Goal: Information Seeking & Learning: Learn about a topic

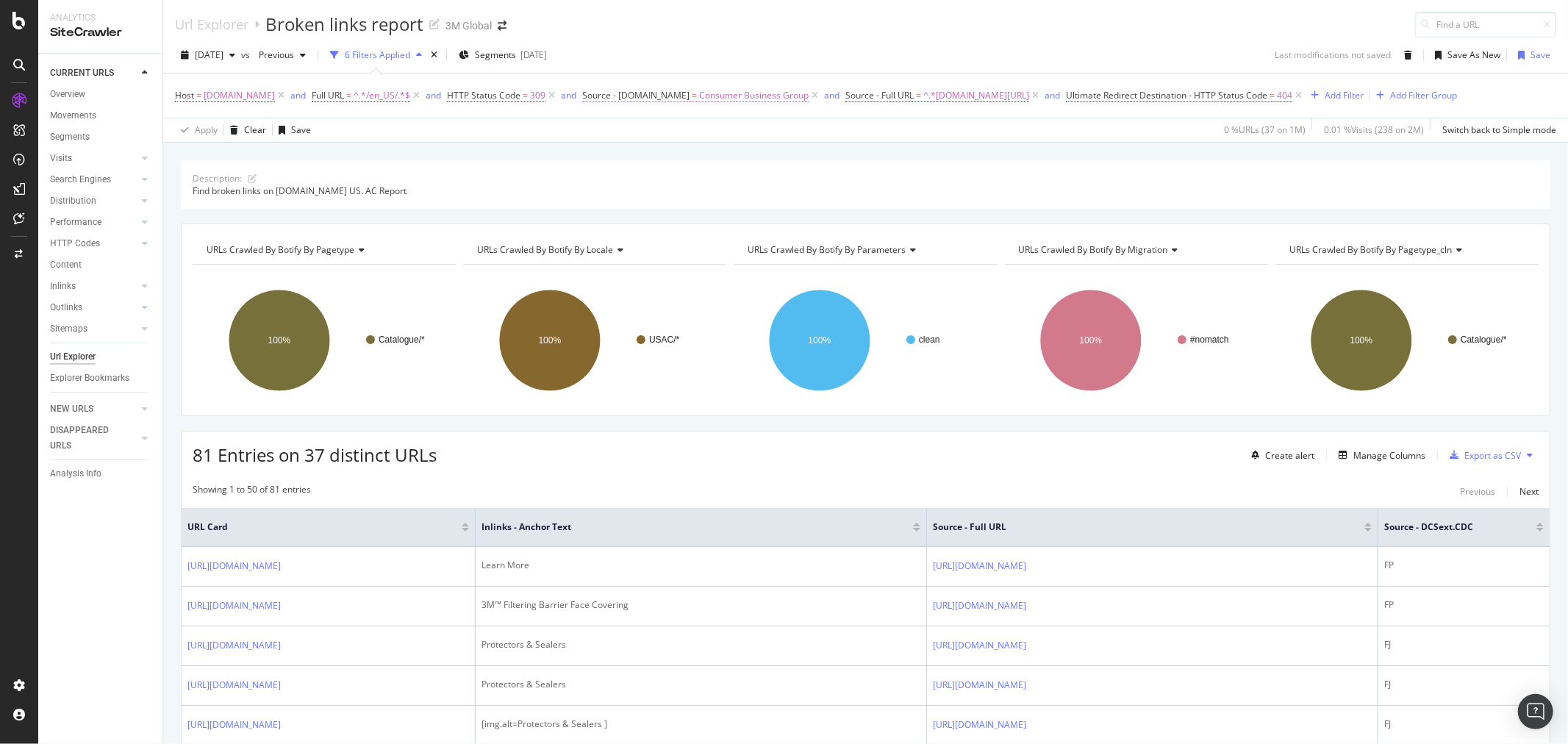
click at [714, 93] on span "Consumer Business Group" at bounding box center [753, 95] width 110 height 21
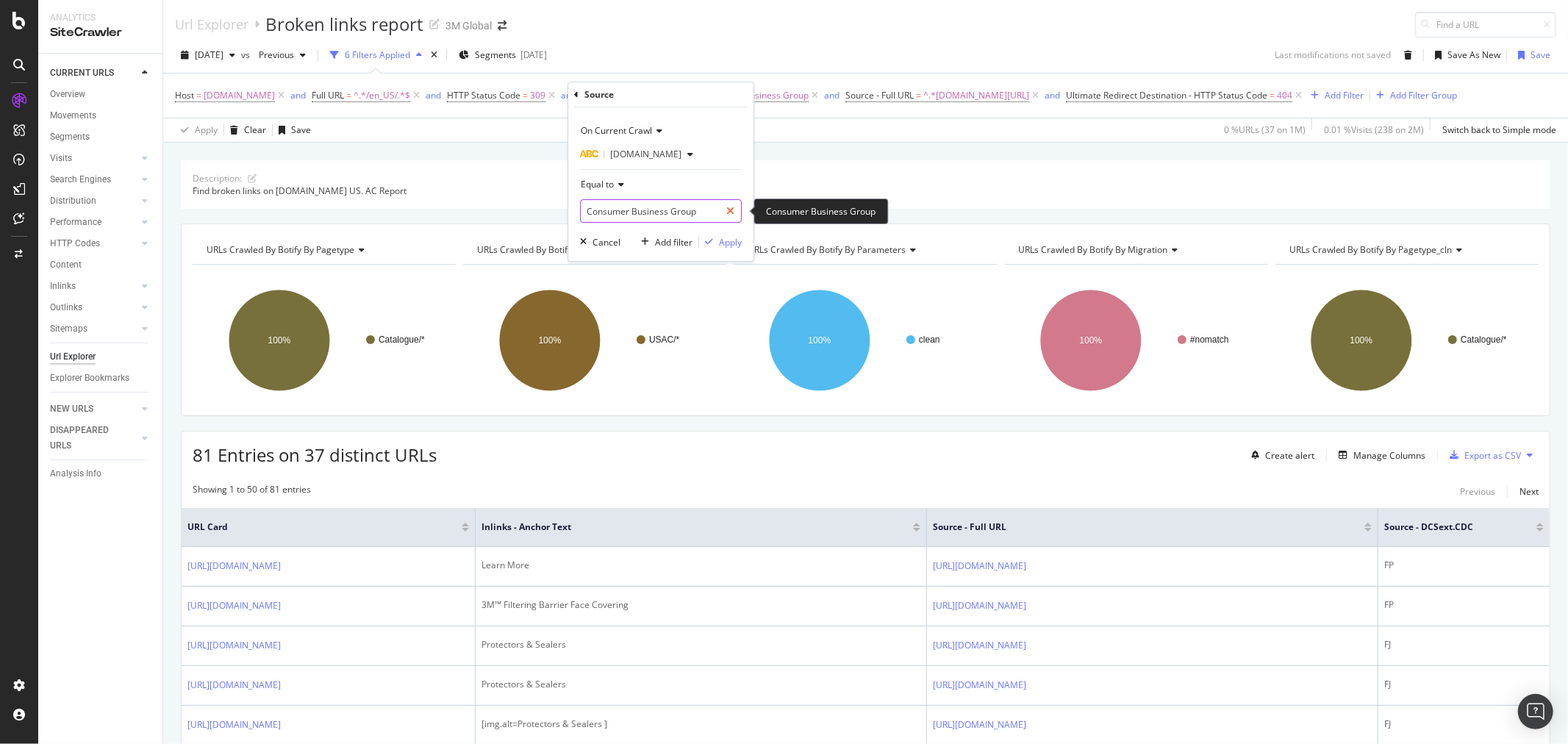
click at [726, 210] on icon at bounding box center [730, 211] width 8 height 10
click at [691, 210] on input "text" at bounding box center [661, 211] width 160 height 23
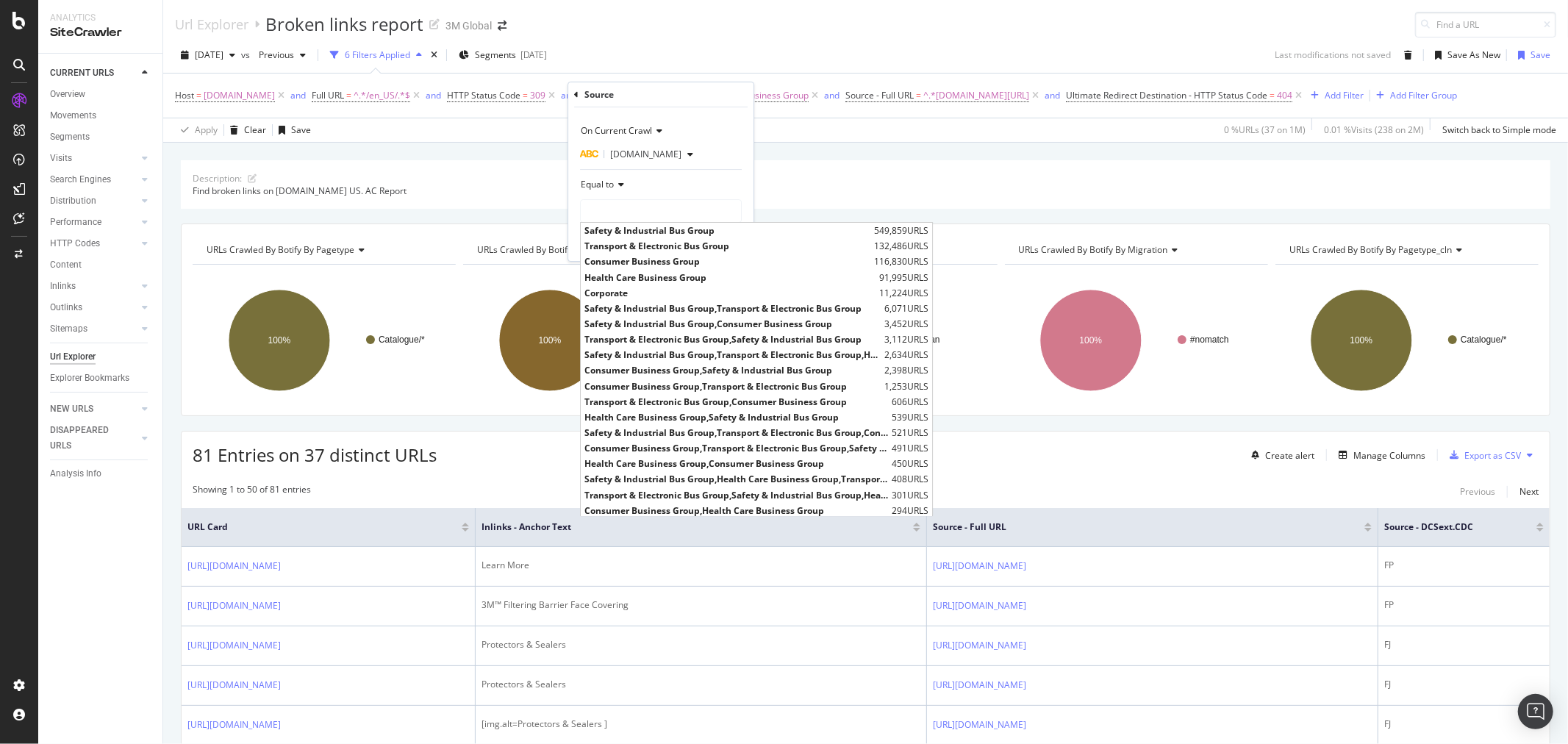
click at [683, 231] on span "Safety & Industrial Bus Group" at bounding box center [727, 230] width 286 height 12
type input "Safety & Industrial Bus Group"
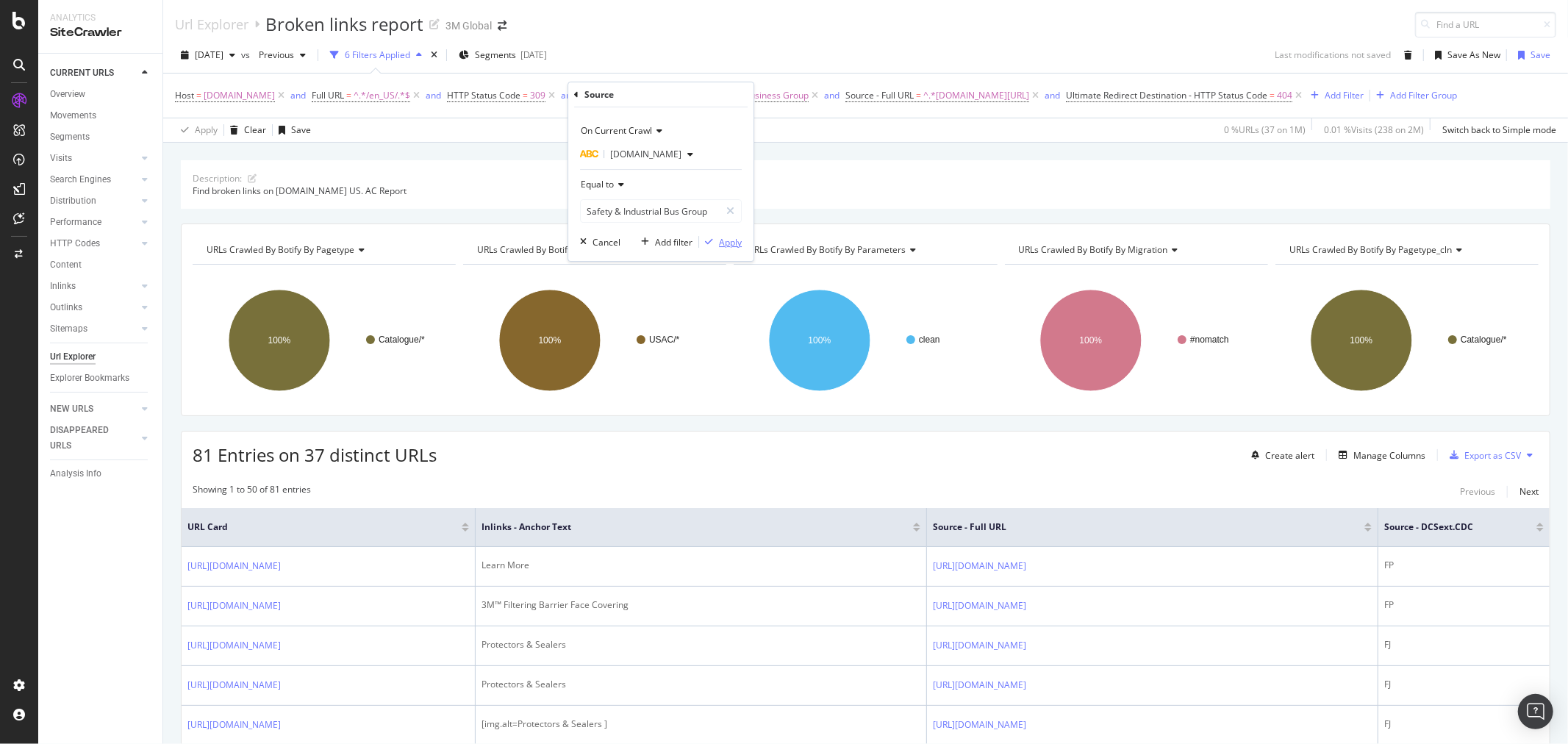
click at [730, 244] on div "Apply" at bounding box center [730, 242] width 23 height 12
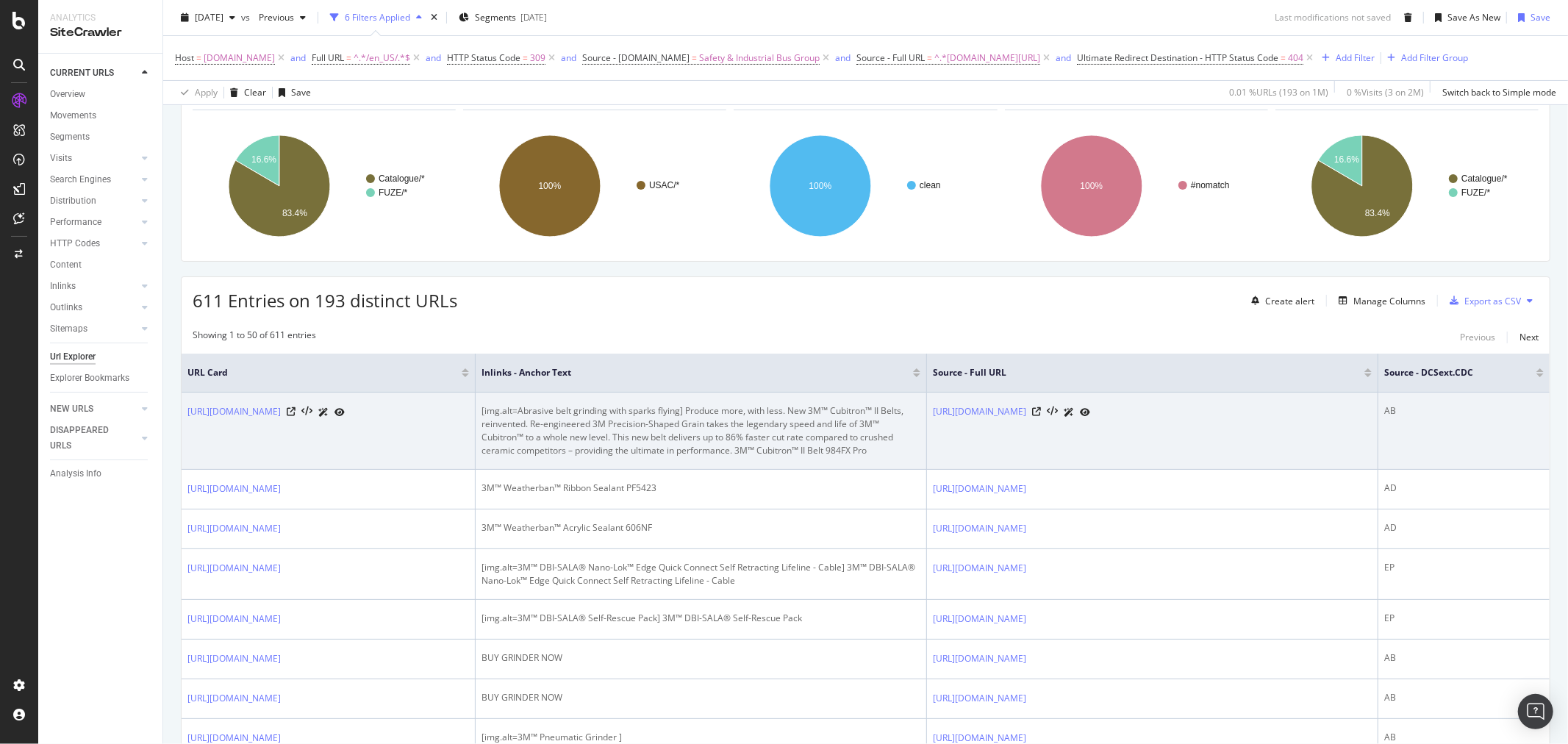
scroll to position [164, 0]
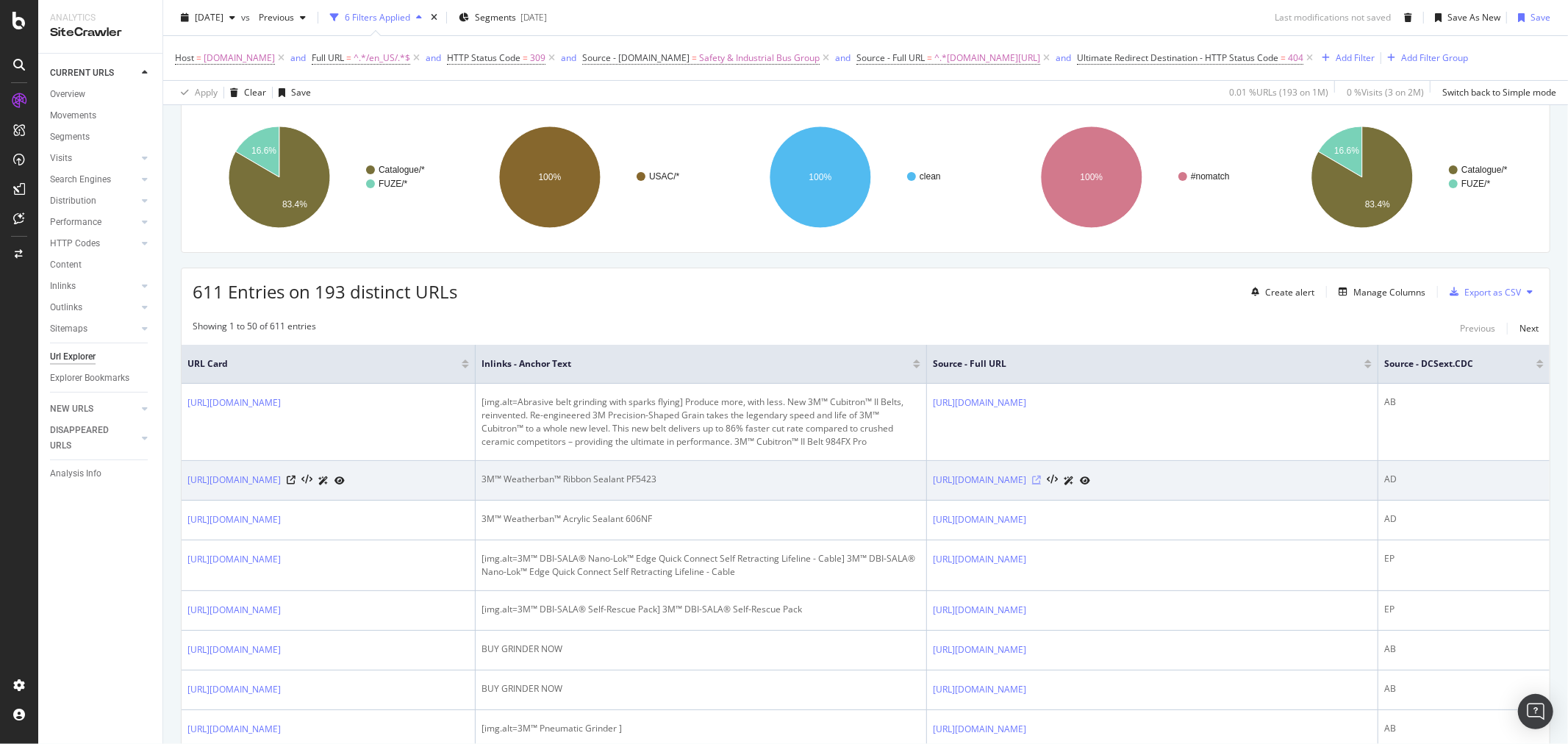
click at [1041, 484] on icon at bounding box center [1036, 480] width 9 height 9
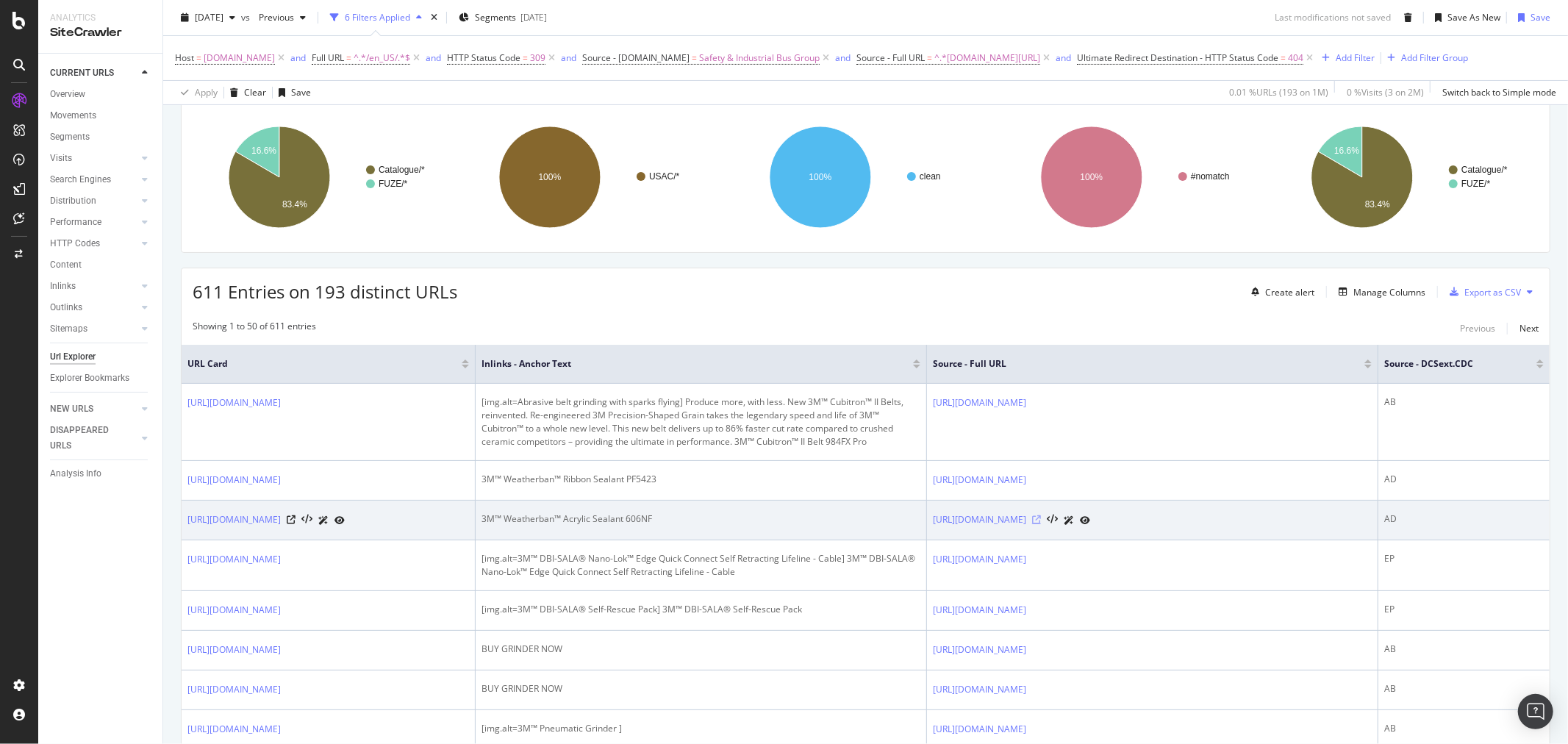
click at [1041, 524] on icon at bounding box center [1036, 520] width 9 height 9
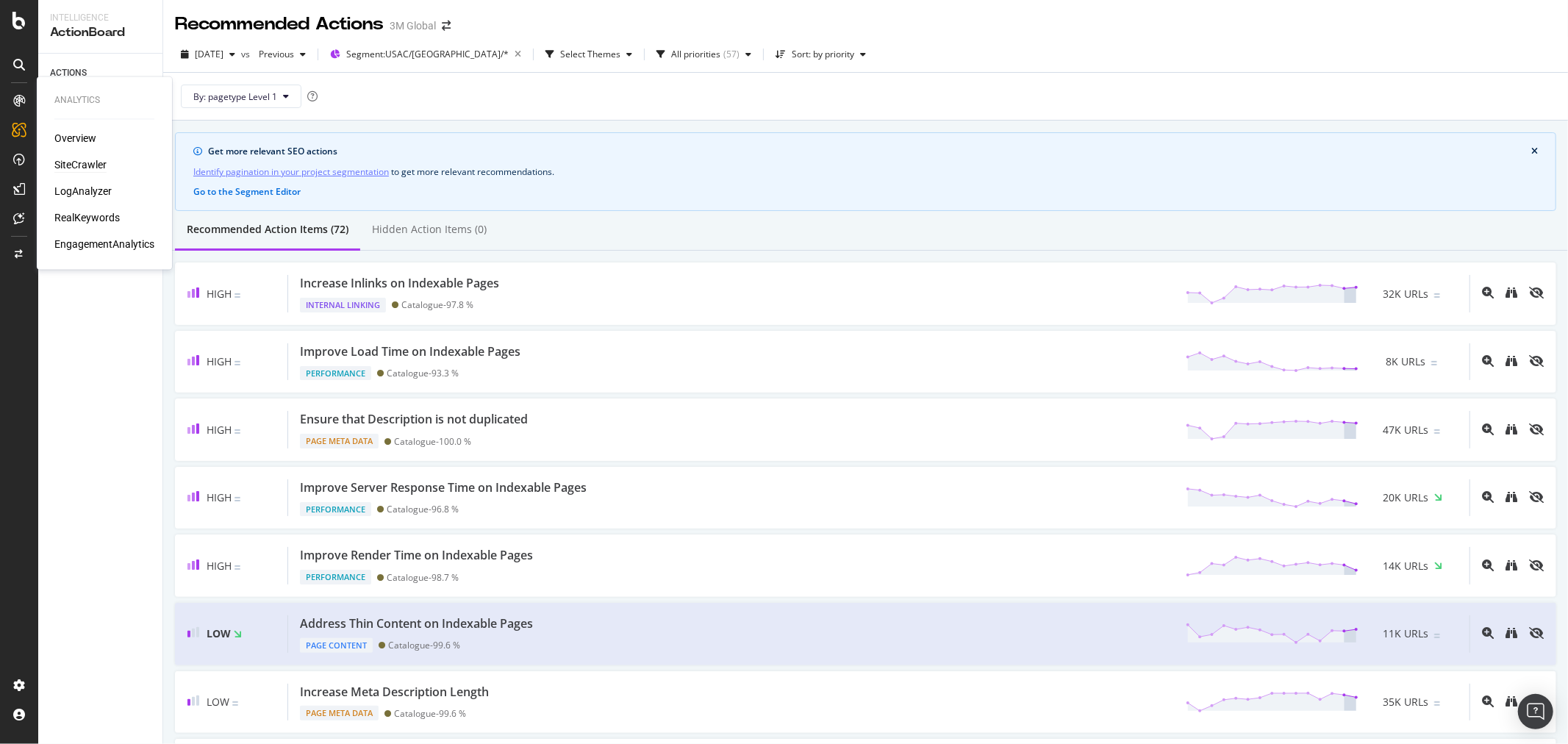
click at [83, 164] on div "SiteCrawler" at bounding box center [80, 165] width 52 height 15
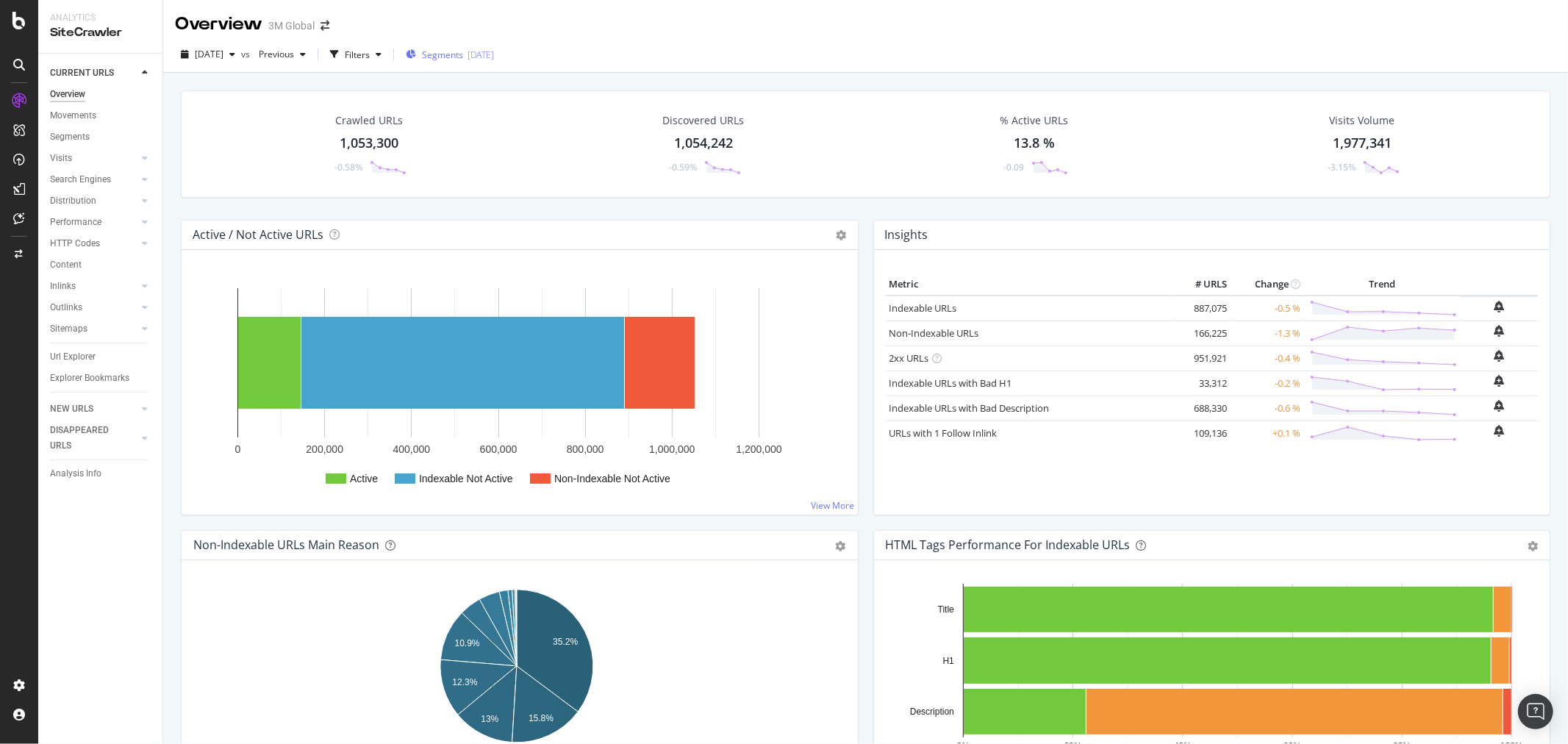
click at [463, 51] on span "Segments" at bounding box center [443, 55] width 41 height 12
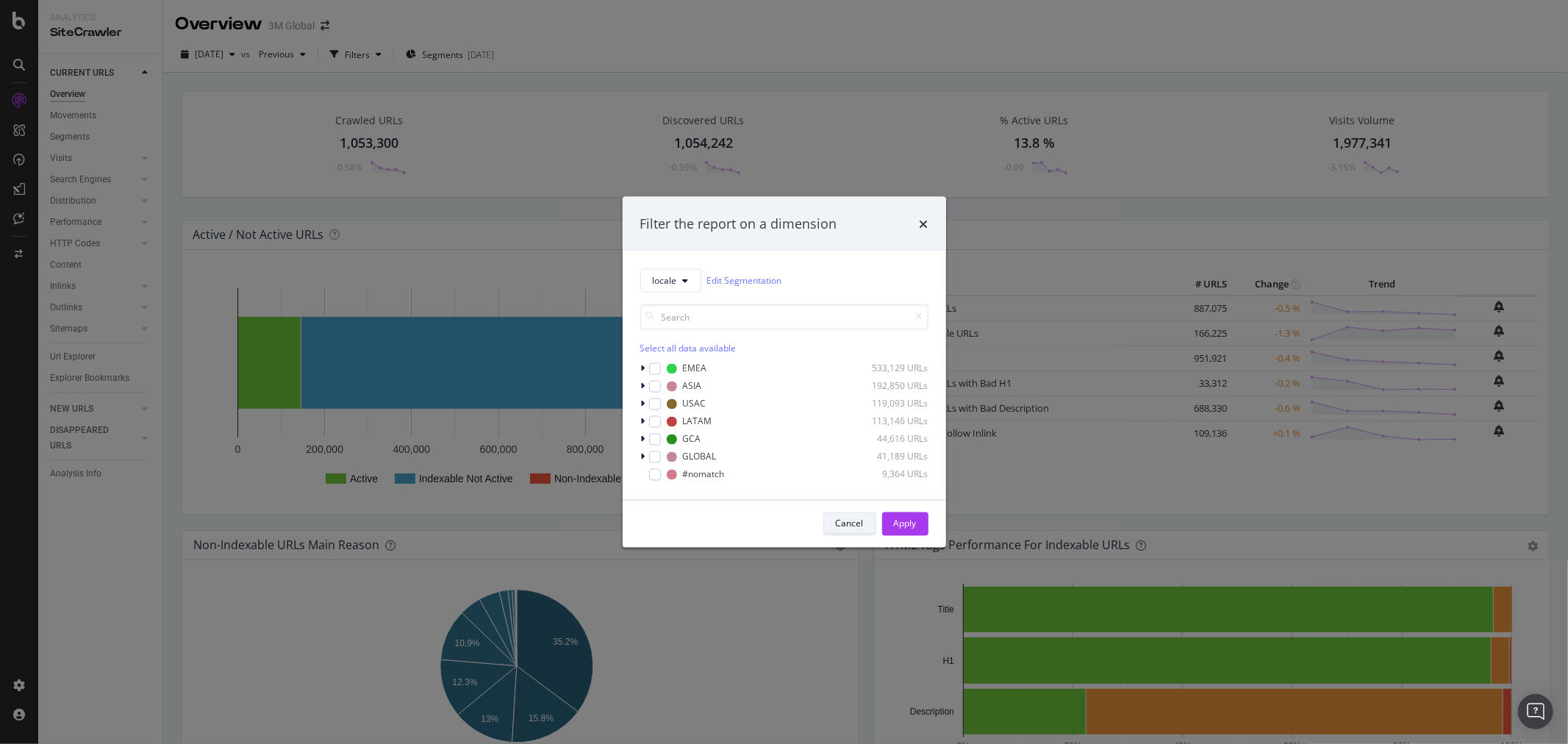
click at [851, 528] on div "Cancel" at bounding box center [850, 523] width 28 height 12
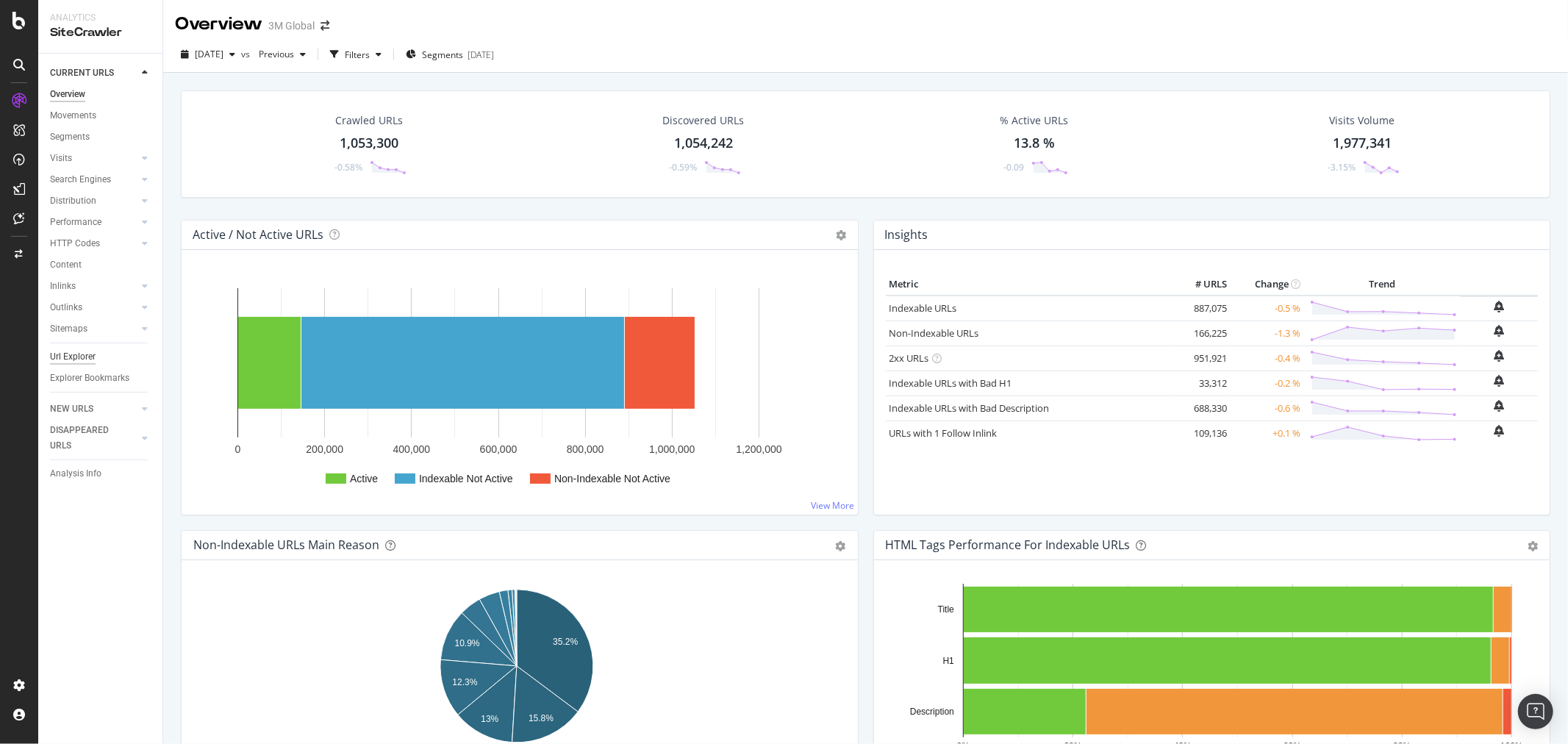
click at [89, 350] on div "Url Explorer" at bounding box center [72, 357] width 45 height 16
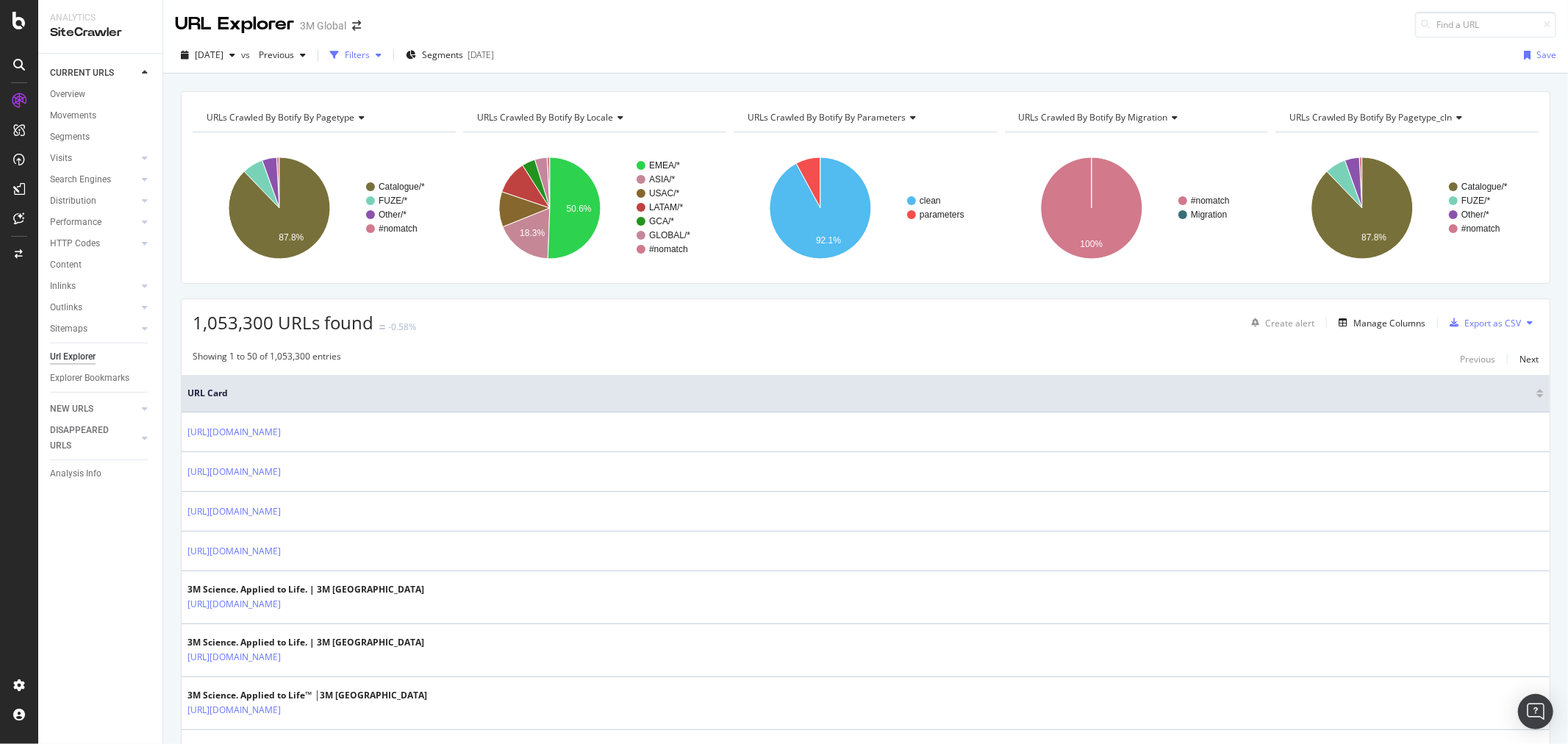
click at [387, 53] on div "button" at bounding box center [378, 55] width 17 height 9
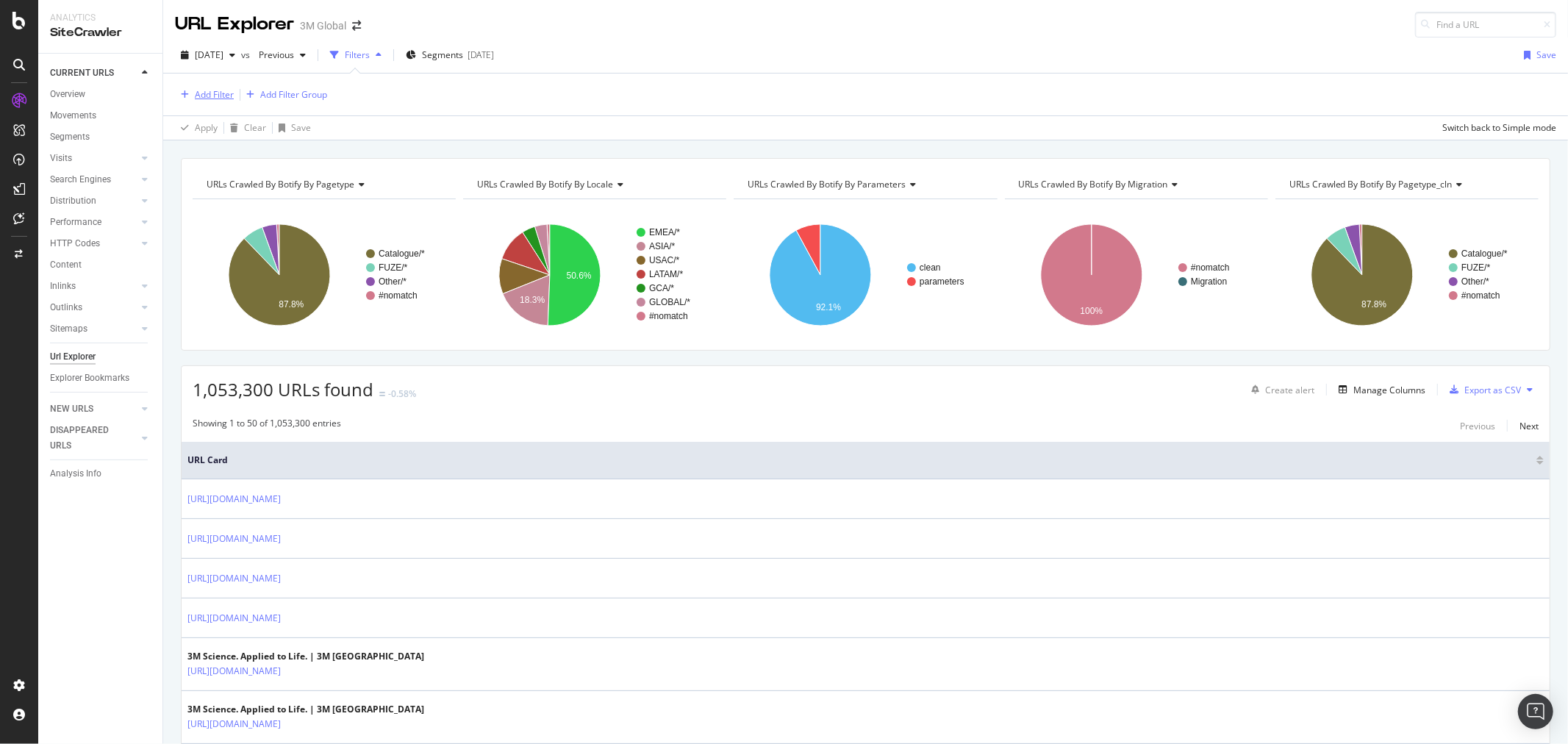
click at [213, 94] on div "Add Filter" at bounding box center [214, 94] width 39 height 12
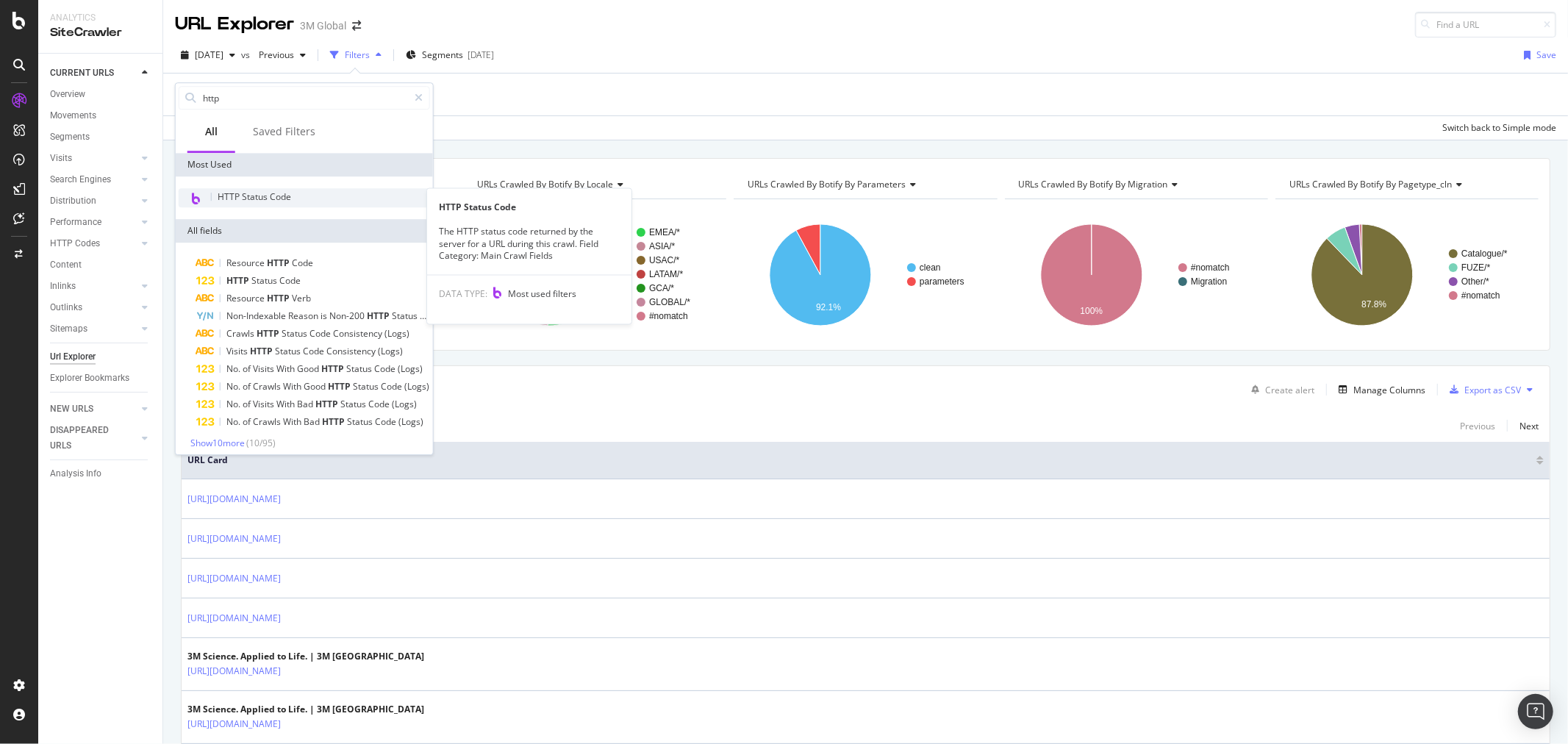
type input "http"
click at [259, 190] on span "HTTP Status Code" at bounding box center [254, 196] width 74 height 12
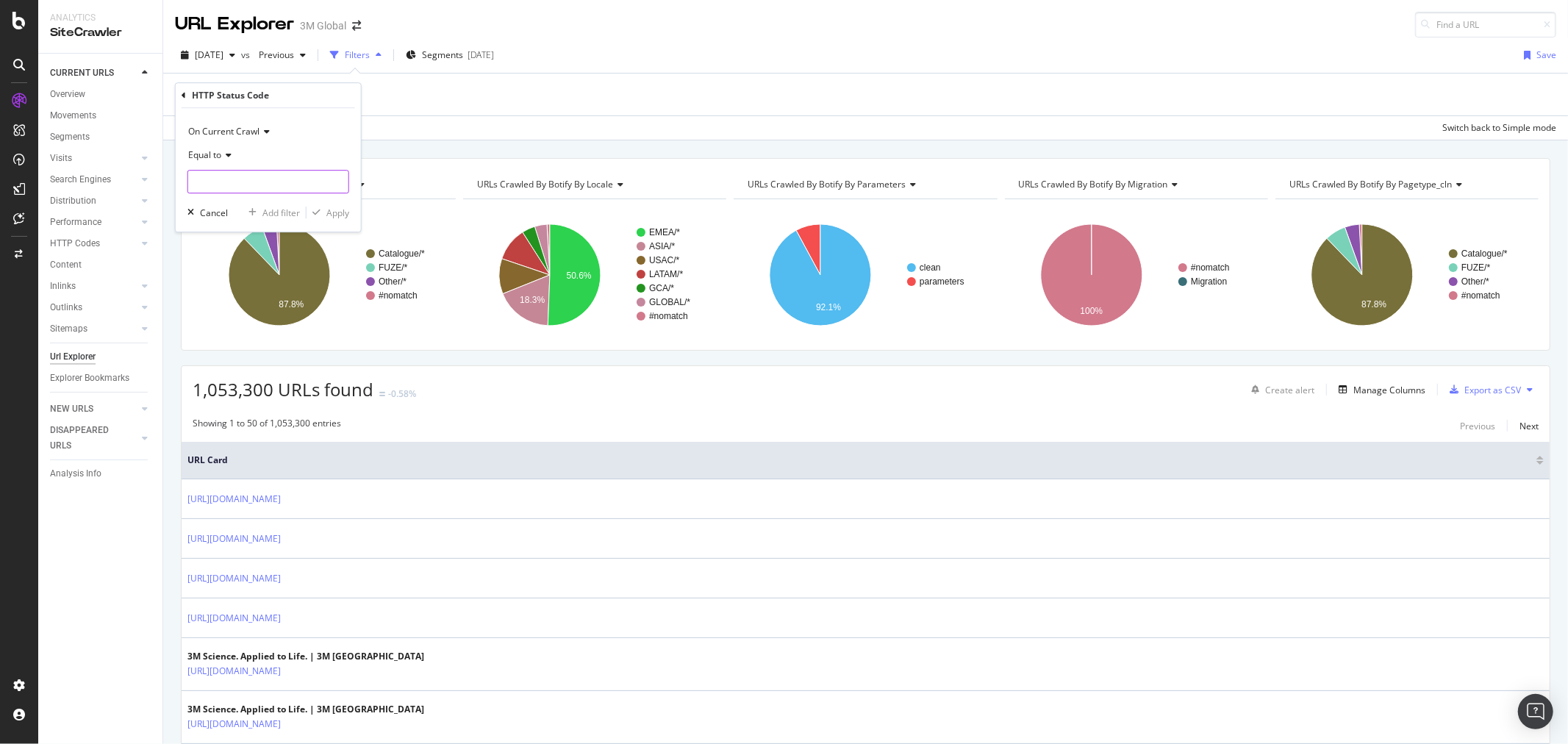
click at [282, 186] on input "number" at bounding box center [268, 182] width 162 height 23
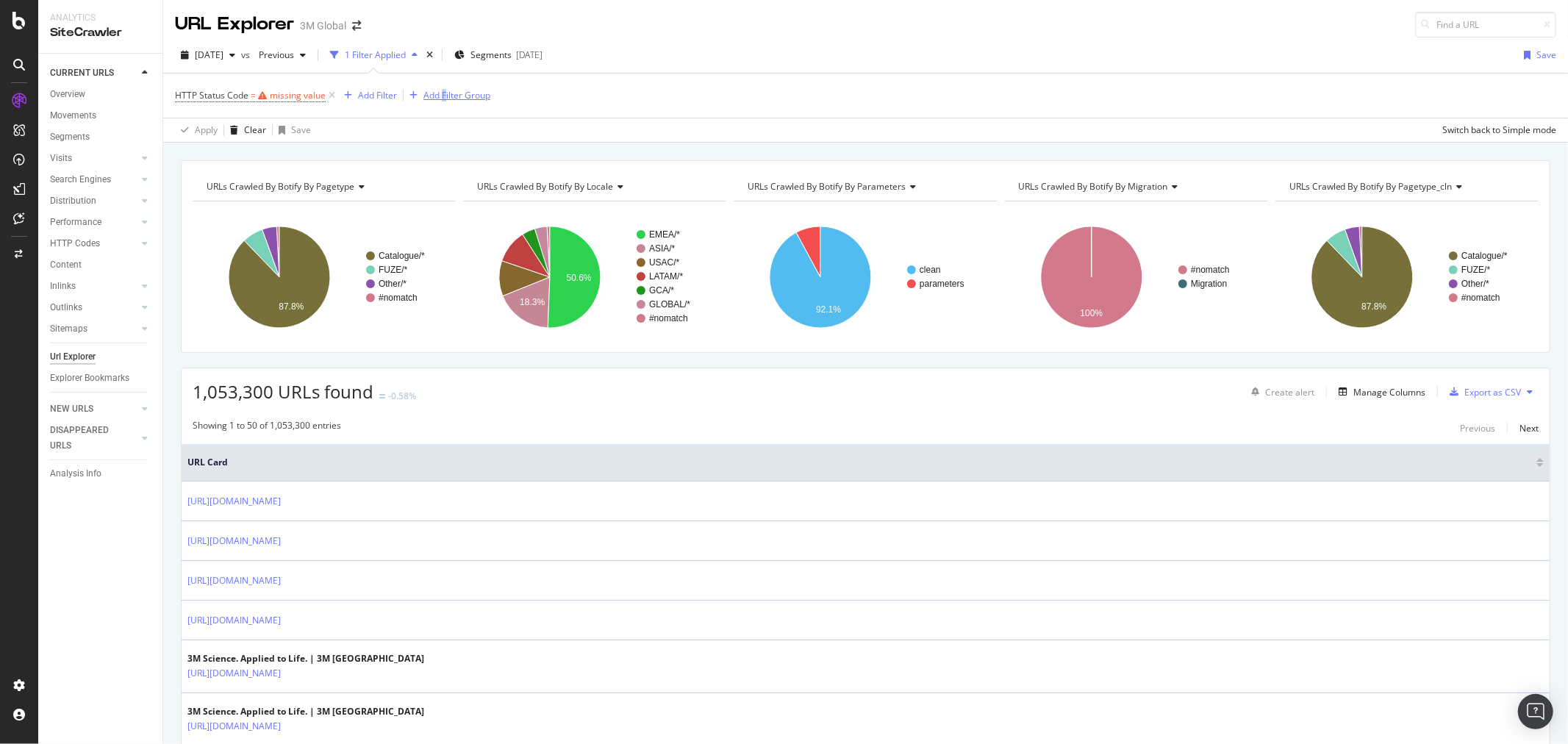
click at [443, 89] on div "HTTP Status Code = missing value Add Filter Add Filter Group" at bounding box center [866, 95] width 1381 height 44
click at [328, 97] on icon at bounding box center [331, 96] width 12 height 15
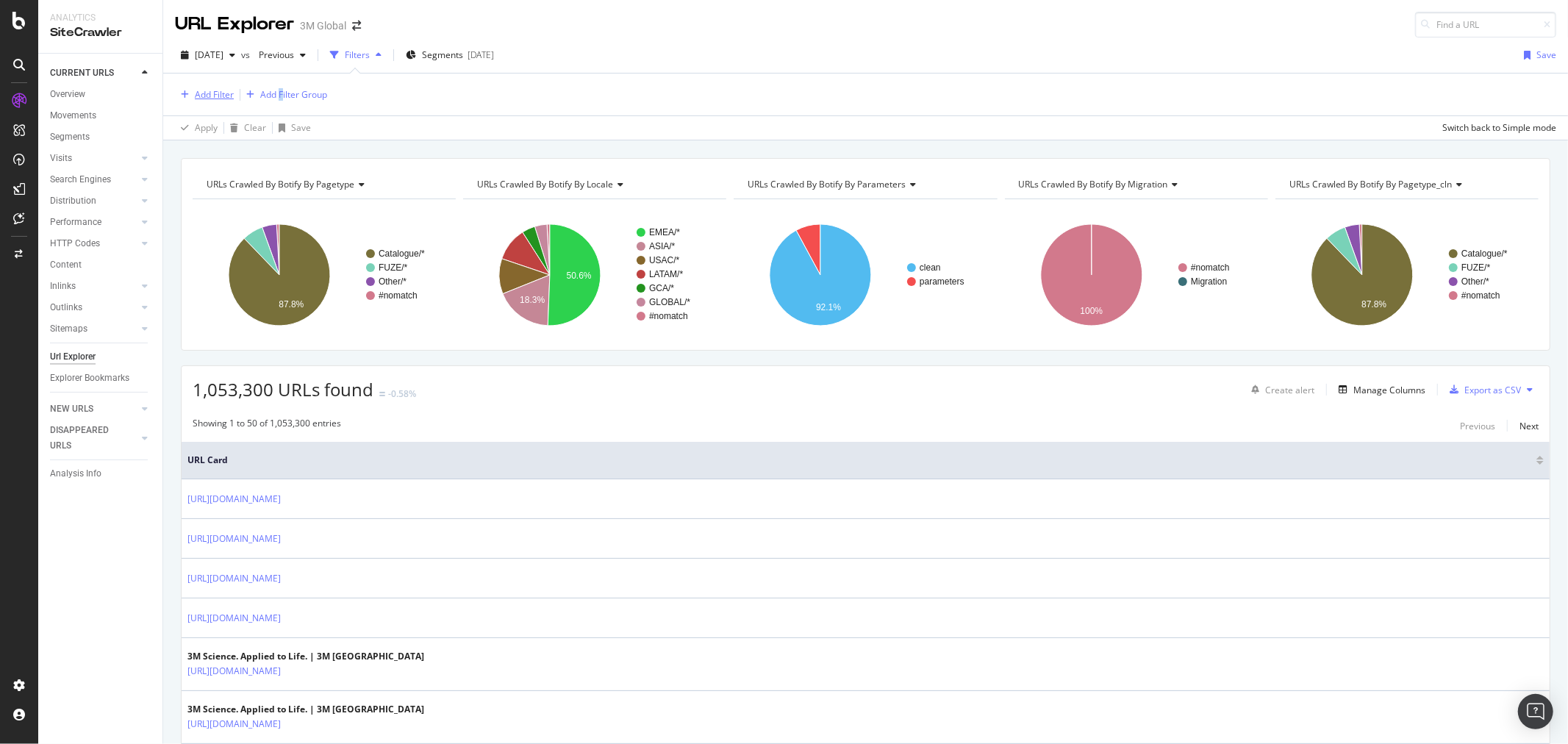
click at [206, 94] on div "Add Filter" at bounding box center [214, 94] width 39 height 12
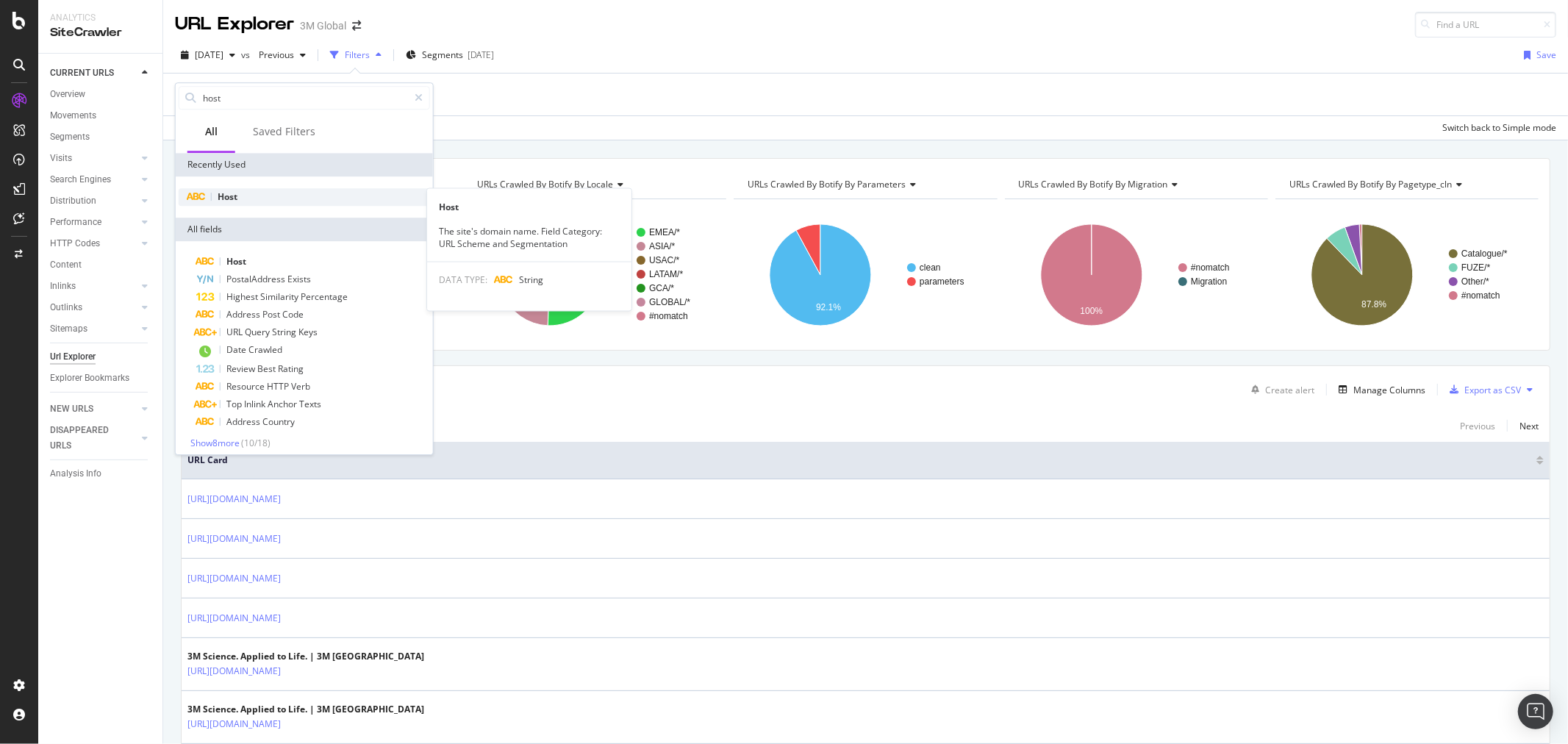
type input "host"
click at [248, 203] on div "Host" at bounding box center [304, 197] width 251 height 17
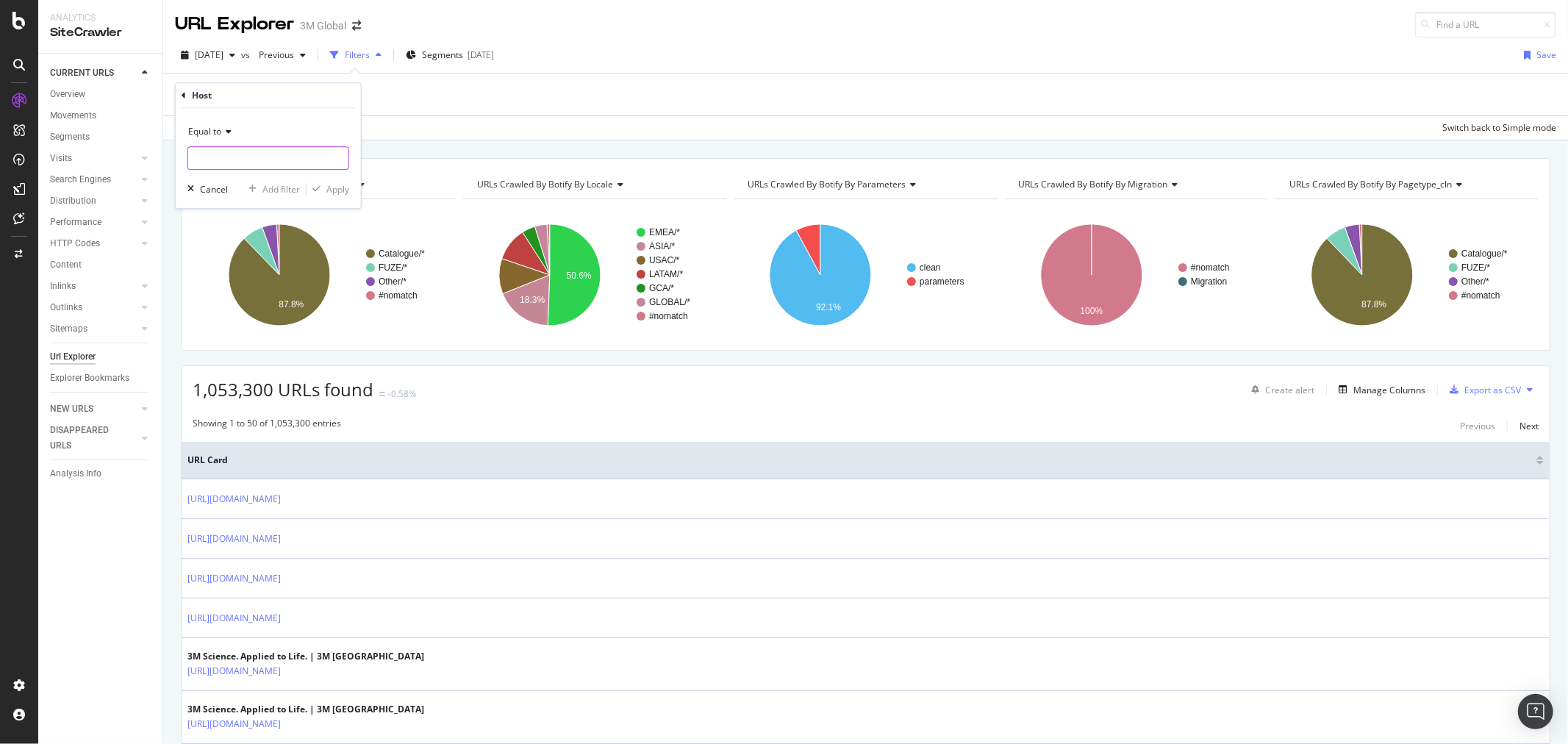
click at [273, 156] on input "text" at bounding box center [268, 158] width 160 height 23
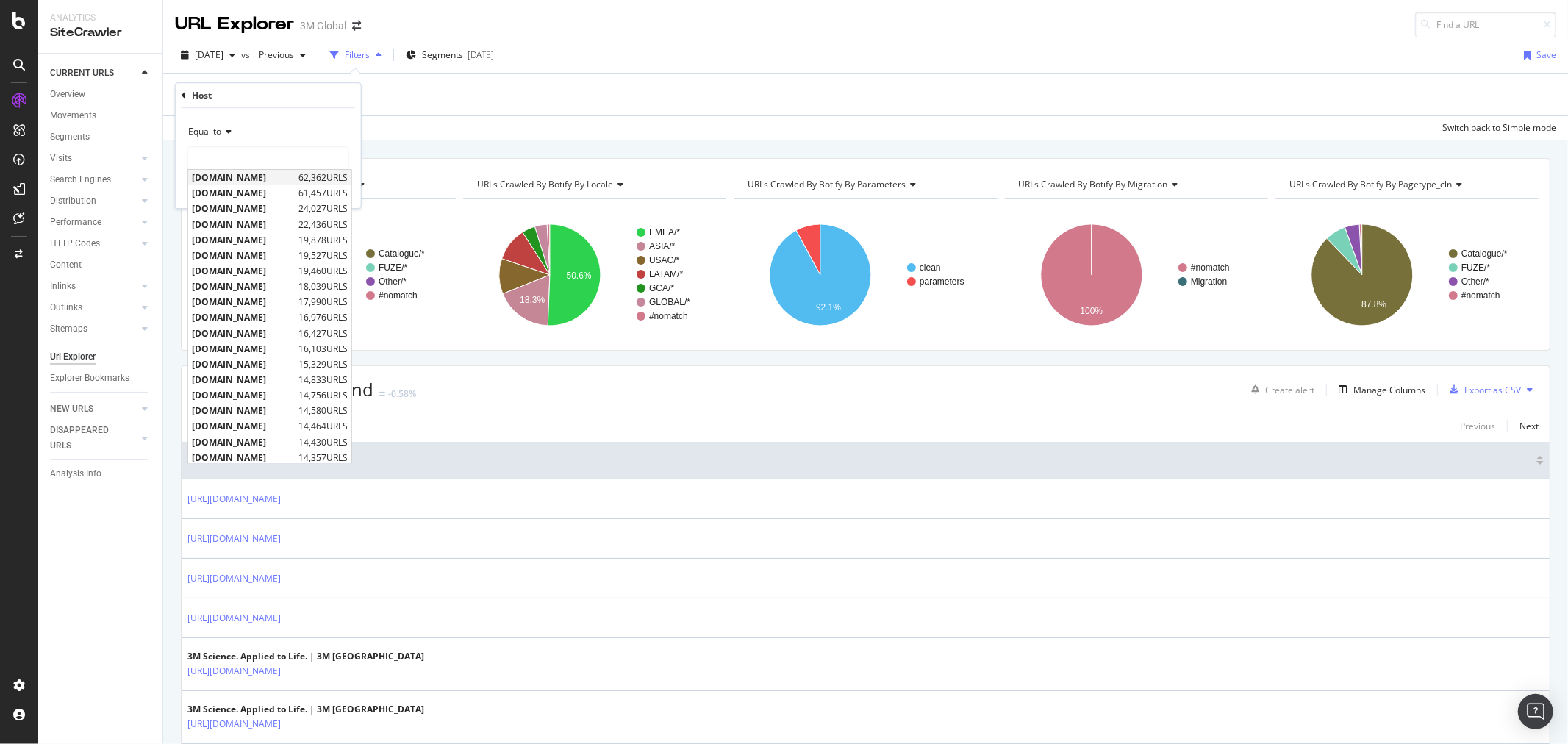
click at [258, 174] on span "[DOMAIN_NAME]" at bounding box center [243, 177] width 103 height 12
type input "[DOMAIN_NAME]"
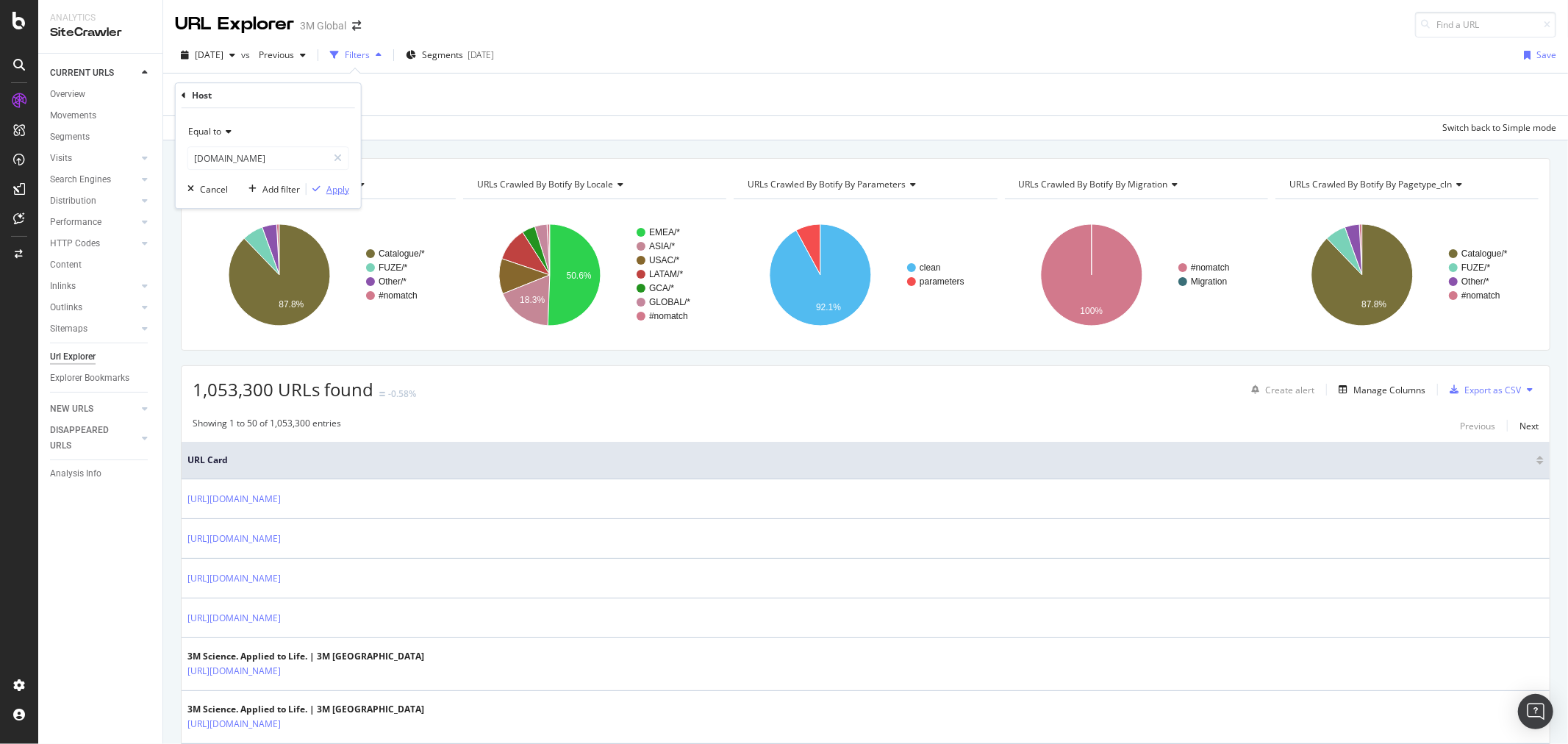
click at [346, 187] on div "Apply" at bounding box center [338, 189] width 23 height 12
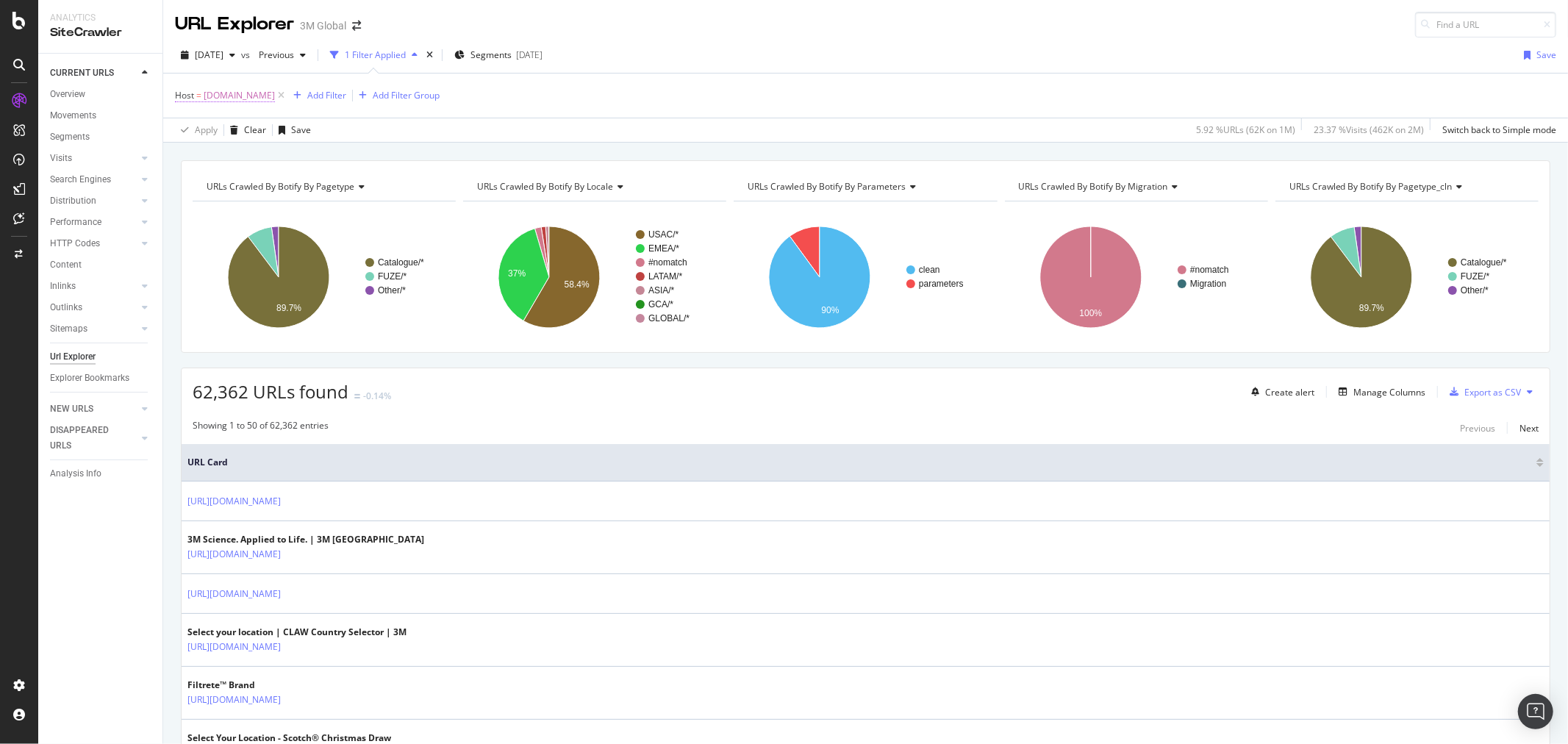
click at [246, 93] on span "[DOMAIN_NAME]" at bounding box center [239, 95] width 71 height 21
click at [256, 159] on input "[DOMAIN_NAME]" at bounding box center [258, 157] width 139 height 23
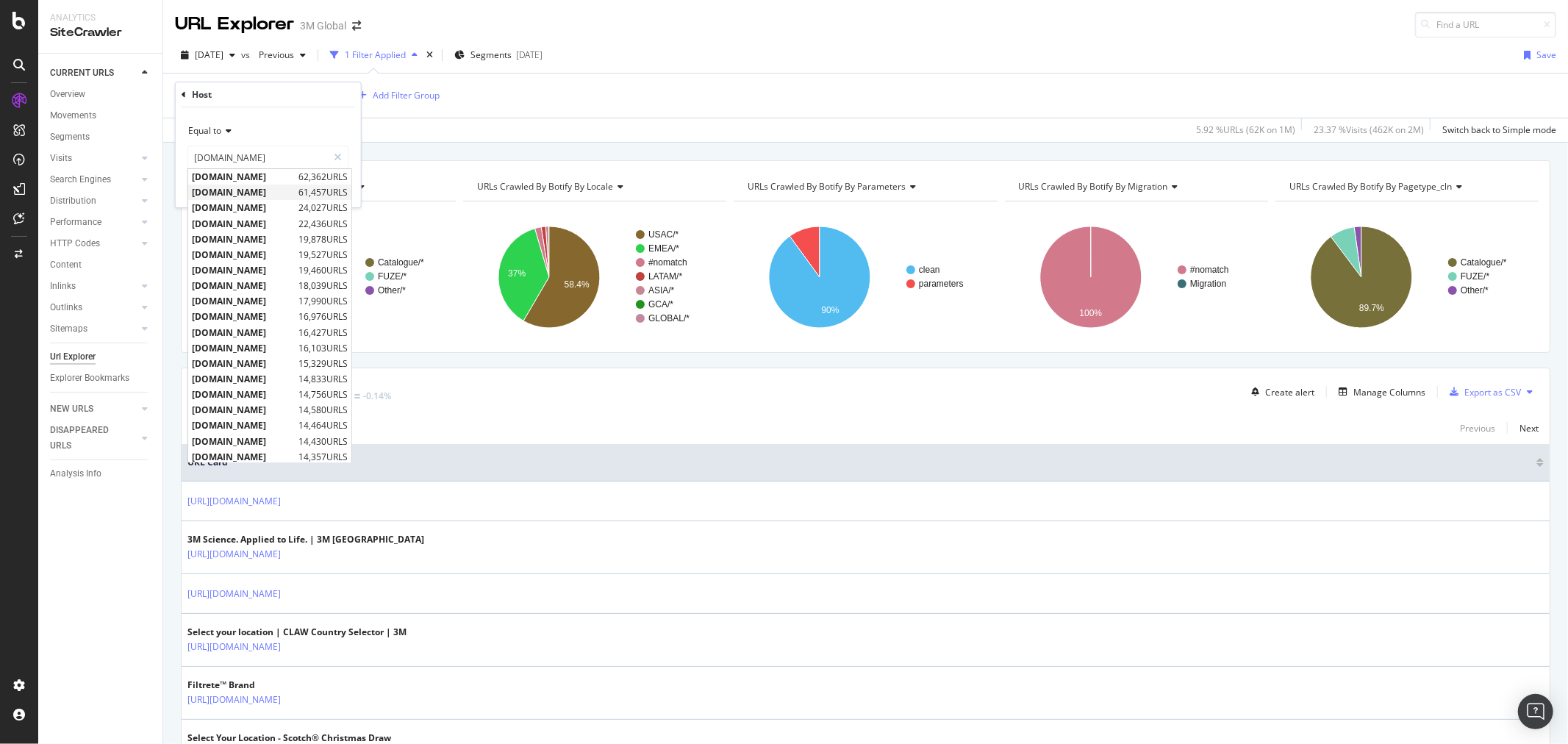
click at [270, 193] on span "[DOMAIN_NAME]" at bounding box center [243, 192] width 103 height 12
type input "[DOMAIN_NAME]"
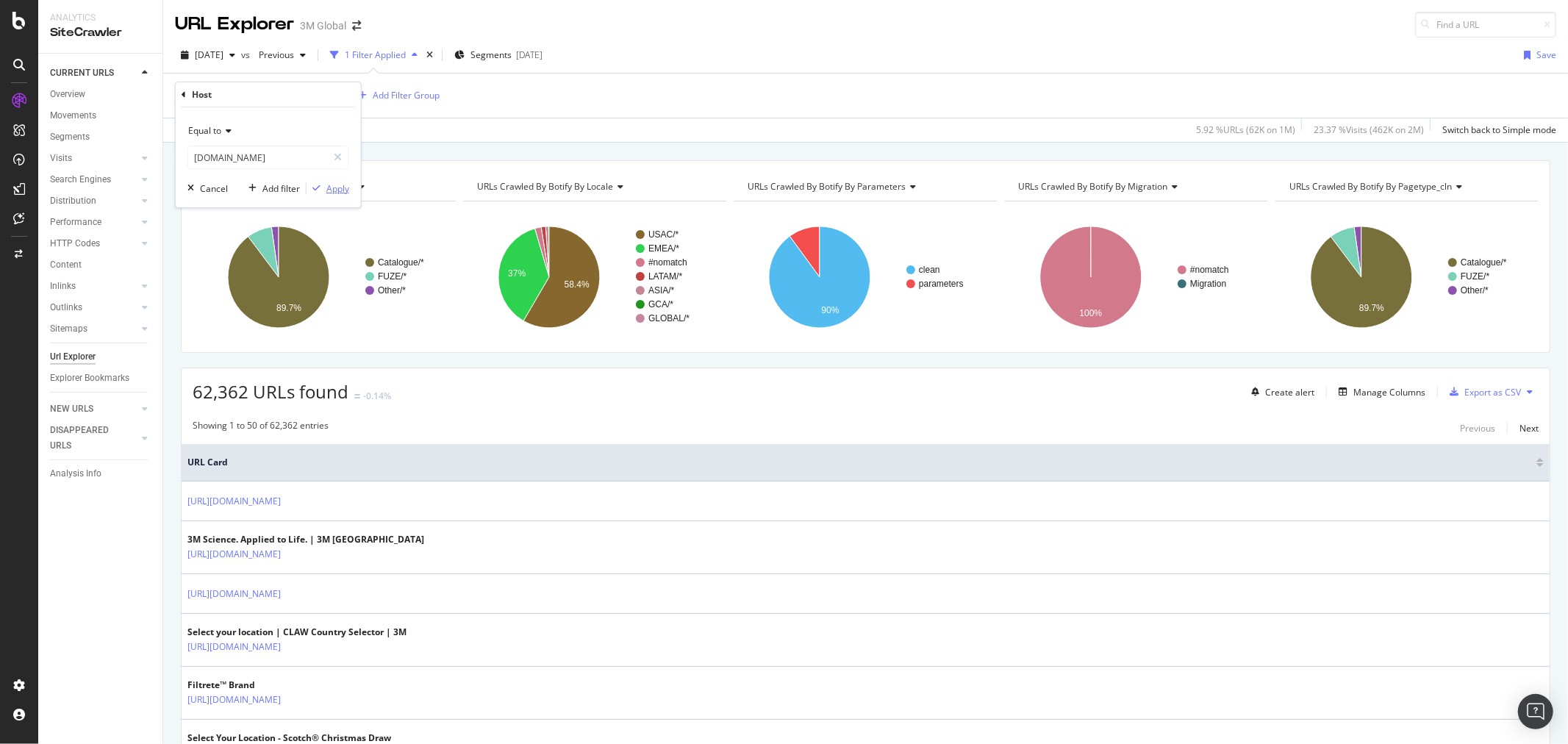
click at [343, 192] on div "Apply" at bounding box center [338, 188] width 23 height 12
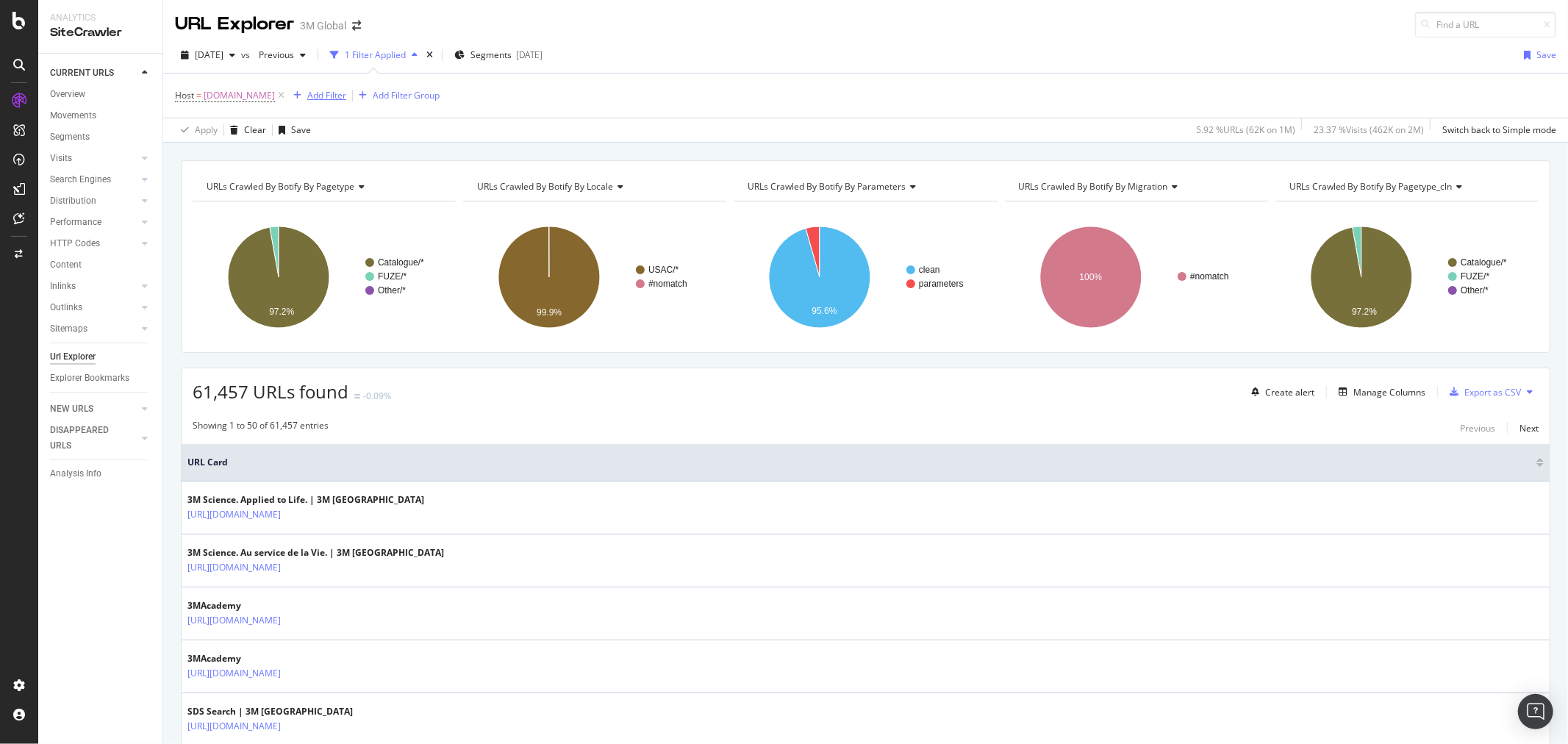
click at [343, 97] on div "Add Filter" at bounding box center [326, 95] width 39 height 12
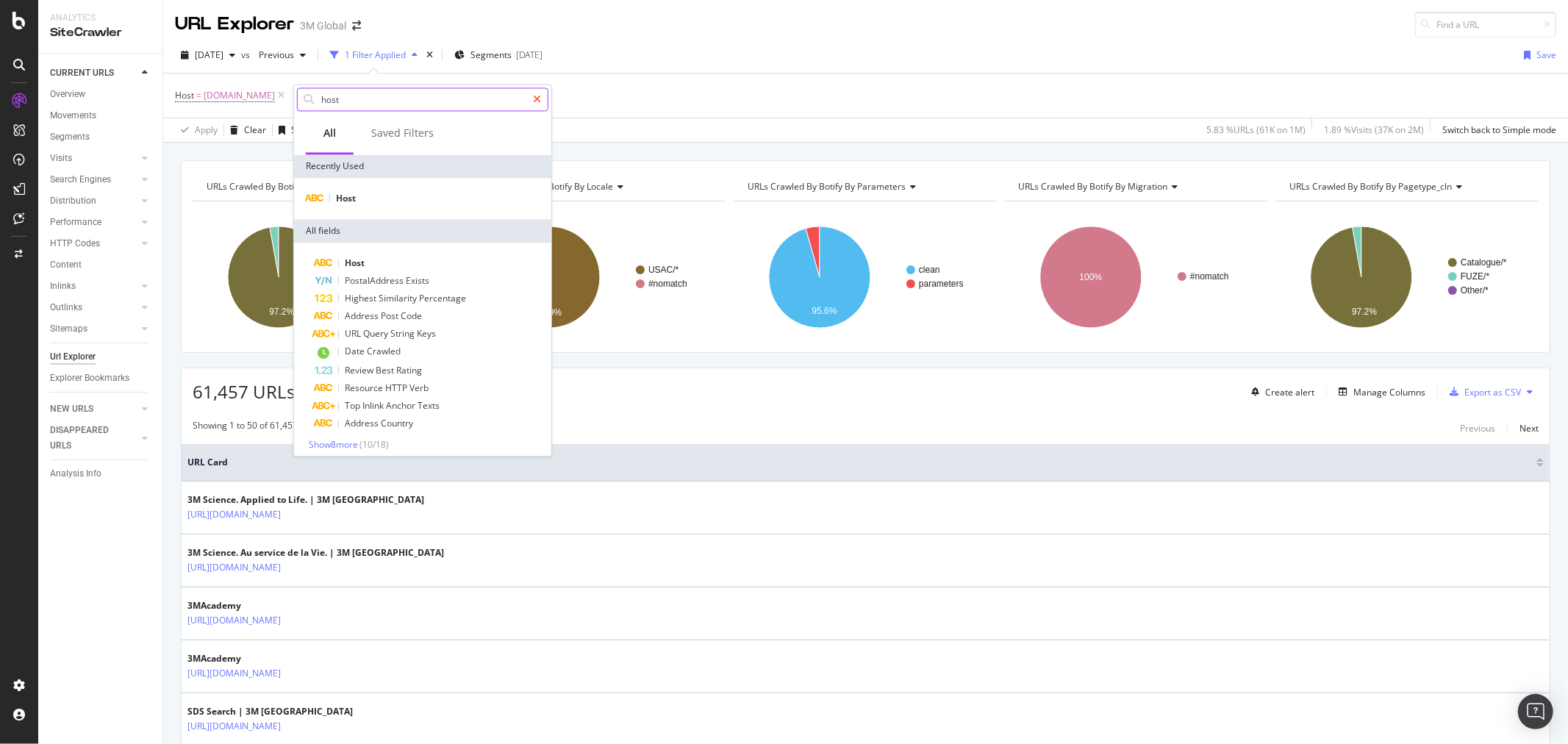
click at [539, 99] on icon at bounding box center [537, 99] width 8 height 10
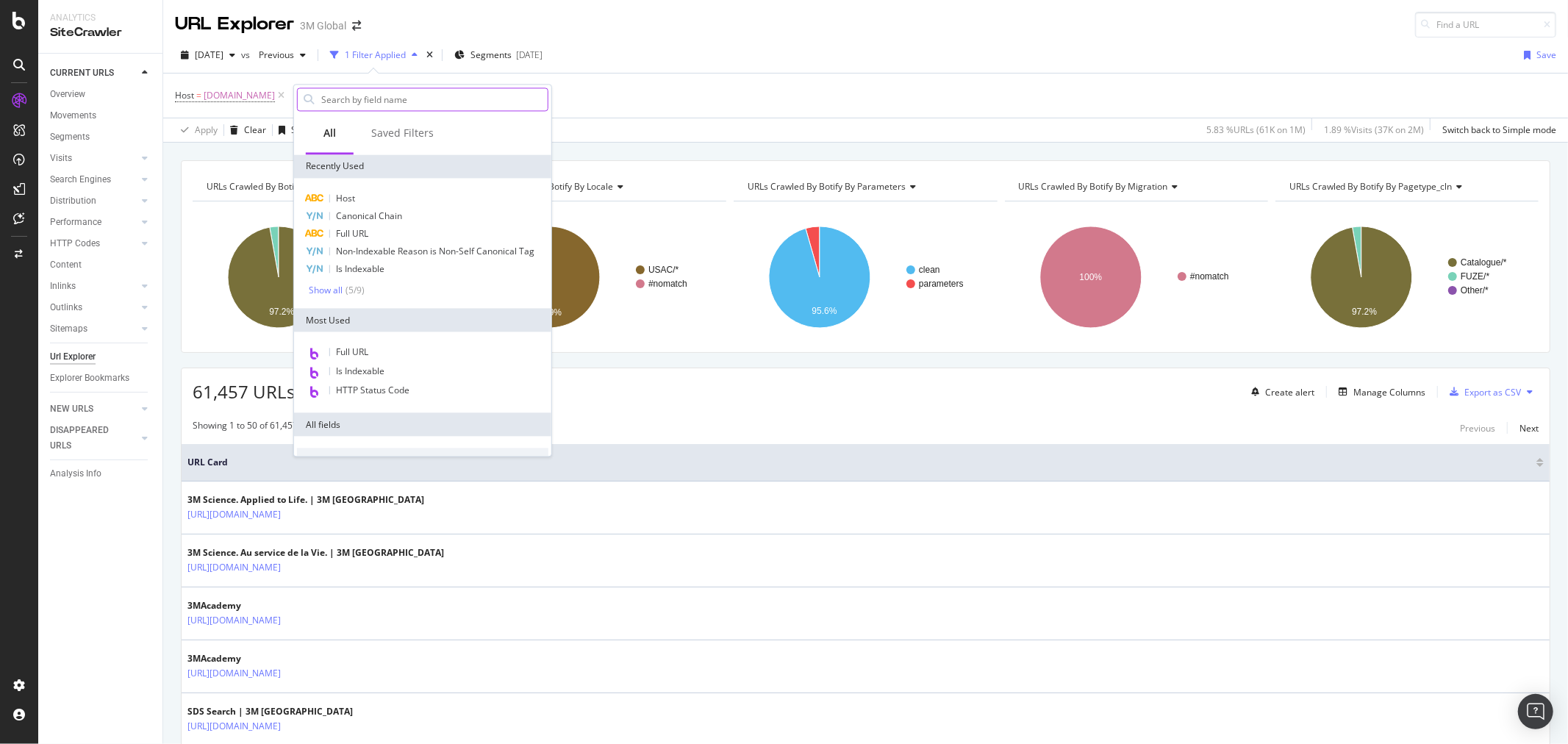
click at [473, 93] on input "text" at bounding box center [434, 99] width 228 height 22
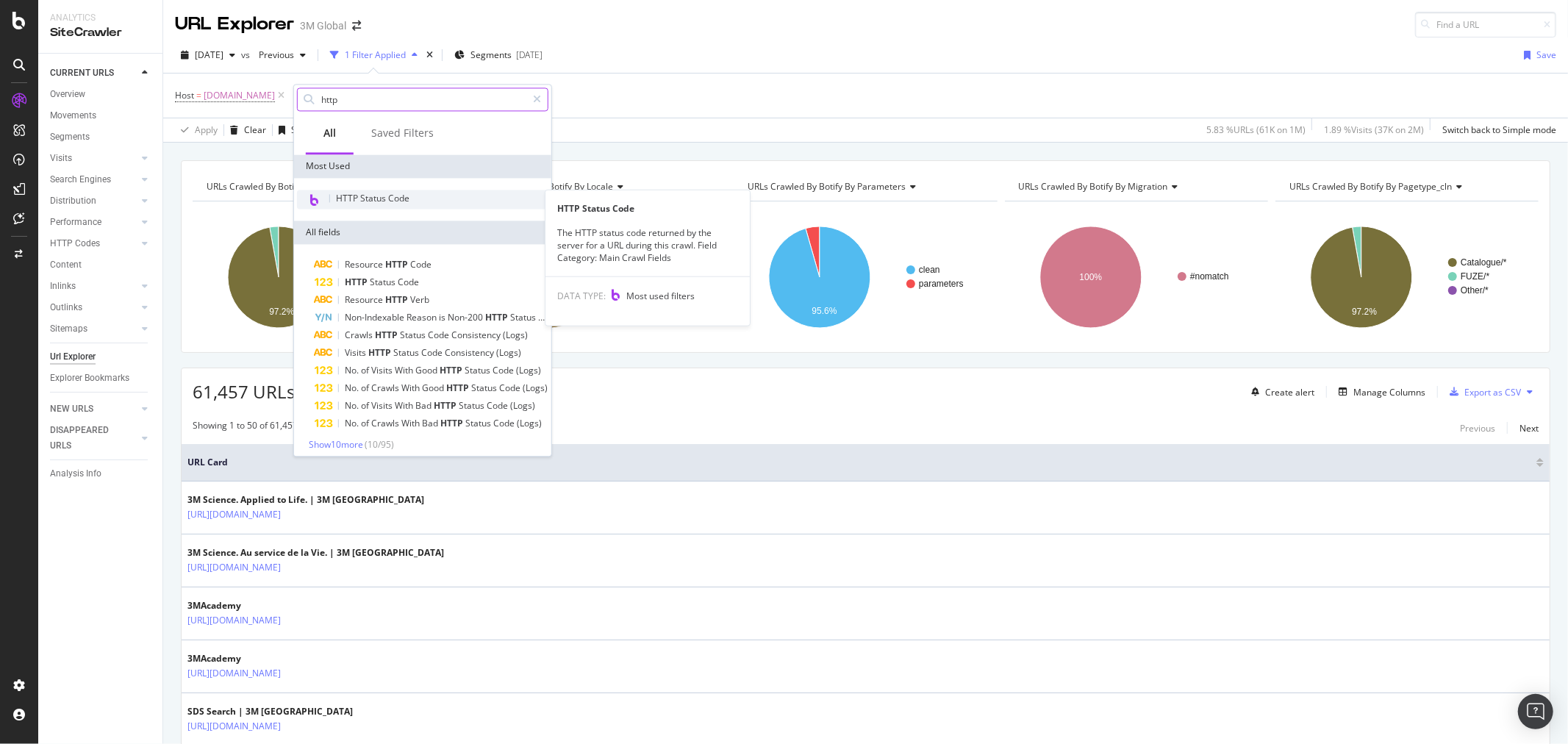
type input "http"
click at [397, 203] on span "HTTP Status Code" at bounding box center [373, 198] width 74 height 12
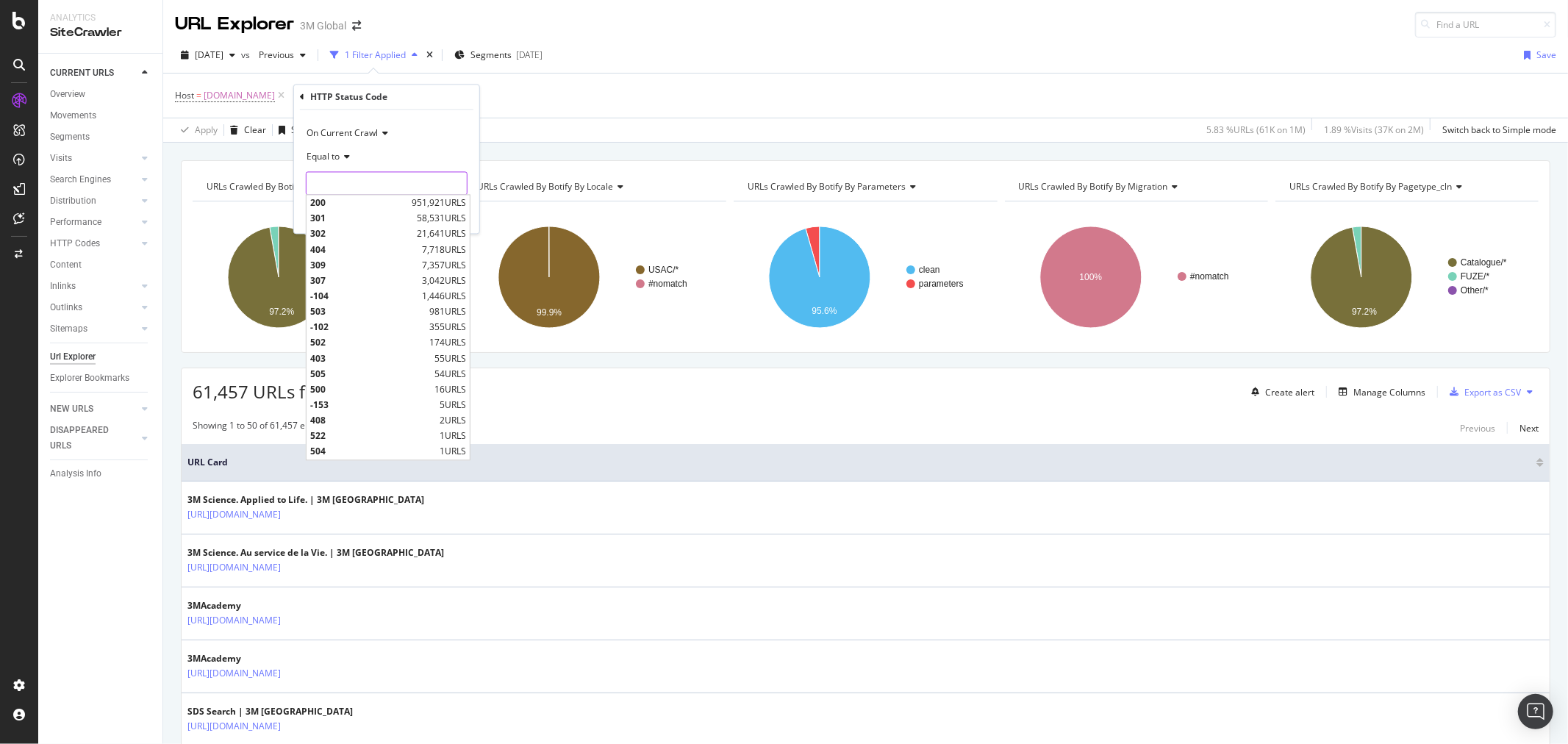
click at [400, 179] on input "number" at bounding box center [387, 184] width 162 height 23
click at [345, 153] on icon at bounding box center [344, 157] width 10 height 9
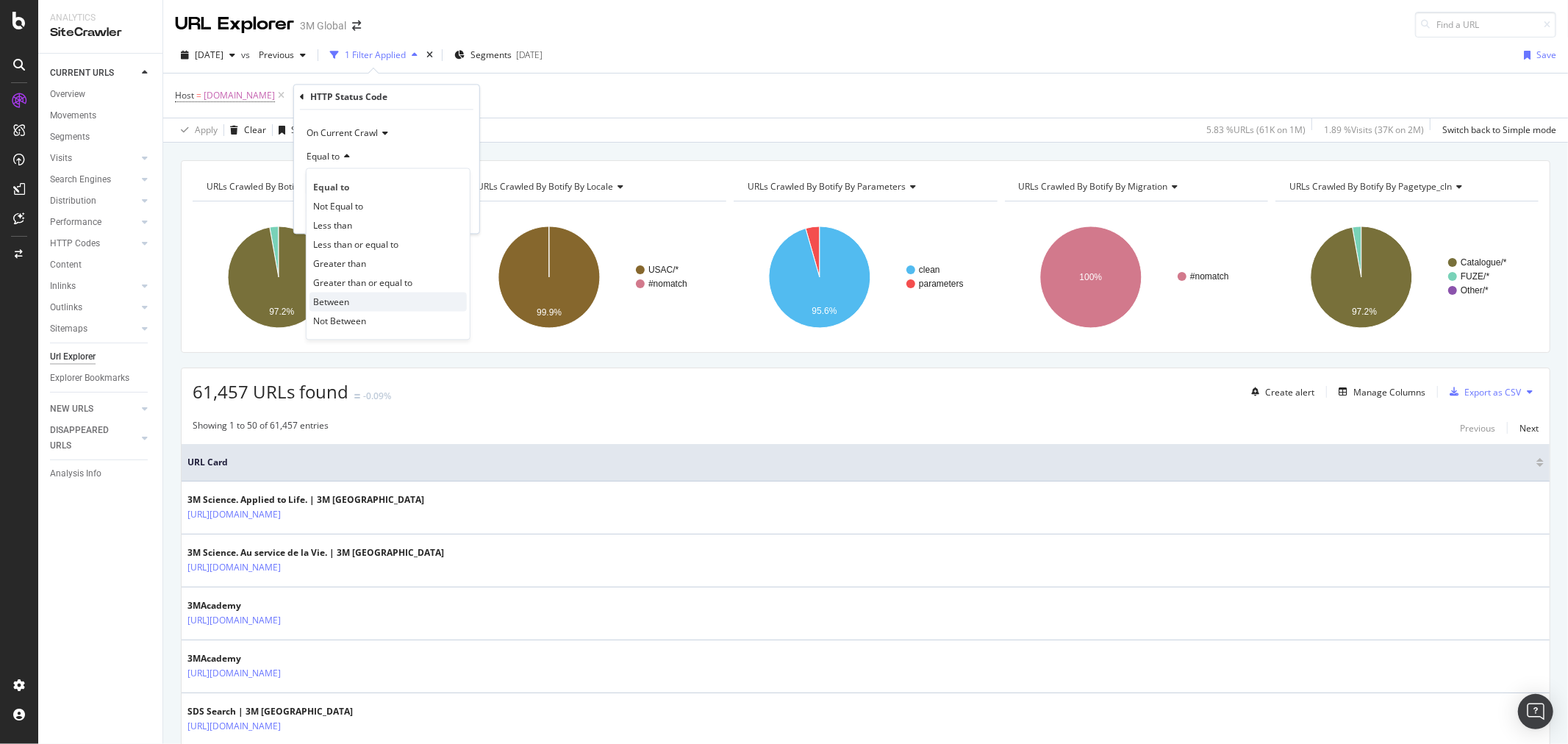
click at [378, 300] on div "Between" at bounding box center [388, 302] width 157 height 19
click at [349, 179] on input "0" at bounding box center [387, 184] width 162 height 23
type input "500"
click at [345, 222] on input "1" at bounding box center [387, 226] width 162 height 23
type input "599"
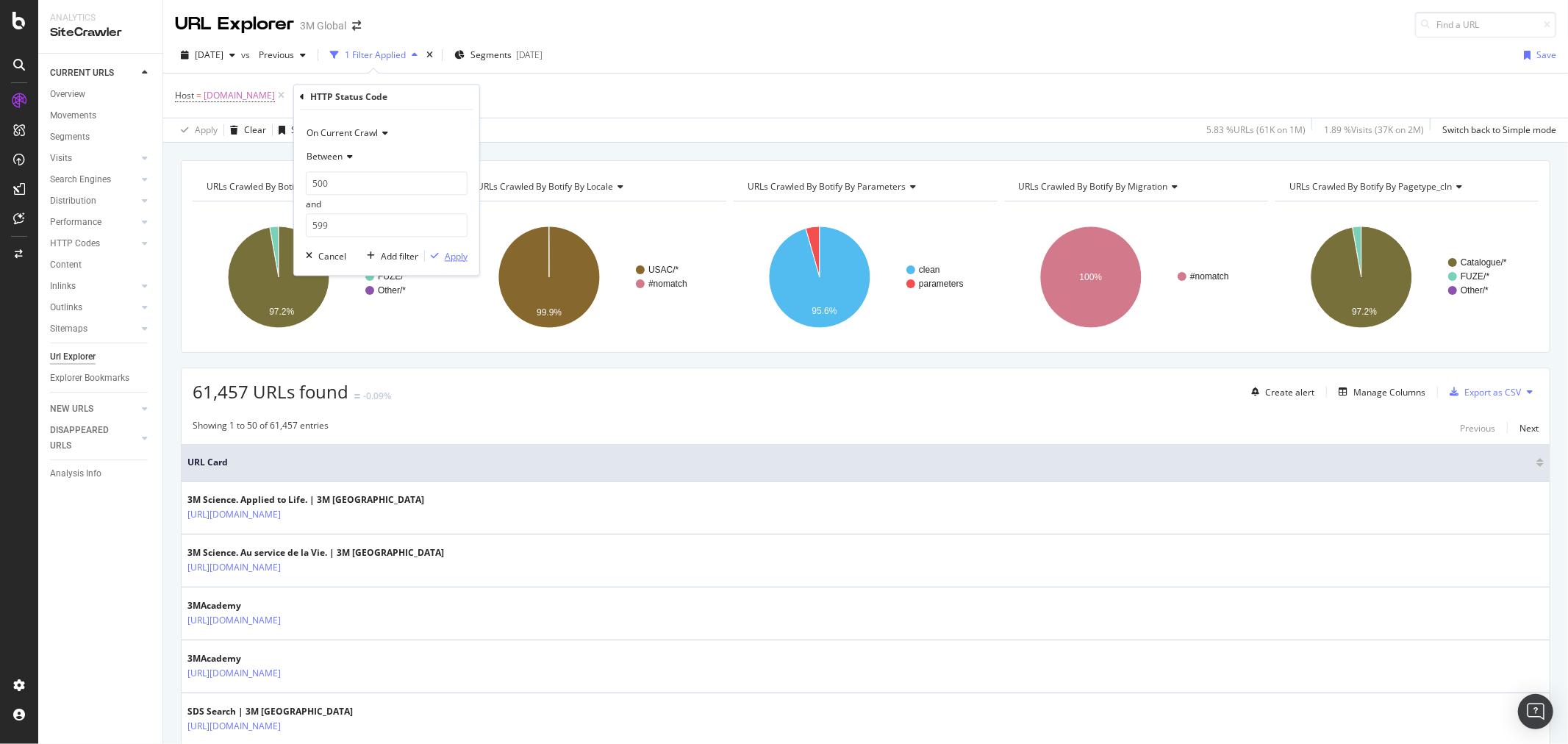
click at [454, 252] on div "Apply" at bounding box center [456, 255] width 23 height 12
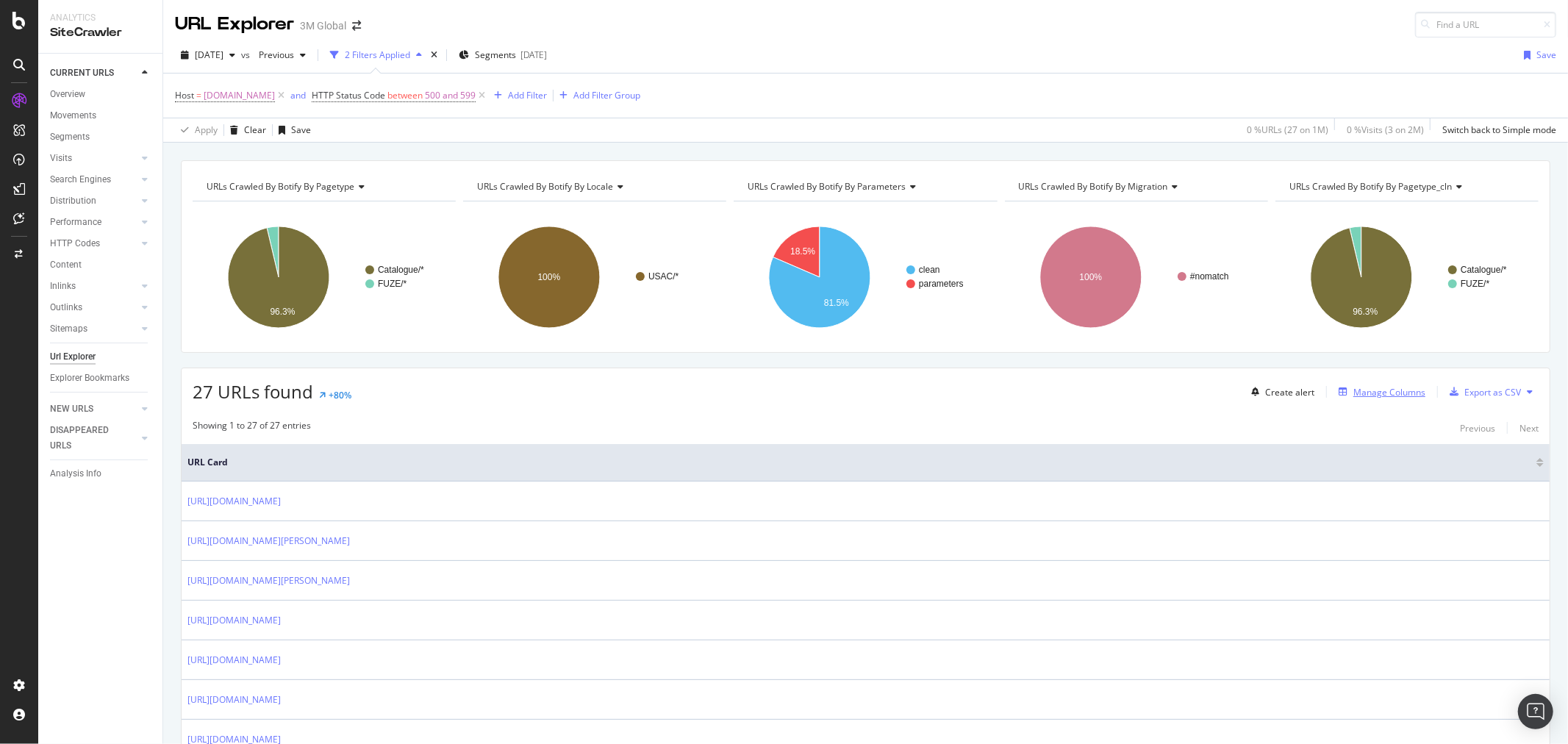
click at [1404, 394] on div "Manage Columns" at bounding box center [1389, 392] width 72 height 12
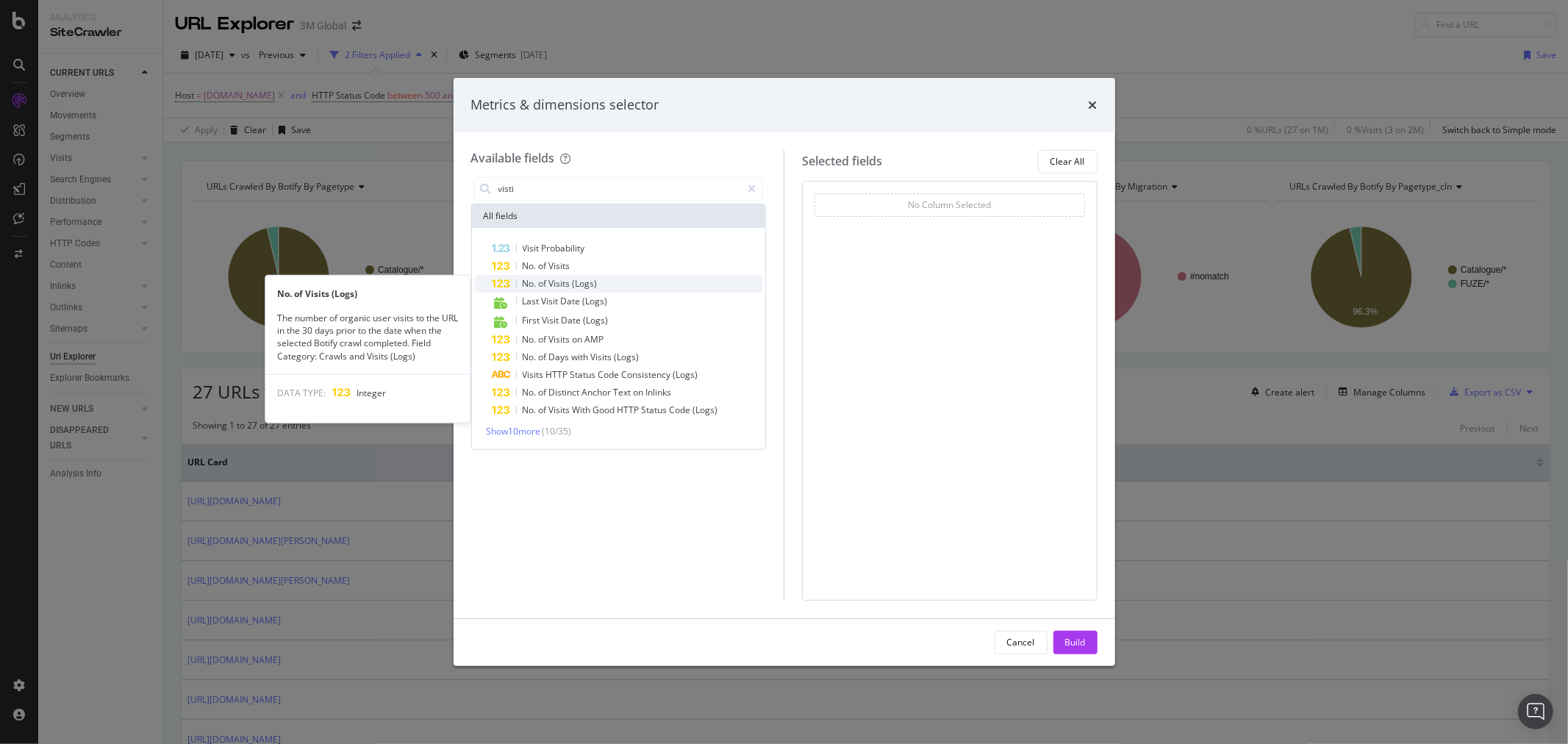
type input "visti"
click at [616, 285] on div "No. of Visits (Logs)" at bounding box center [627, 284] width 270 height 17
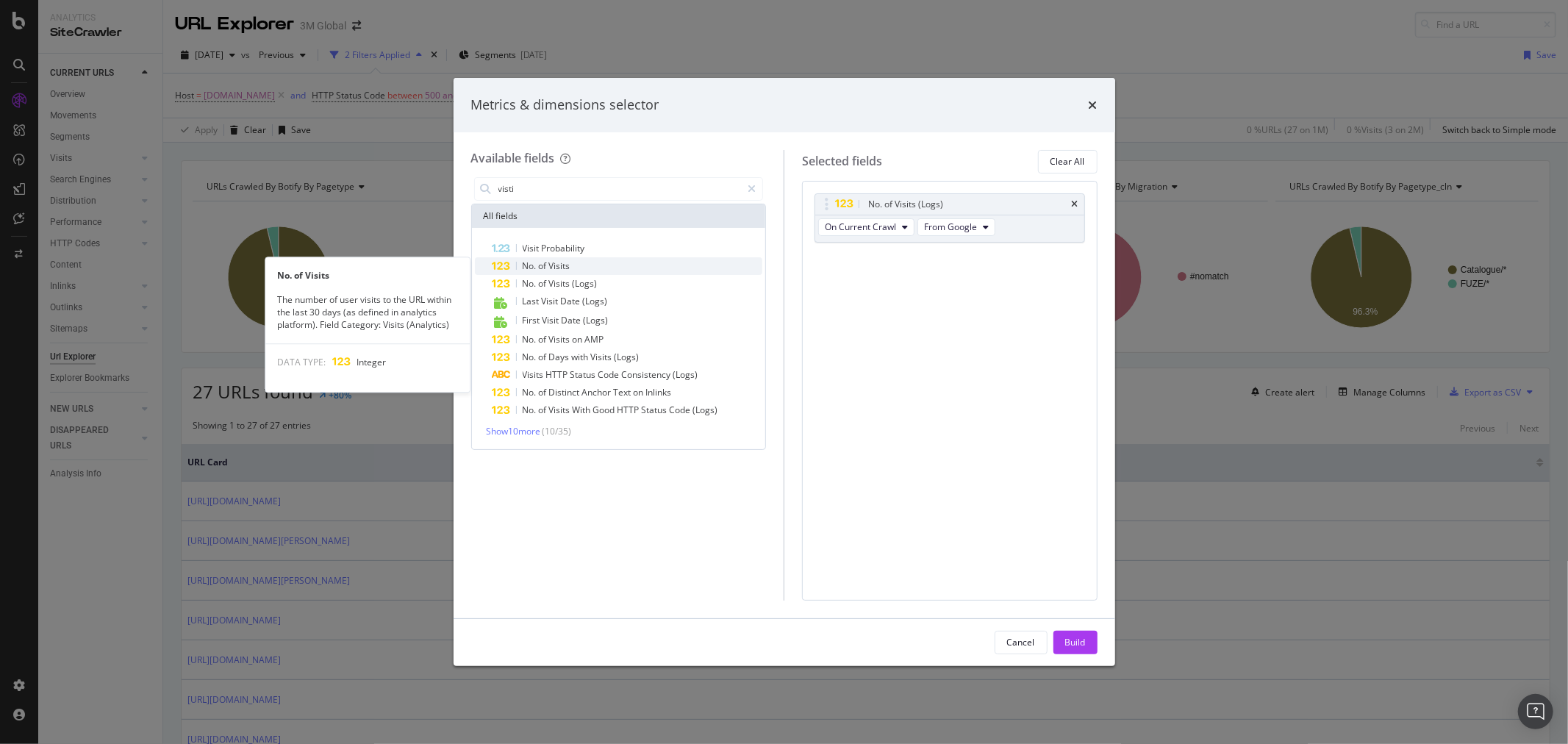
click at [611, 268] on div "No. of Visits" at bounding box center [627, 265] width 270 height 17
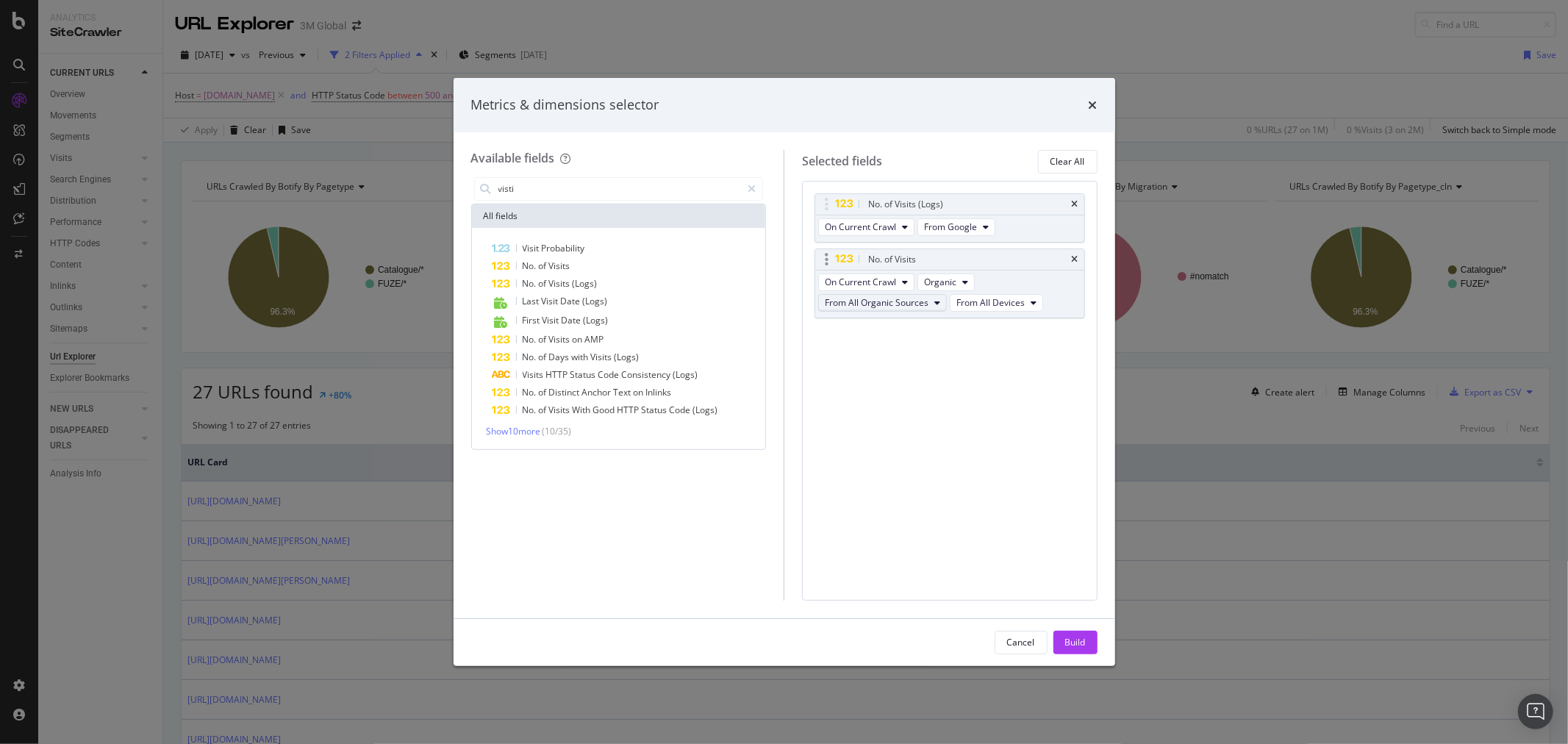
click at [936, 302] on icon "modal" at bounding box center [937, 303] width 6 height 9
click at [1084, 646] on div "Build" at bounding box center [1075, 642] width 21 height 12
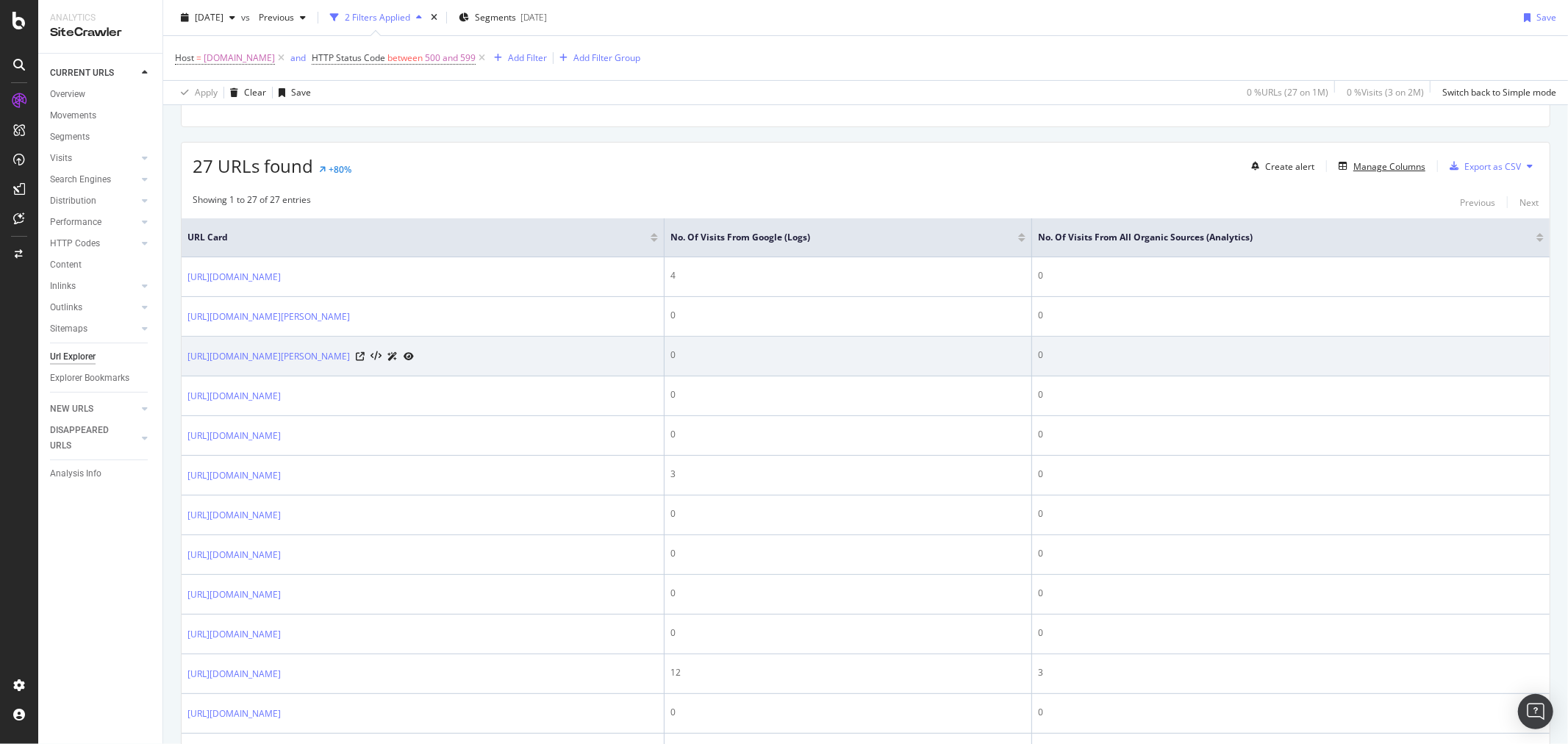
scroll to position [245, 0]
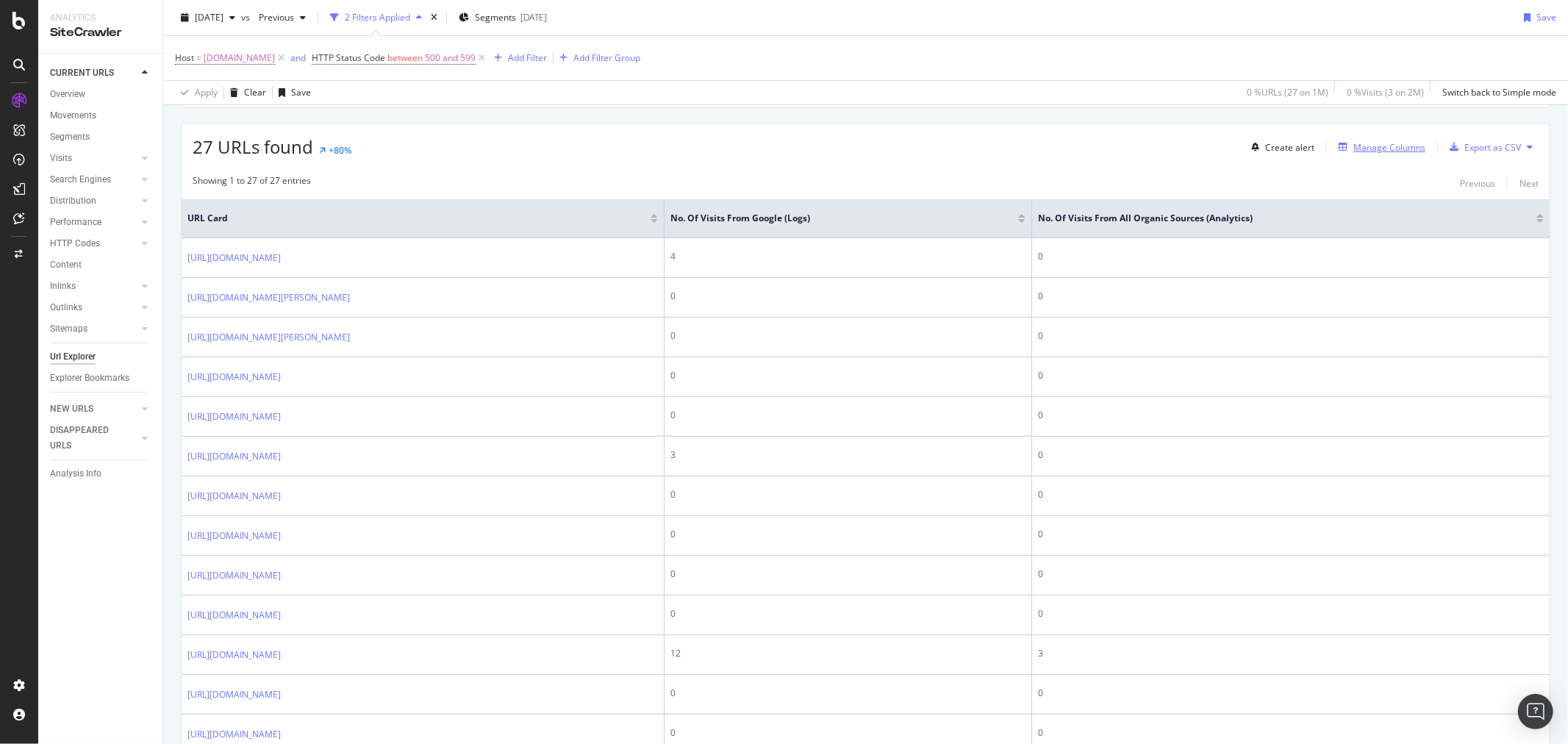
click at [1377, 145] on div "Manage Columns" at bounding box center [1389, 147] width 72 height 12
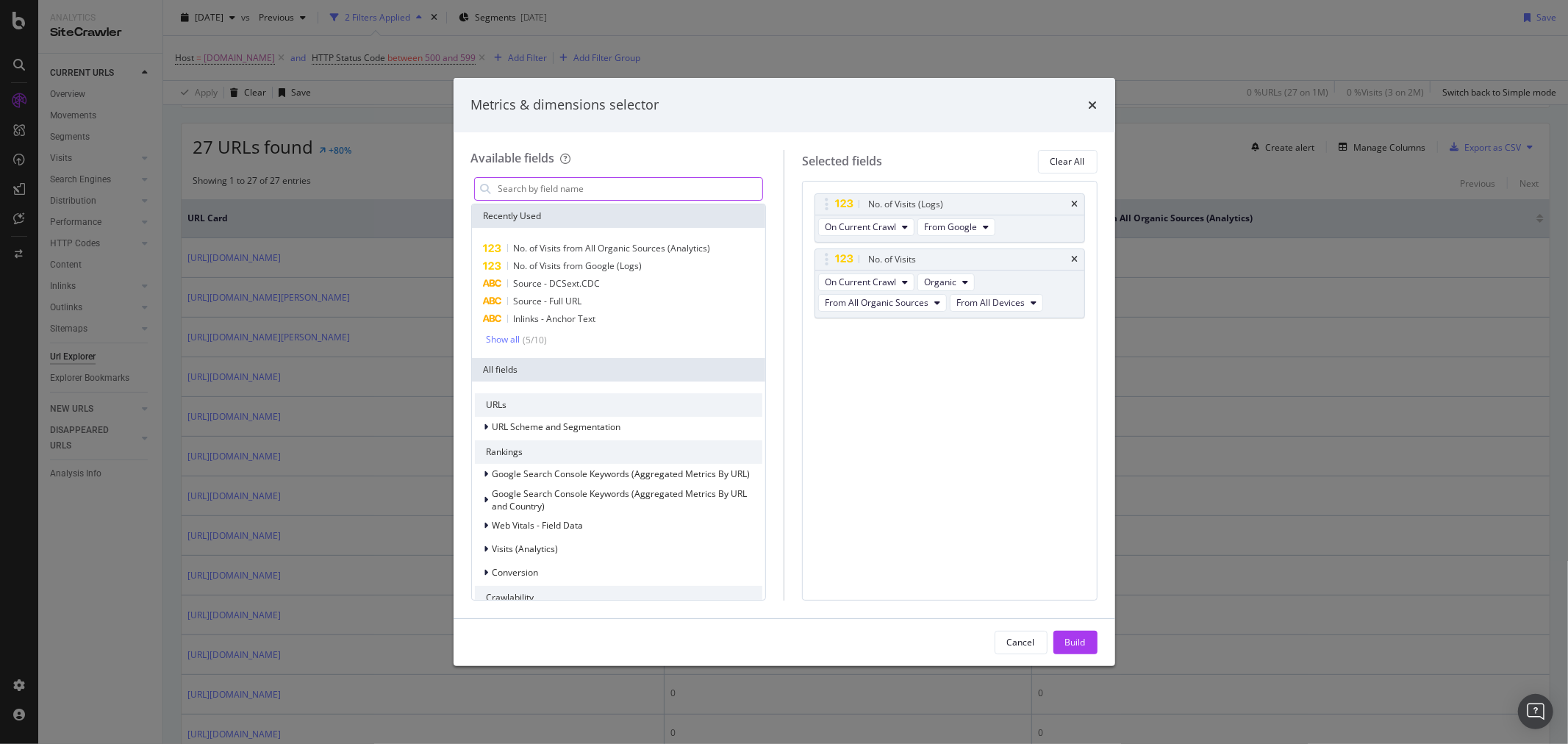
click at [613, 192] on input "modal" at bounding box center [630, 188] width 266 height 22
click at [648, 263] on div "No. of Visits from Google (Logs)" at bounding box center [619, 265] width 288 height 17
drag, startPoint x: 822, startPoint y: 334, endPoint x: 825, endPoint y: 261, distance: 73.1
click at [825, 261] on body "Analytics SiteCrawler CURRENT URLS Overview Movements Segments Visits Analysis …" at bounding box center [784, 372] width 1568 height 744
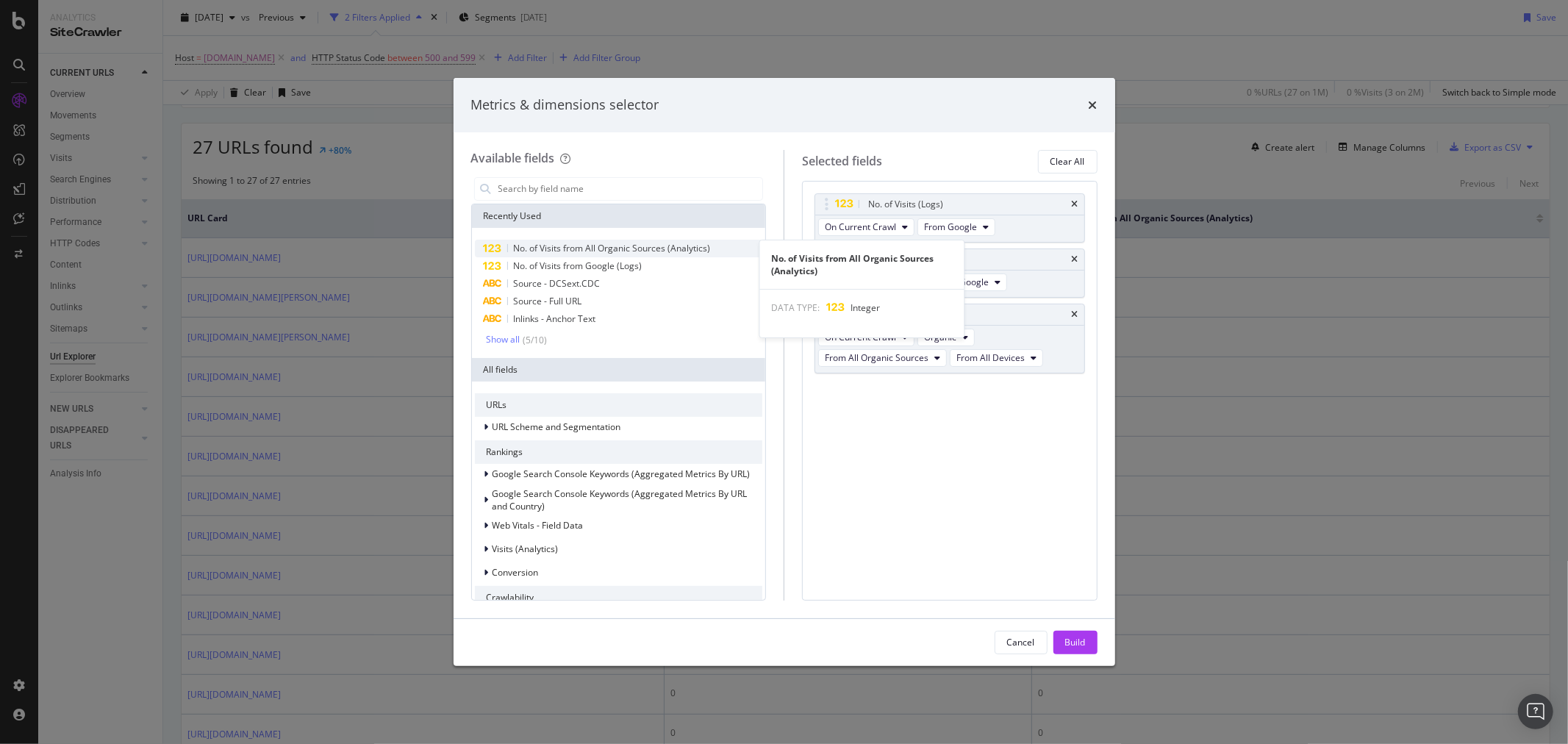
click at [677, 250] on span "No. of Visits from All Organic Sources (Analytics)" at bounding box center [612, 248] width 197 height 12
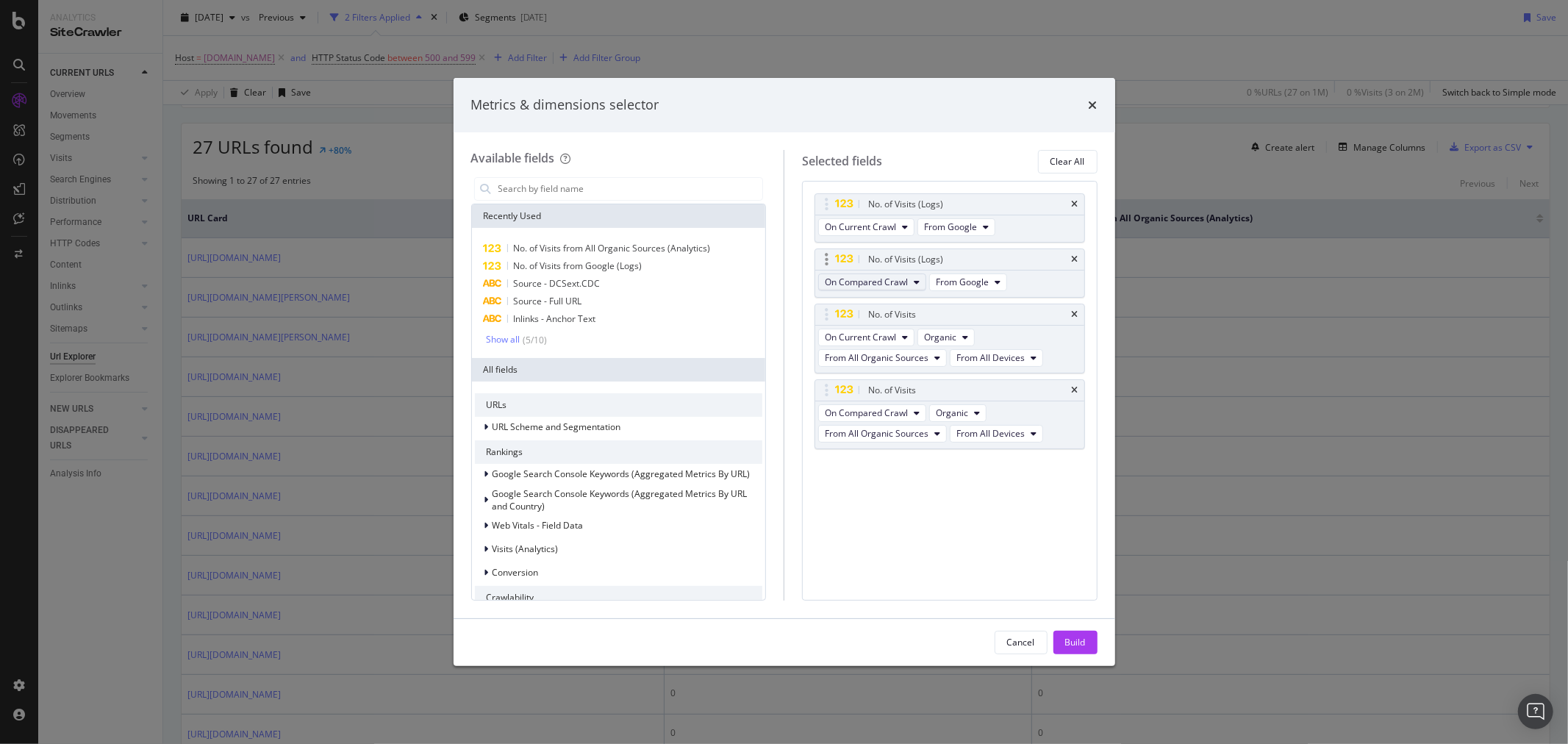
click at [914, 283] on icon "modal" at bounding box center [916, 282] width 6 height 9
click at [1075, 643] on div "Build" at bounding box center [1075, 642] width 21 height 12
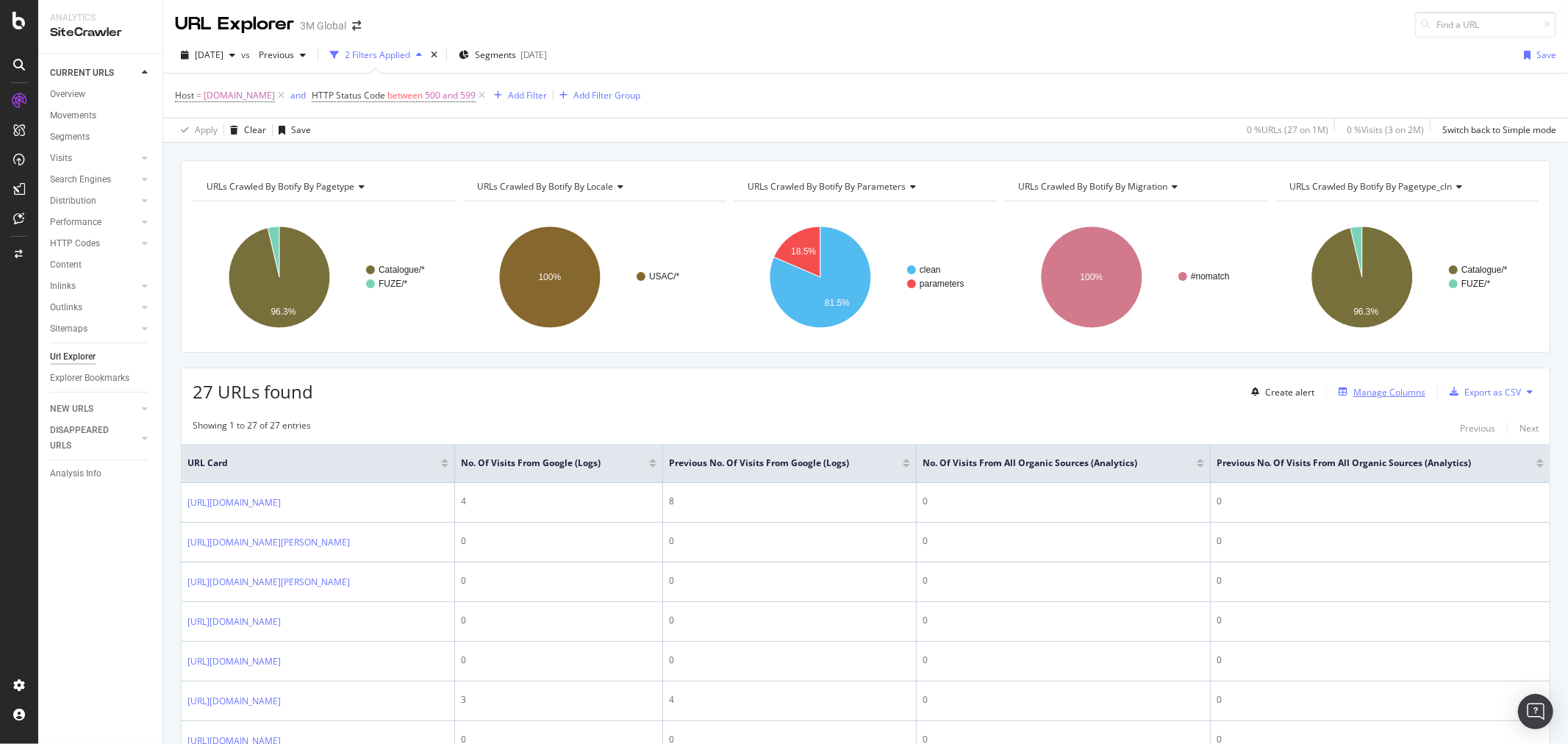
click at [1378, 391] on div "Manage Columns" at bounding box center [1389, 392] width 72 height 12
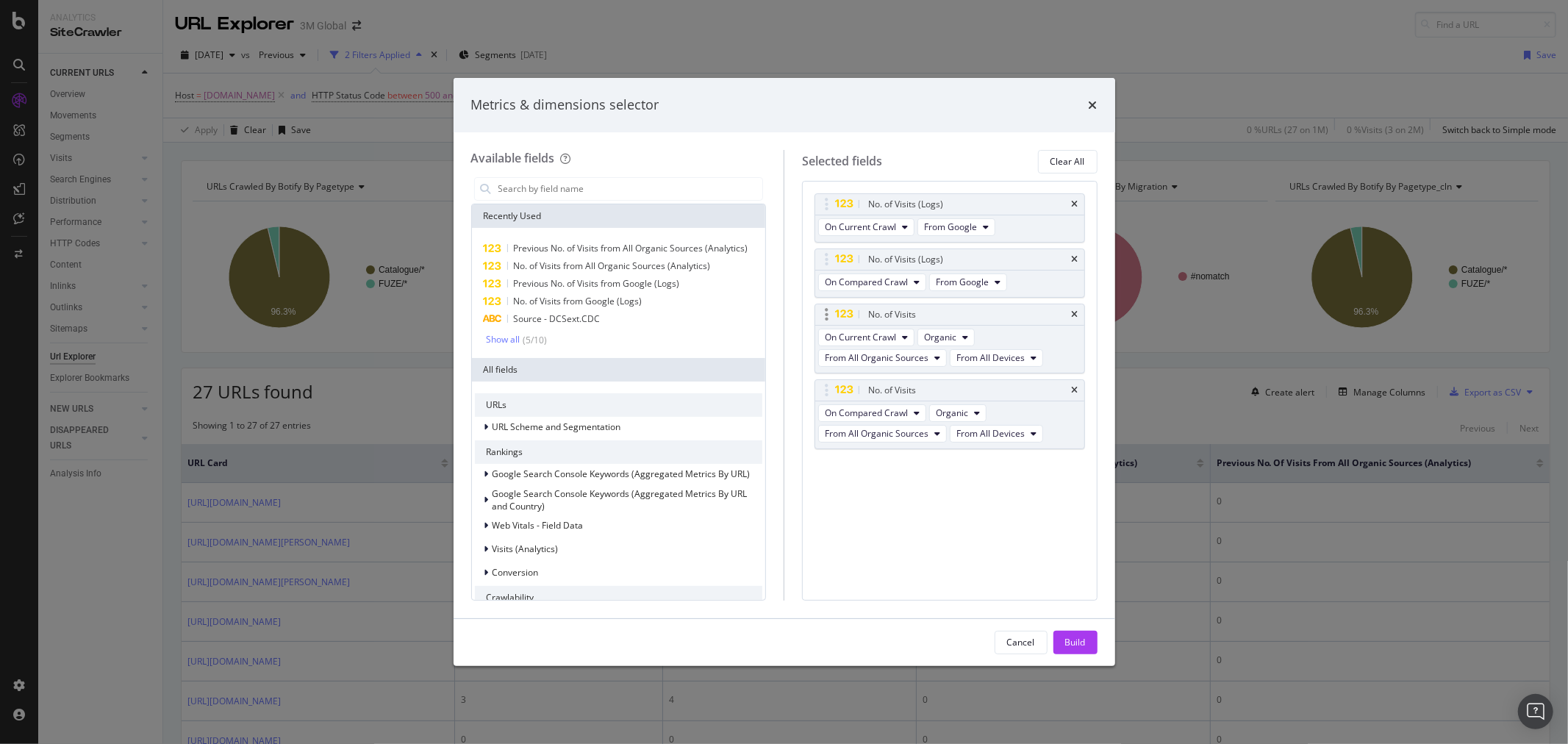
click at [1068, 312] on div "No. of Visits" at bounding box center [967, 315] width 203 height 15
click at [1075, 317] on icon "times" at bounding box center [1075, 314] width 7 height 9
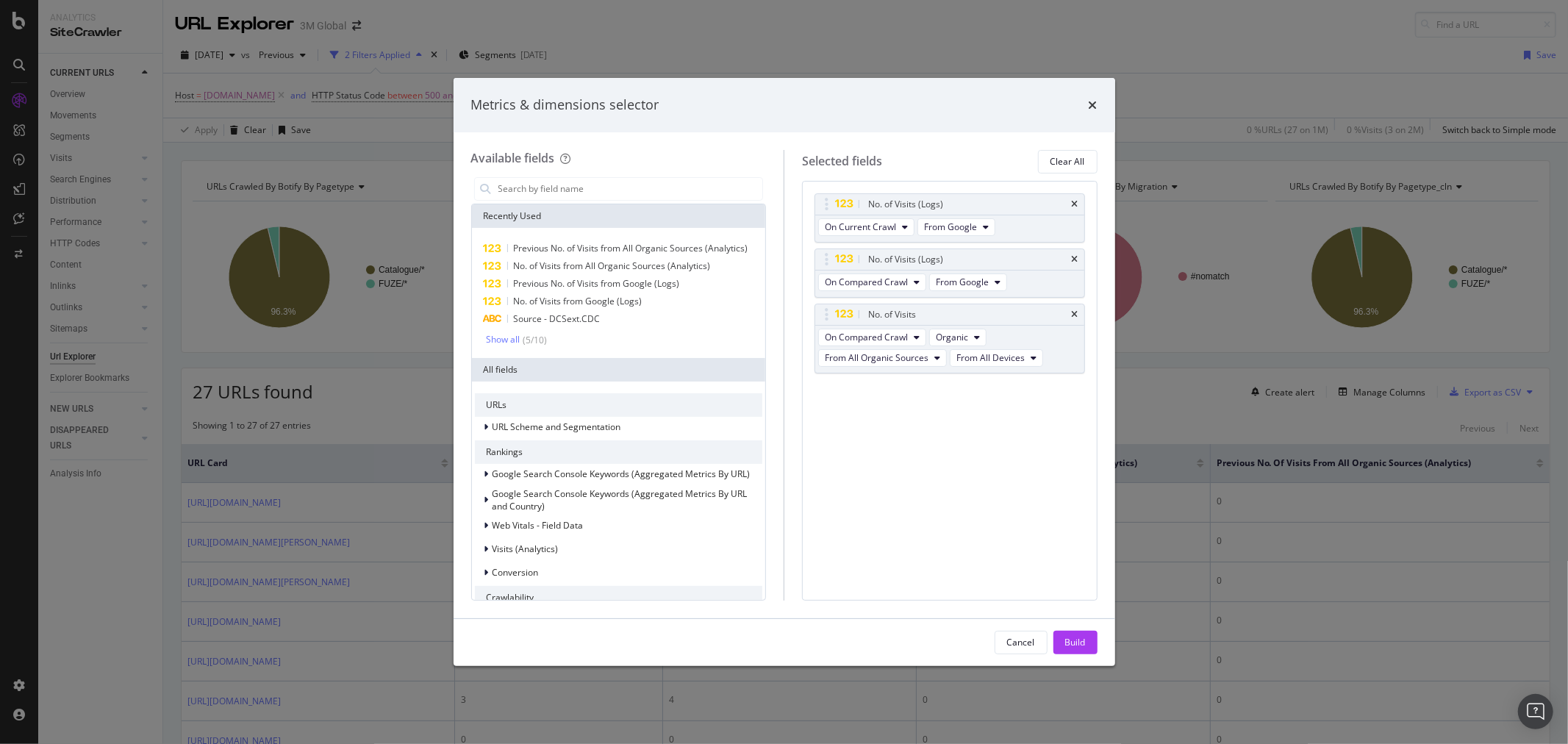
click at [1075, 317] on icon "times" at bounding box center [1075, 314] width 7 height 9
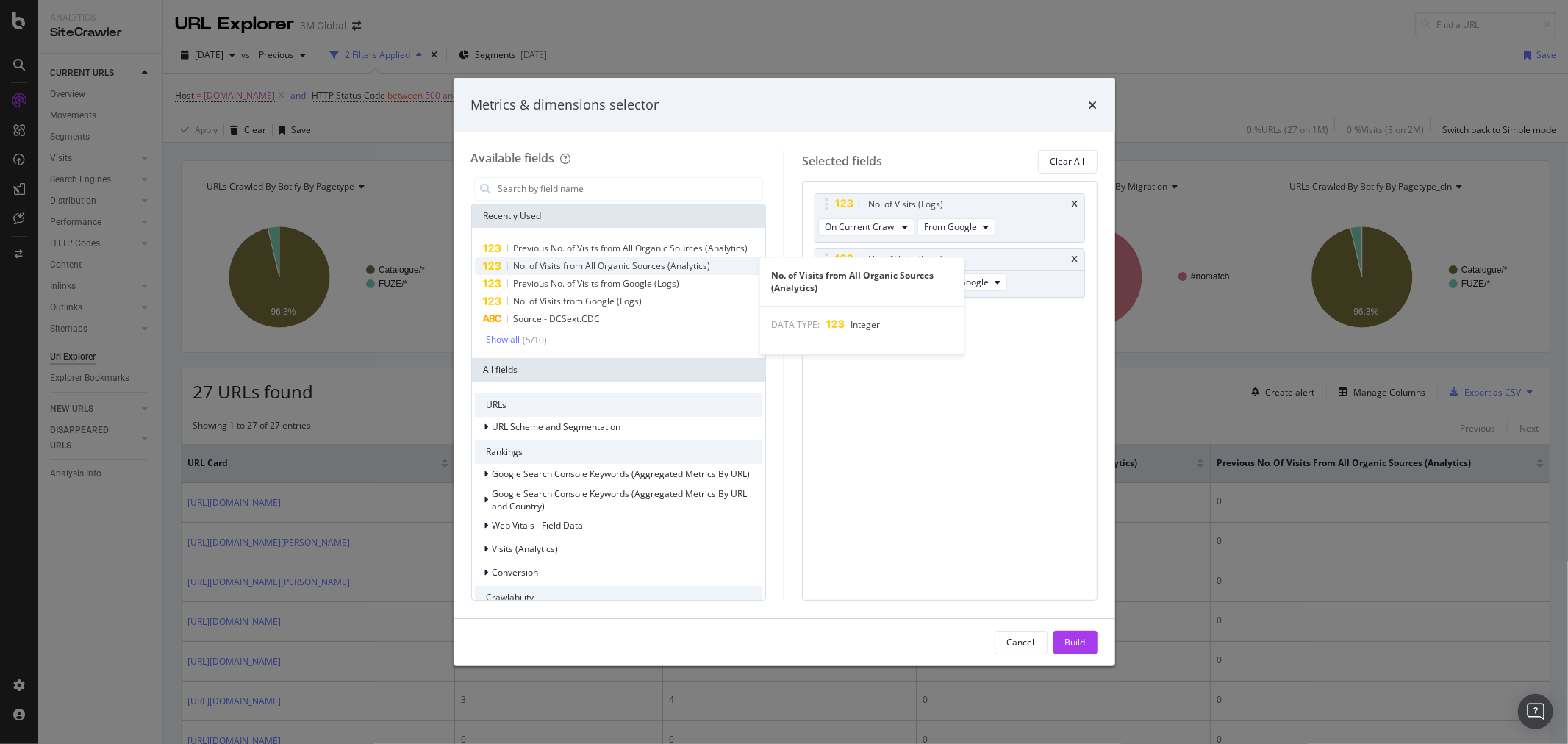
click at [630, 266] on span "No. of Visits from All Organic Sources (Analytics)" at bounding box center [612, 265] width 197 height 12
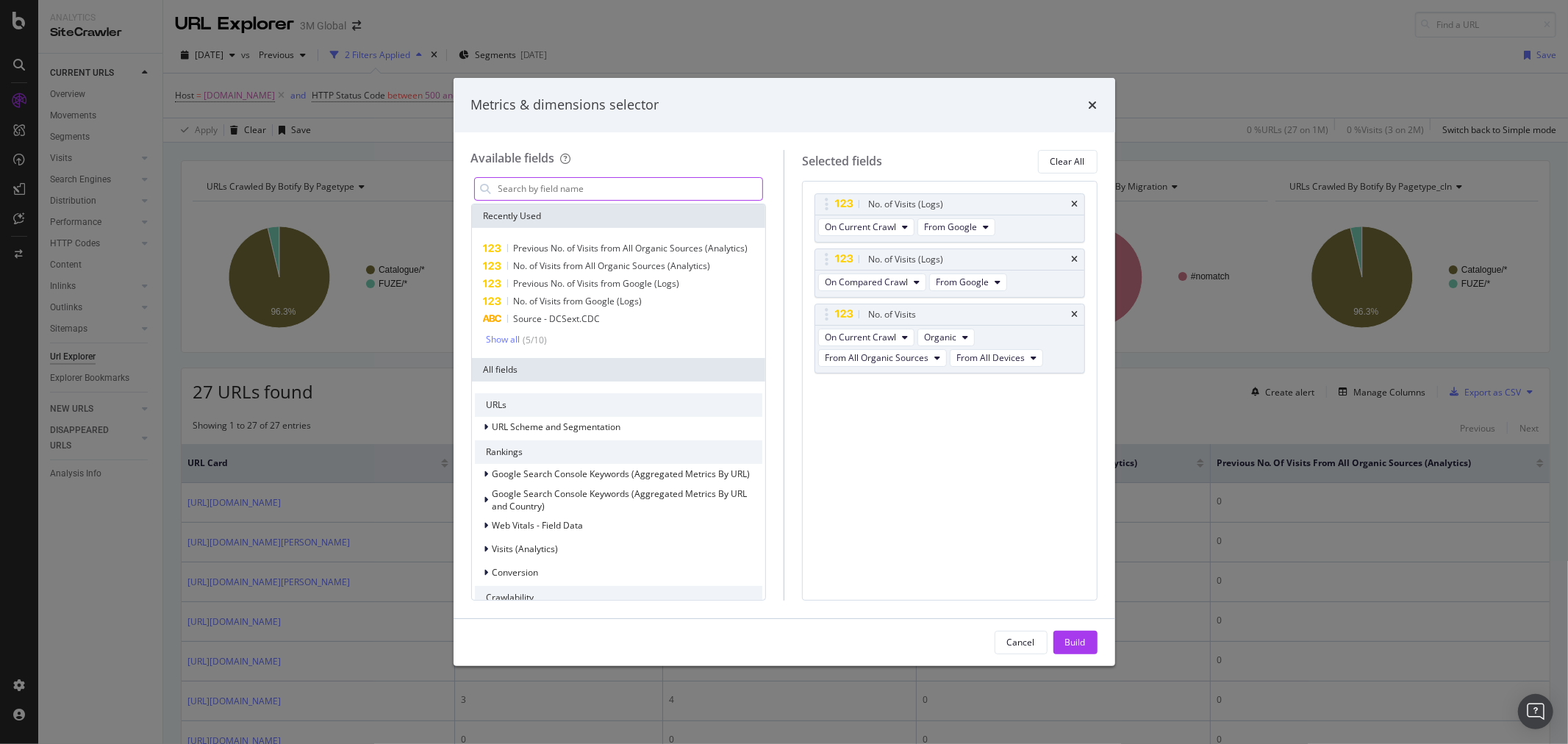
click at [632, 180] on input "modal" at bounding box center [630, 188] width 266 height 22
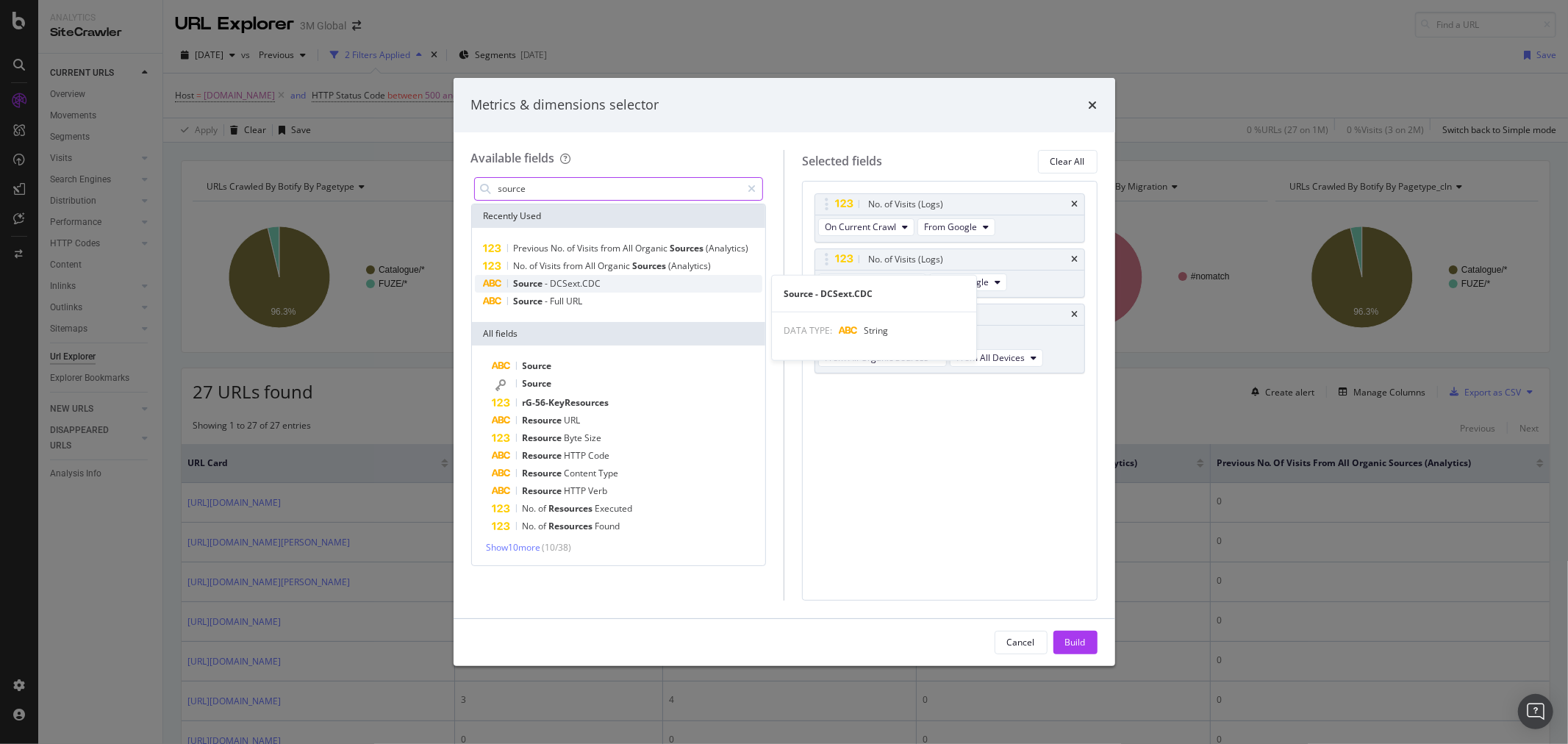
type input "source"
click at [608, 277] on div "Source - DCSext.CDC" at bounding box center [619, 284] width 288 height 17
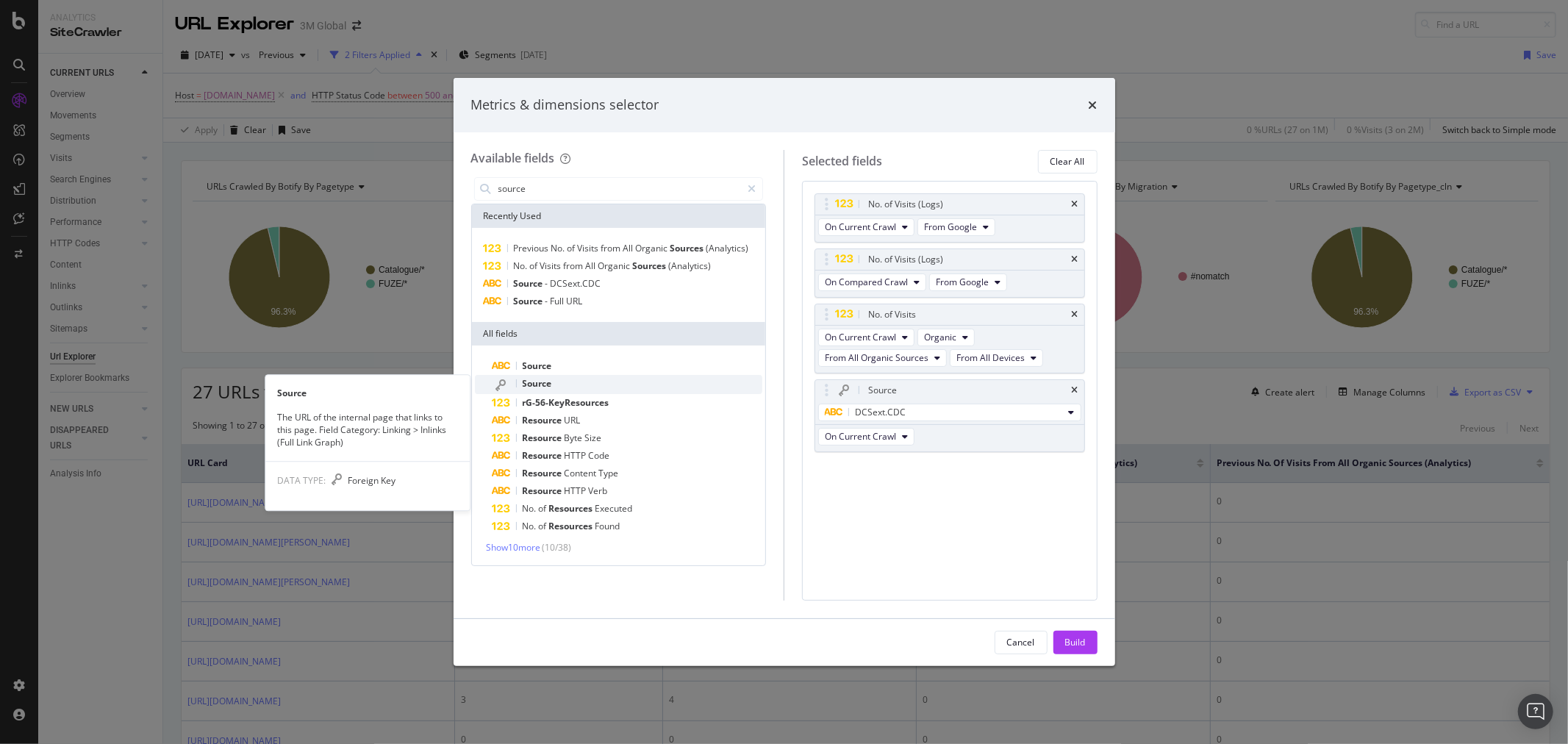
click at [576, 389] on div "Source" at bounding box center [627, 384] width 270 height 19
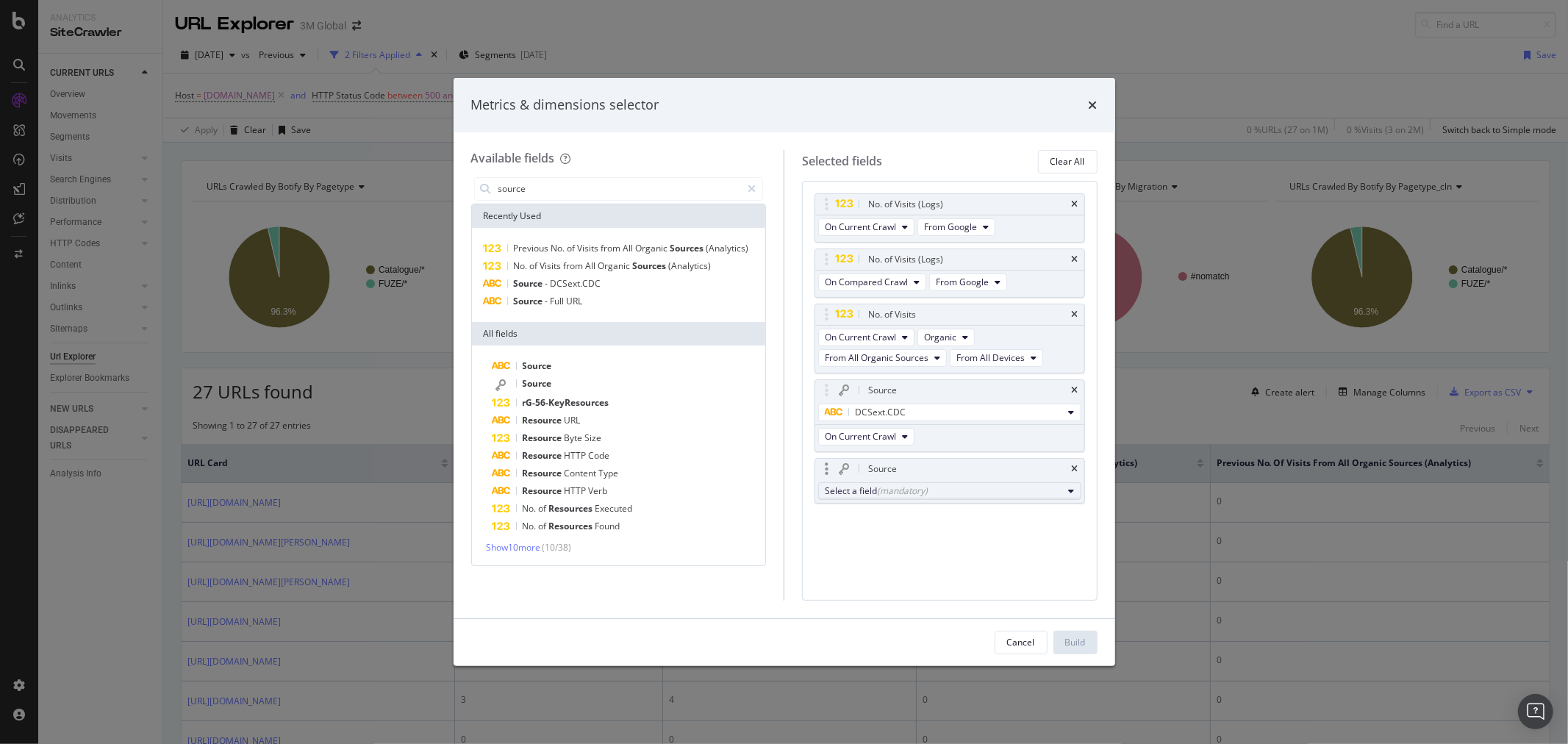
click at [952, 490] on div "Select a field (mandatory)" at bounding box center [943, 490] width 238 height 12
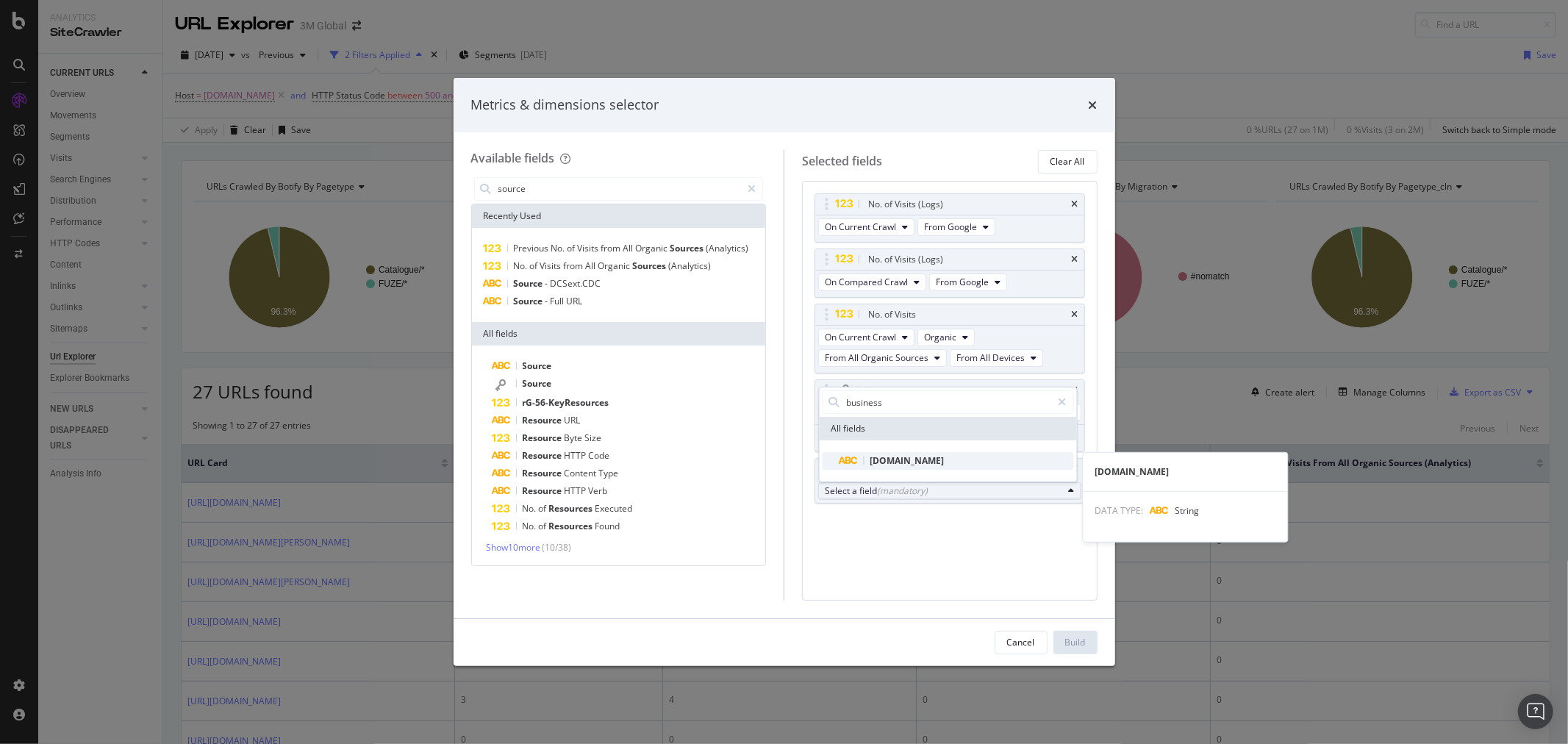
type input "business"
click at [936, 460] on span "[DOMAIN_NAME]" at bounding box center [906, 460] width 74 height 12
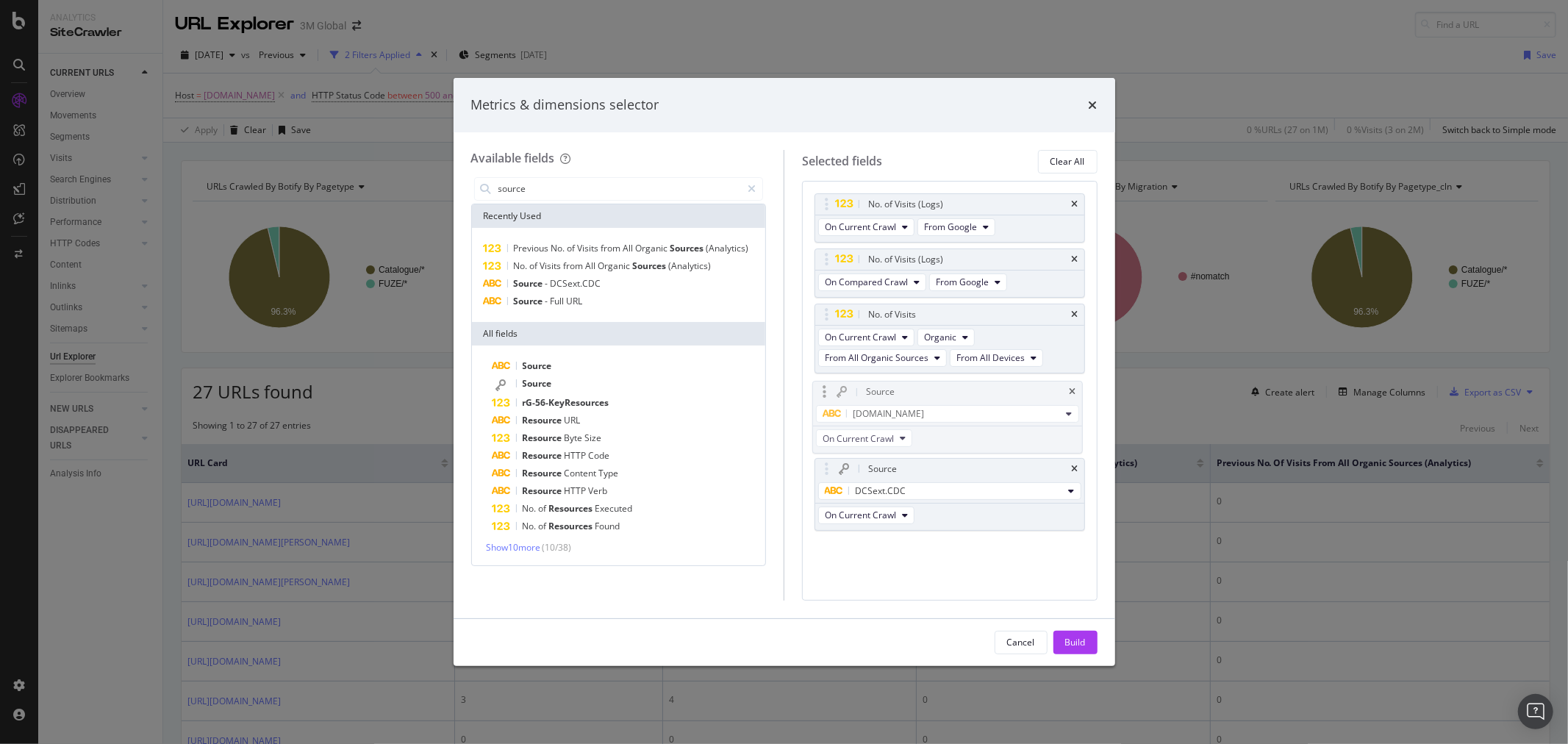
drag, startPoint x: 820, startPoint y: 465, endPoint x: 817, endPoint y: 387, distance: 78.1
click at [817, 387] on body "Analytics SiteCrawler CURRENT URLS Overview Movements Segments Visits Analysis …" at bounding box center [784, 372] width 1568 height 744
click at [1084, 641] on div "Build" at bounding box center [1075, 642] width 21 height 12
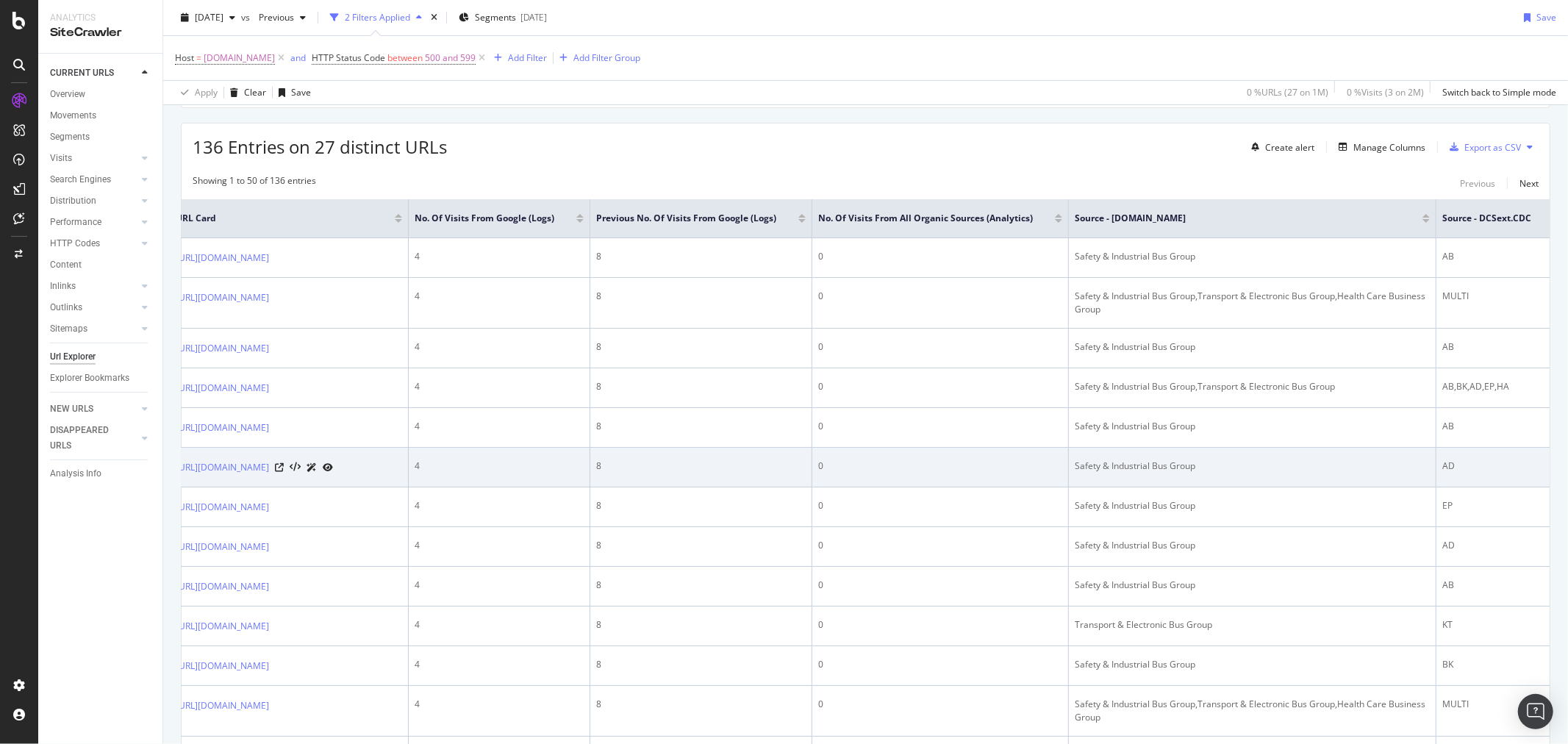
scroll to position [0, 165]
drag, startPoint x: 1038, startPoint y: 540, endPoint x: 1241, endPoint y: 554, distance: 203.5
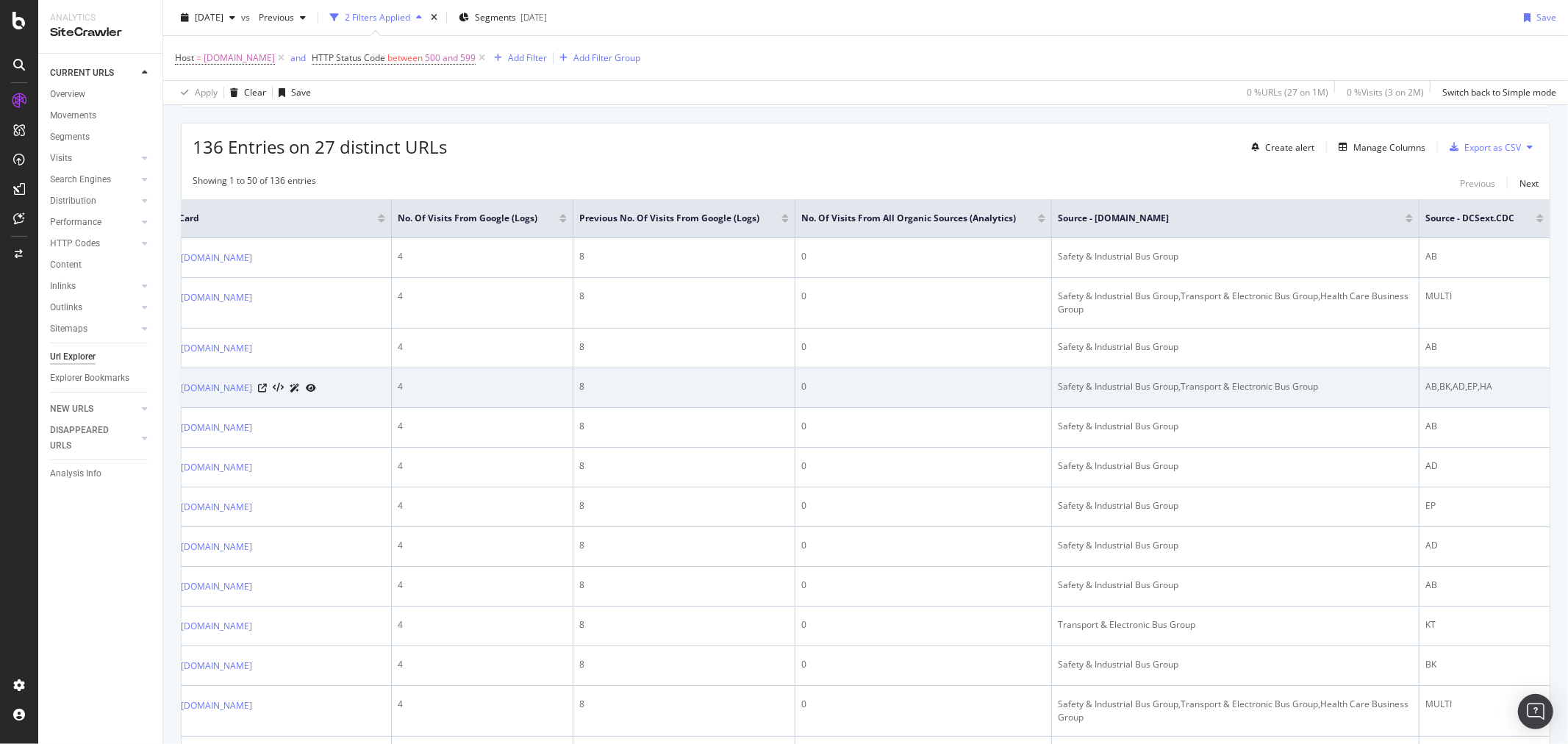
drag, startPoint x: 1143, startPoint y: 454, endPoint x: 1386, endPoint y: 463, distance: 243.2
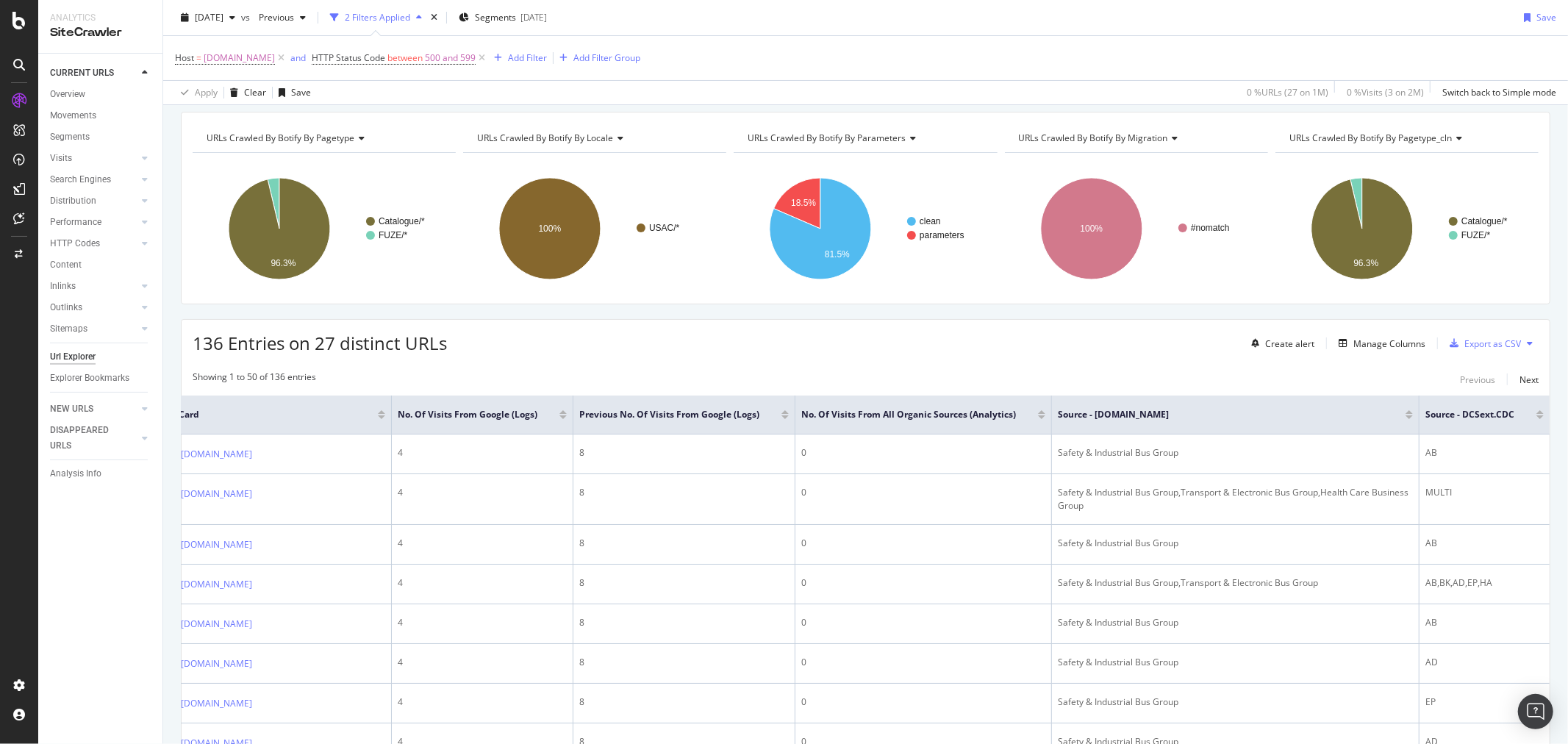
scroll to position [0, 0]
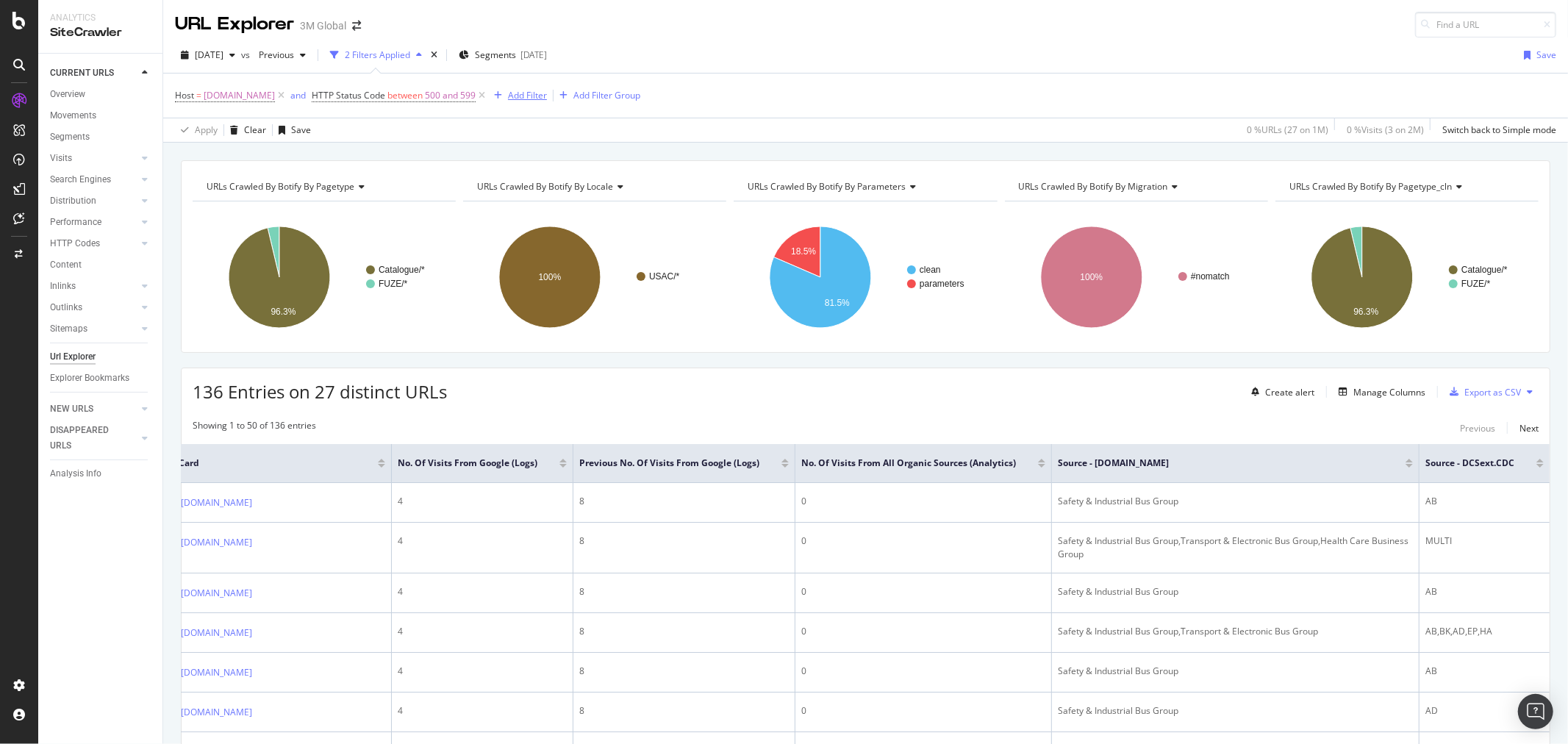
click at [539, 94] on div "Add Filter" at bounding box center [527, 95] width 39 height 12
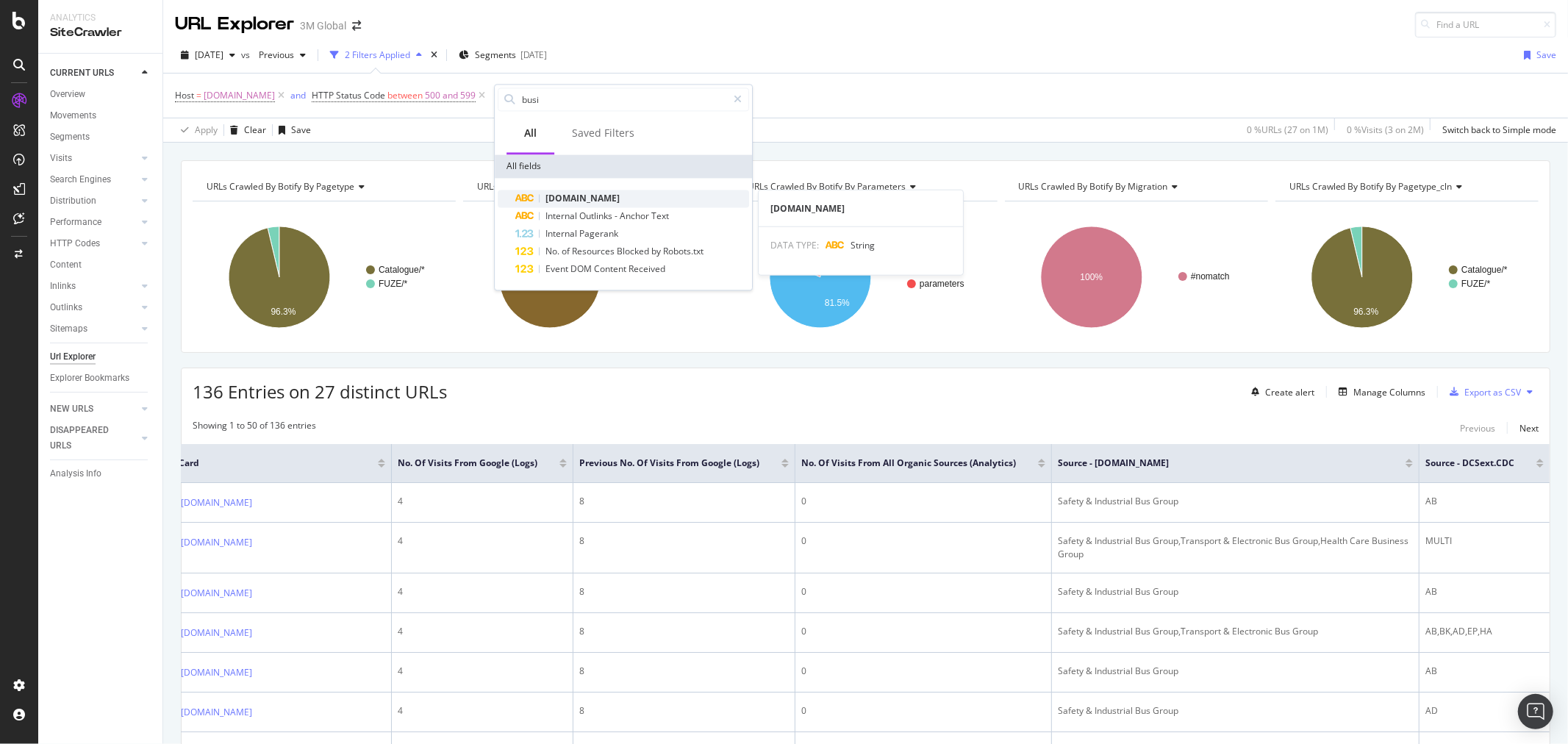
type input "busi"
click at [582, 191] on div "[DOMAIN_NAME]" at bounding box center [632, 198] width 234 height 17
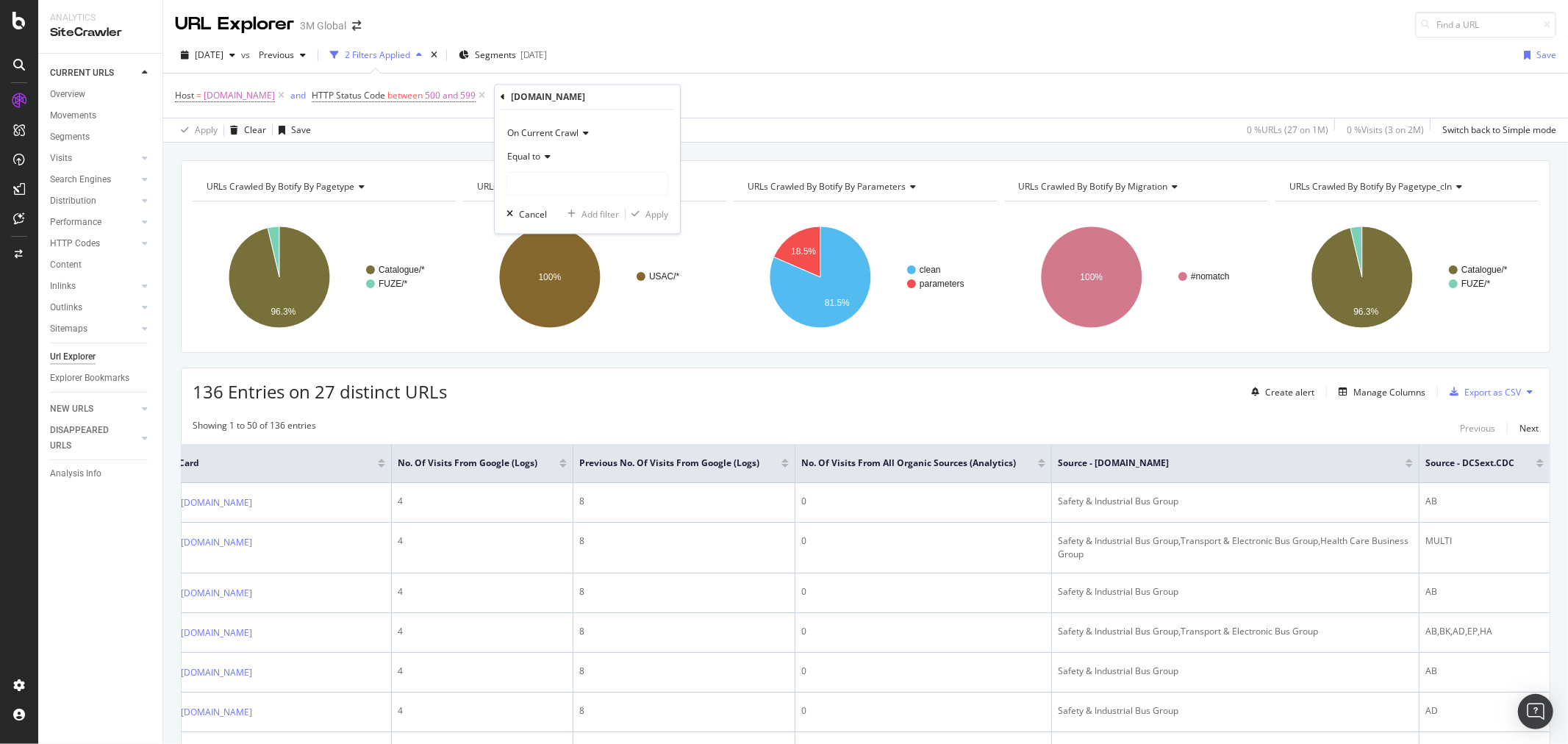
click at [547, 153] on icon at bounding box center [545, 157] width 10 height 9
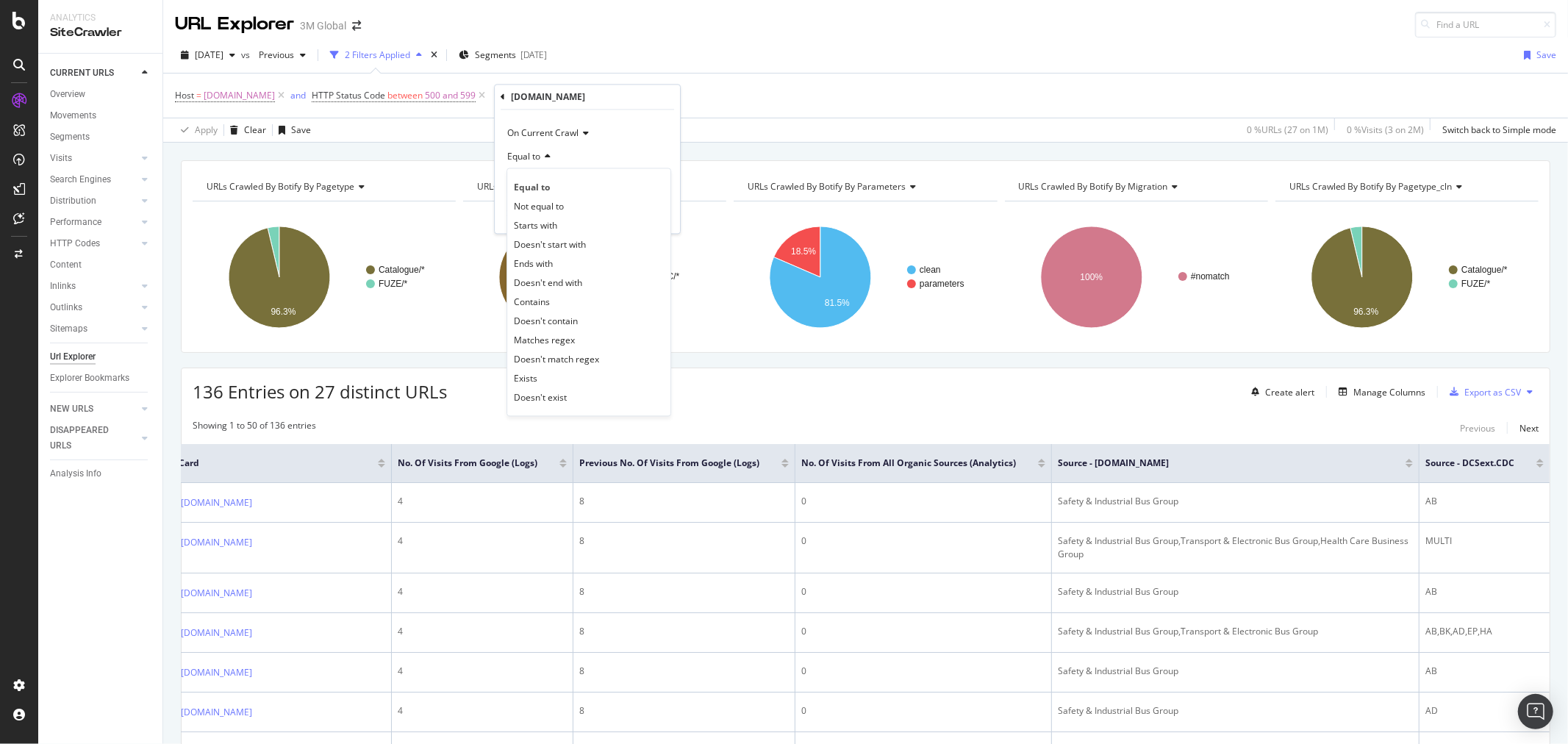
click at [582, 241] on span "Doesn't start with" at bounding box center [549, 244] width 72 height 12
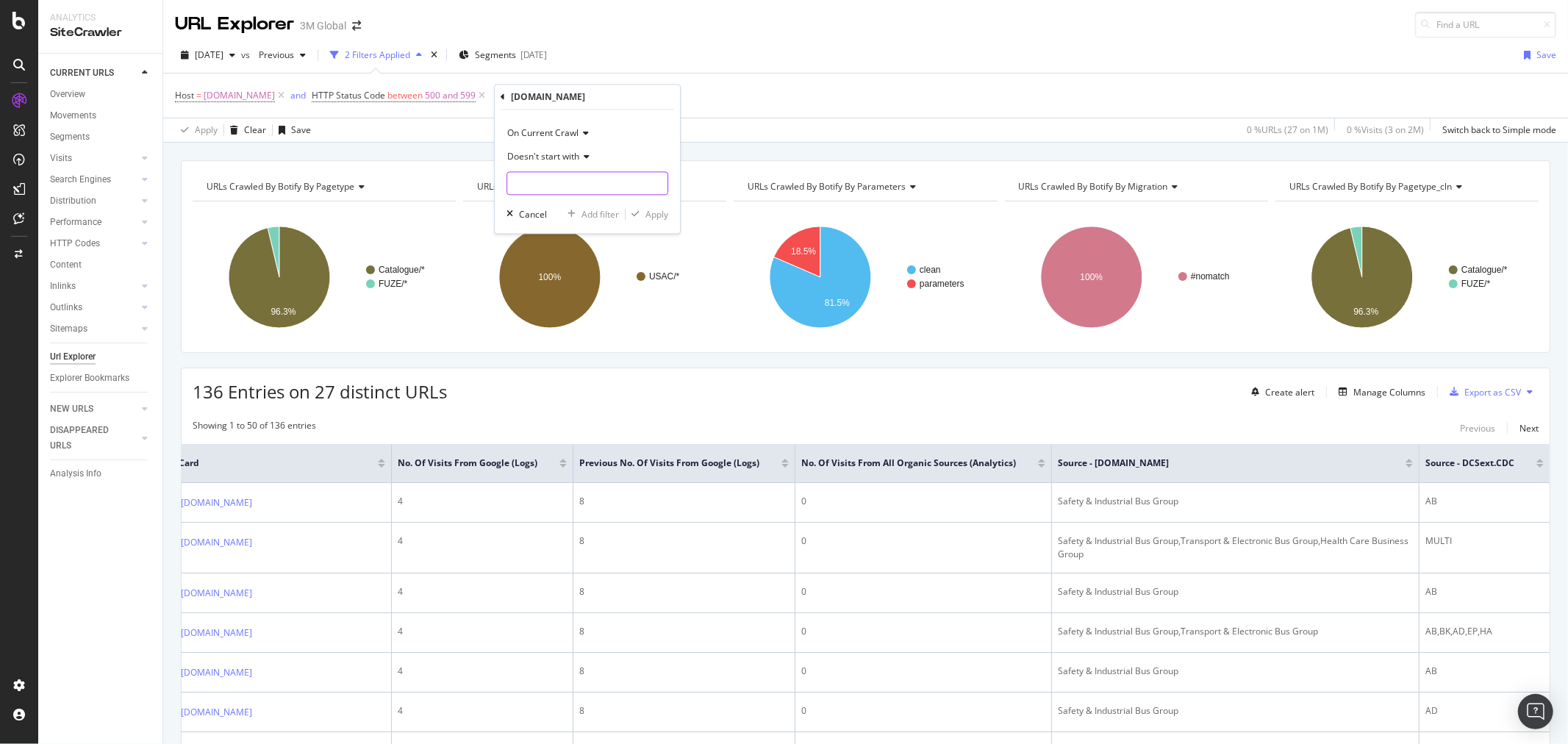
click at [571, 182] on input "text" at bounding box center [587, 184] width 160 height 23
type input "Health"
click at [655, 209] on div "Apply" at bounding box center [657, 214] width 23 height 12
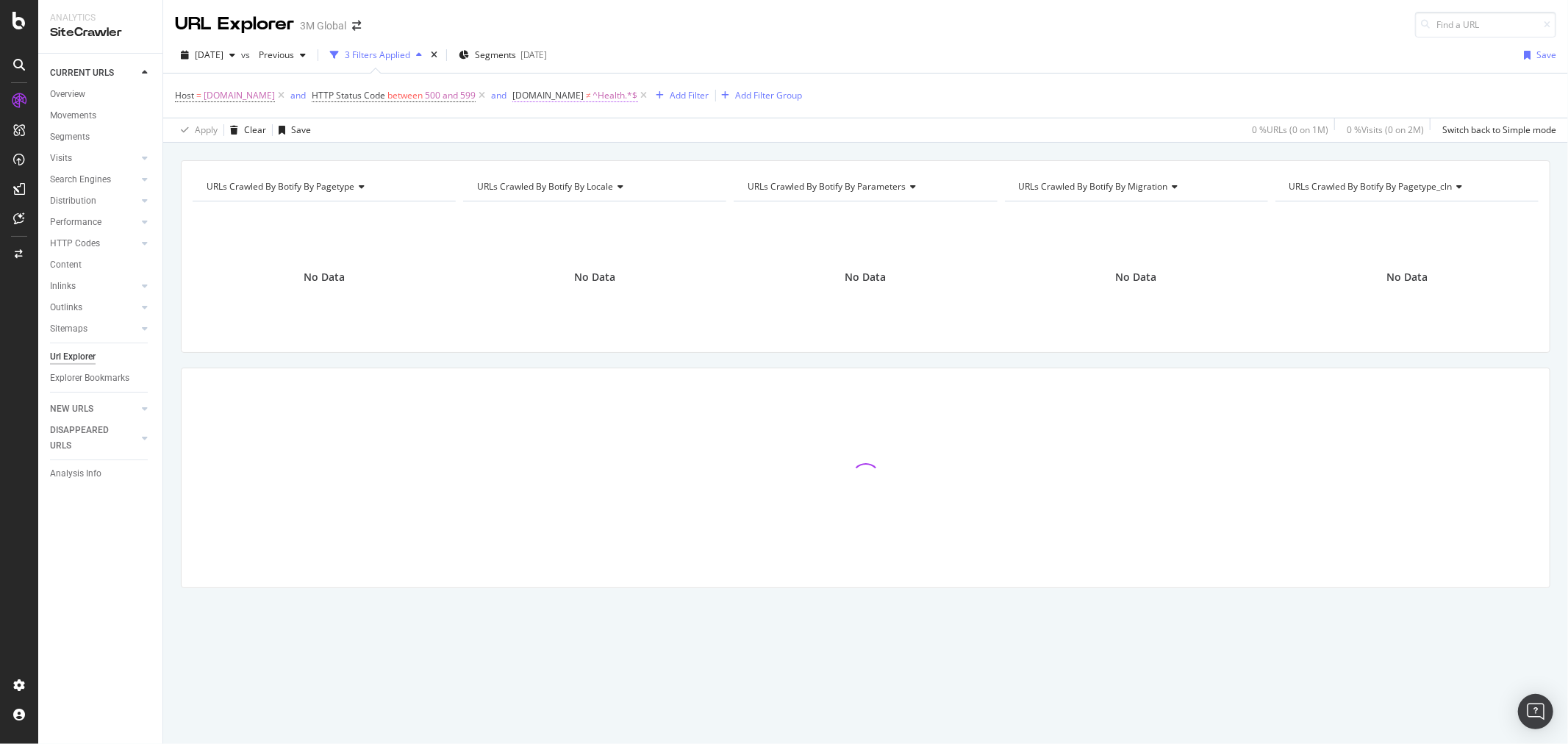
click at [569, 94] on span "[DOMAIN_NAME]" at bounding box center [548, 95] width 71 height 12
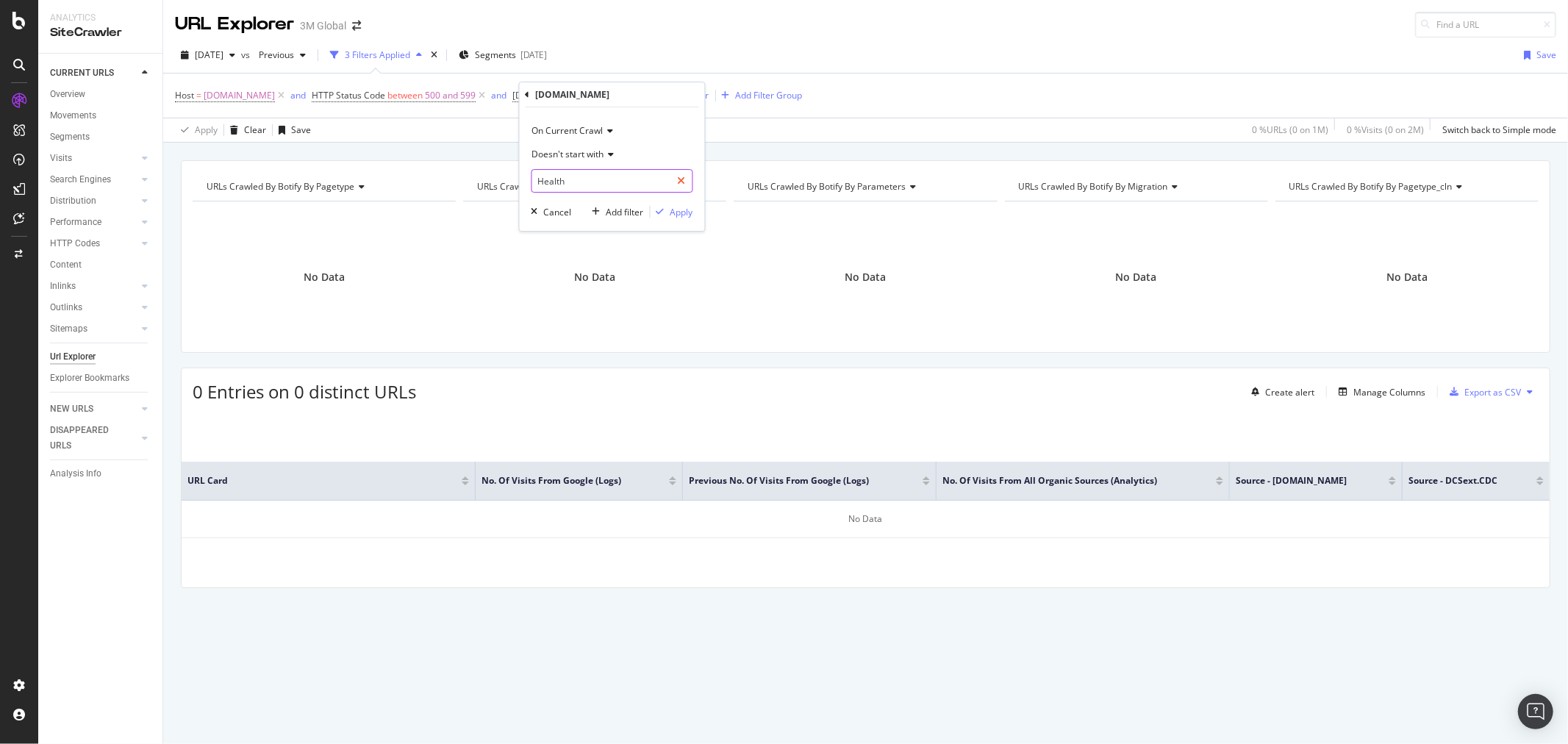
click at [681, 184] on icon at bounding box center [682, 181] width 8 height 10
click at [555, 216] on div "Cancel" at bounding box center [558, 212] width 28 height 12
click at [644, 97] on icon at bounding box center [644, 96] width 12 height 15
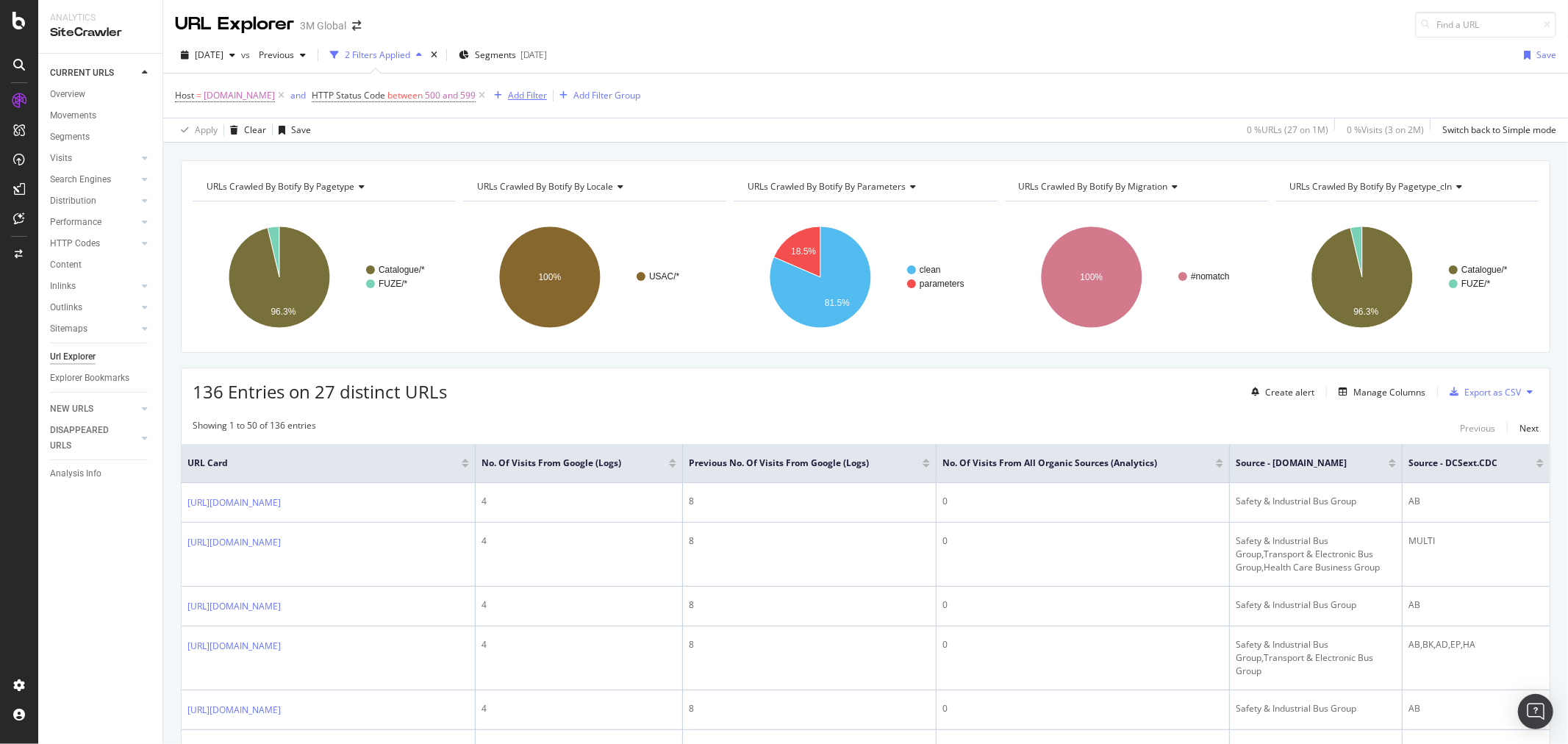
click at [524, 94] on div "Add Filter" at bounding box center [527, 95] width 39 height 12
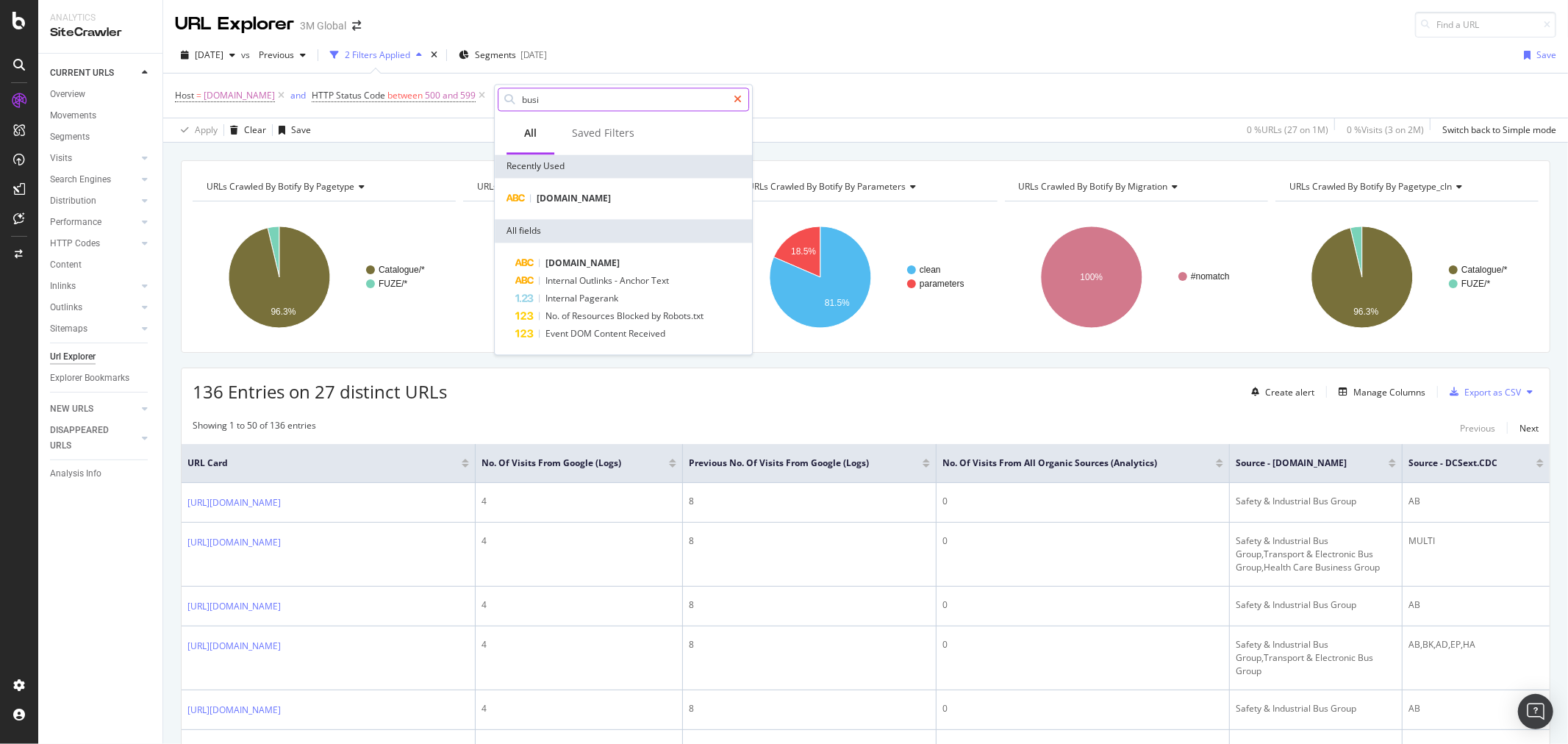
click at [739, 98] on icon at bounding box center [738, 99] width 8 height 10
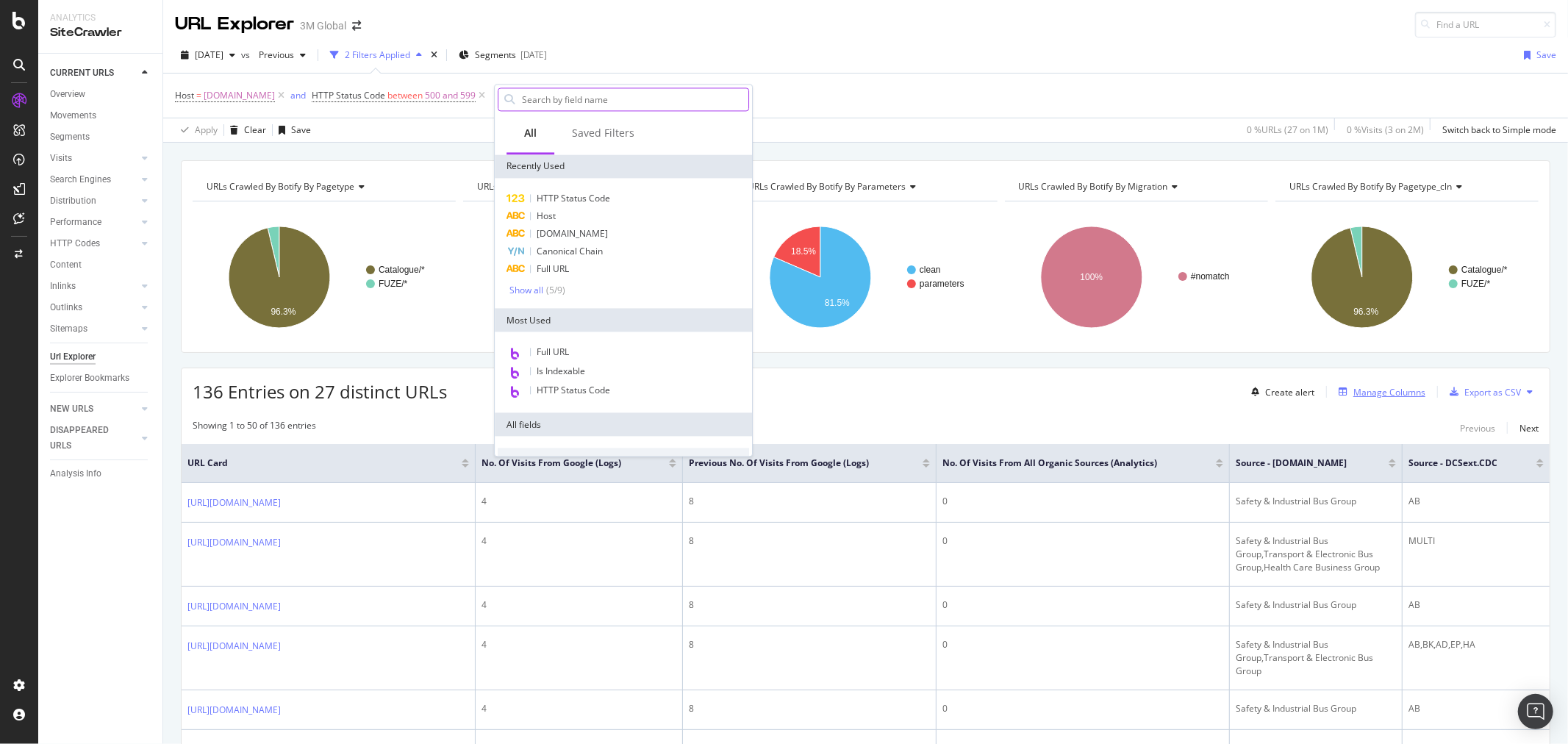
click at [1369, 393] on div "Manage Columns" at bounding box center [1389, 392] width 72 height 12
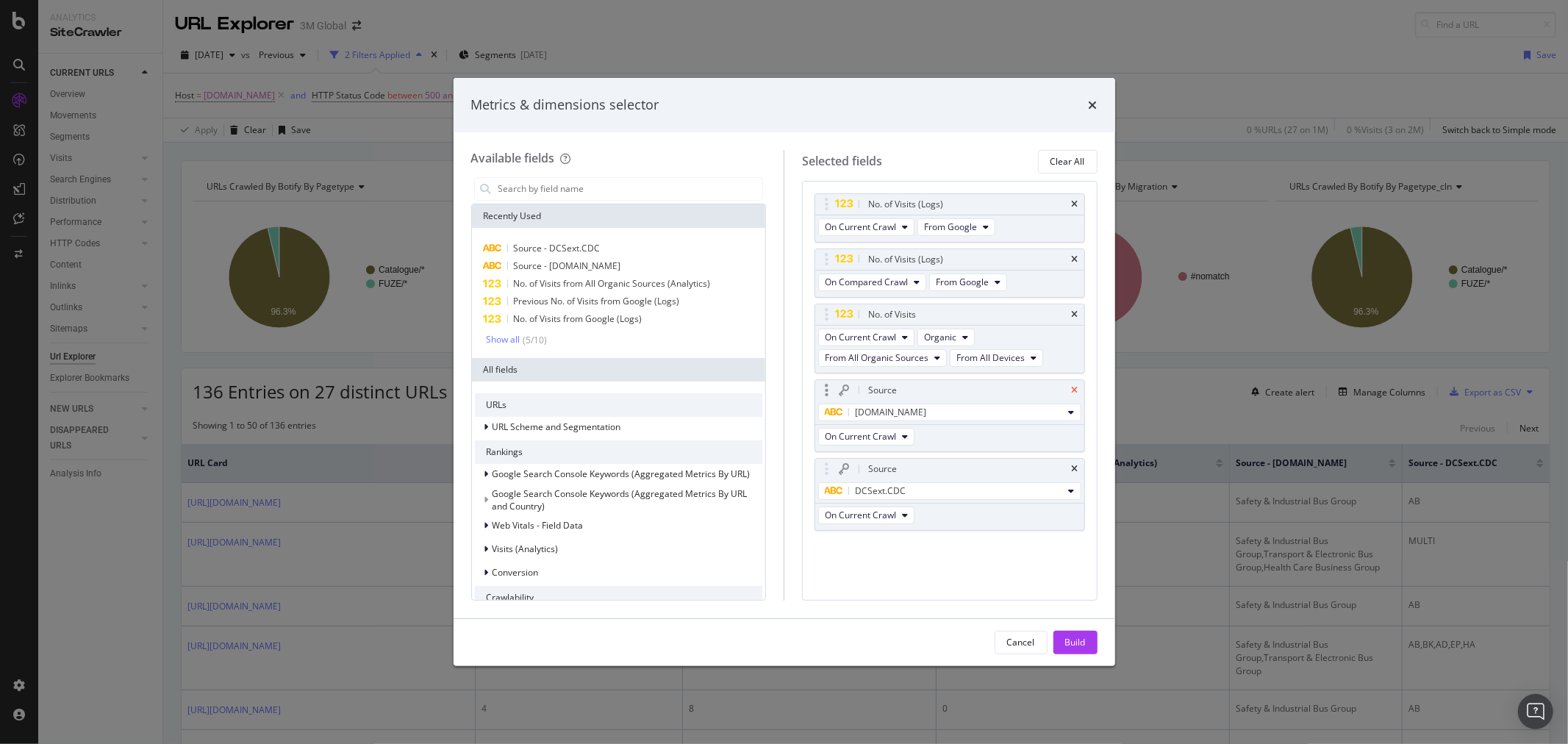
click at [1071, 389] on icon "times" at bounding box center [1075, 390] width 7 height 9
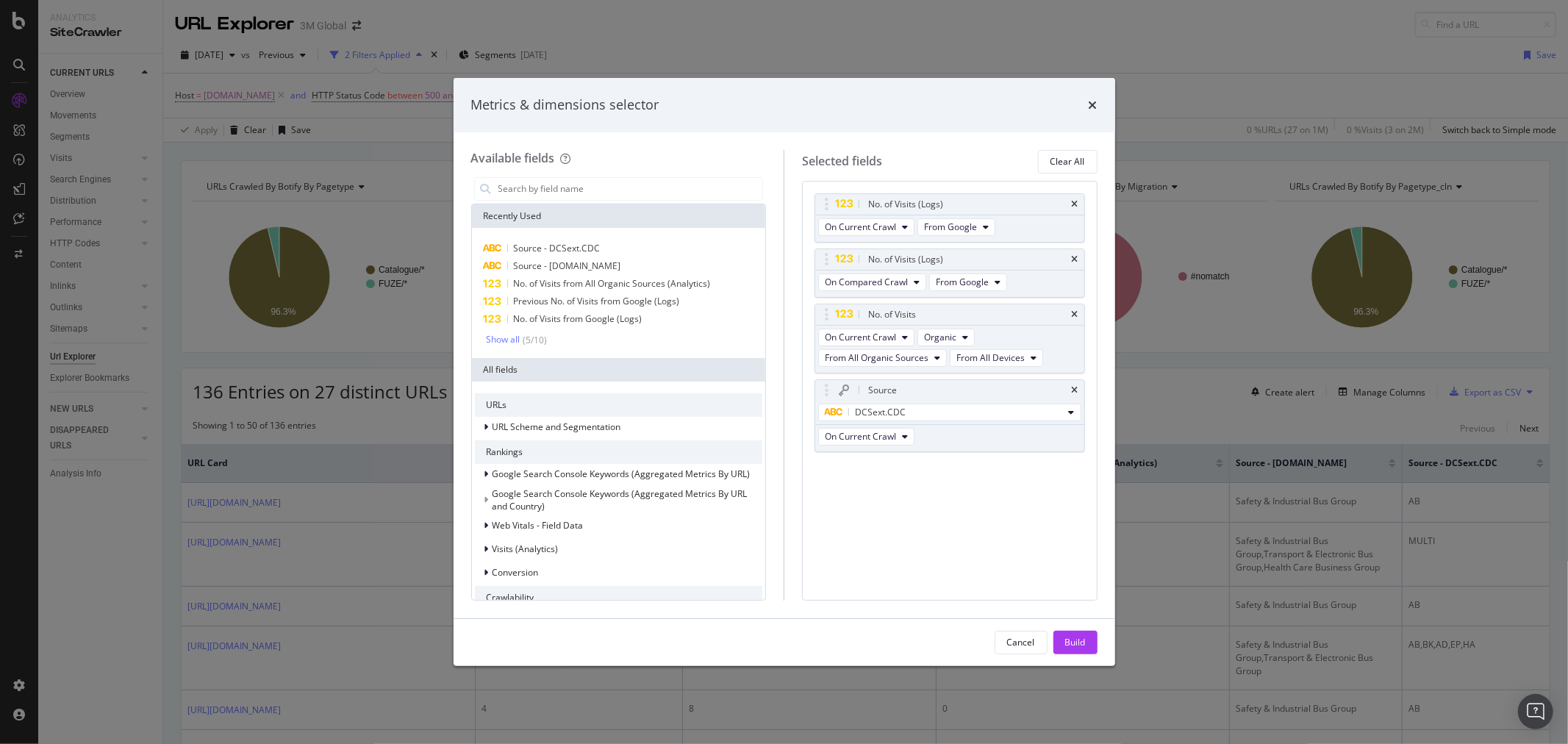
click at [1071, 389] on icon "times" at bounding box center [1075, 390] width 7 height 9
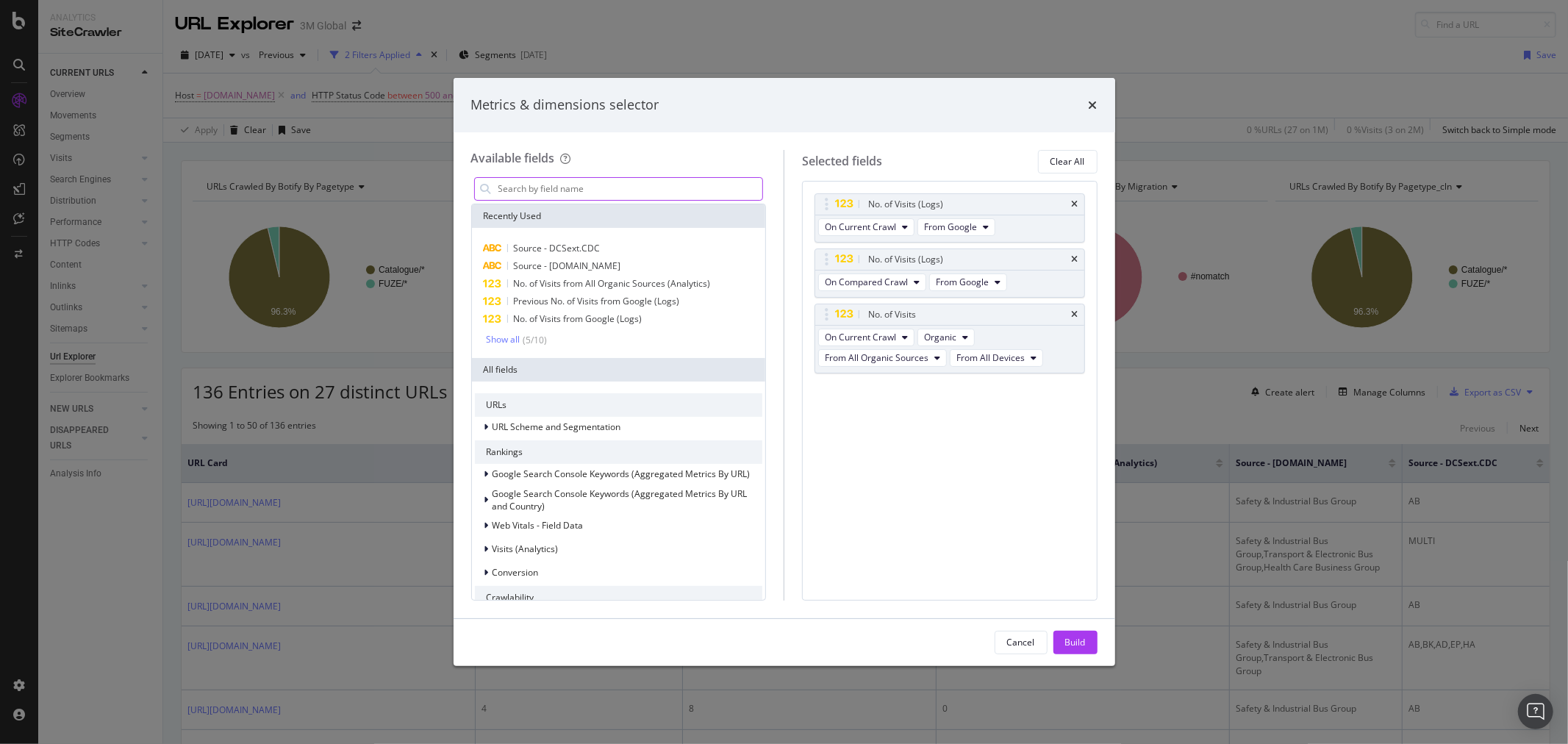
click at [663, 185] on input "modal" at bounding box center [630, 188] width 266 height 22
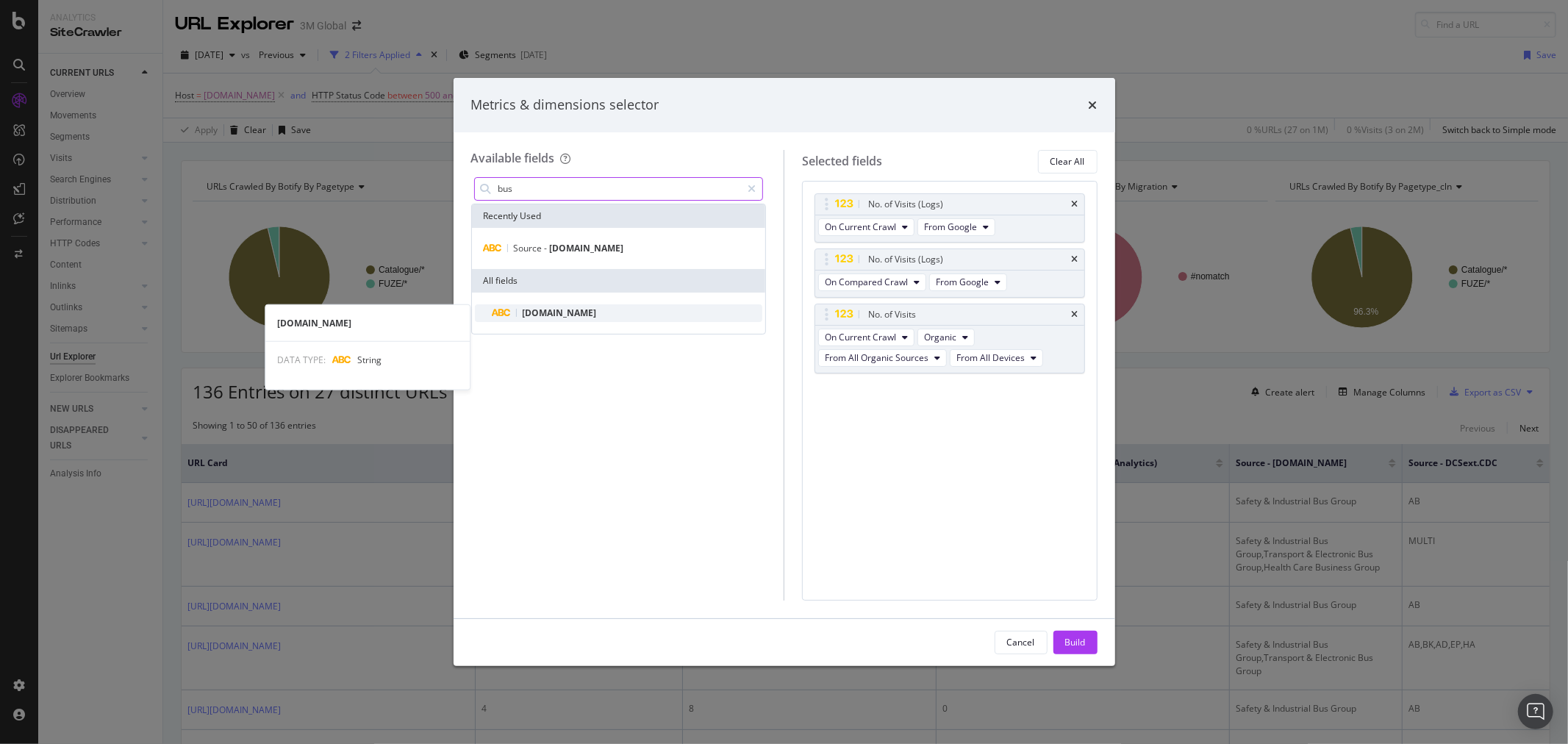
type input "bus"
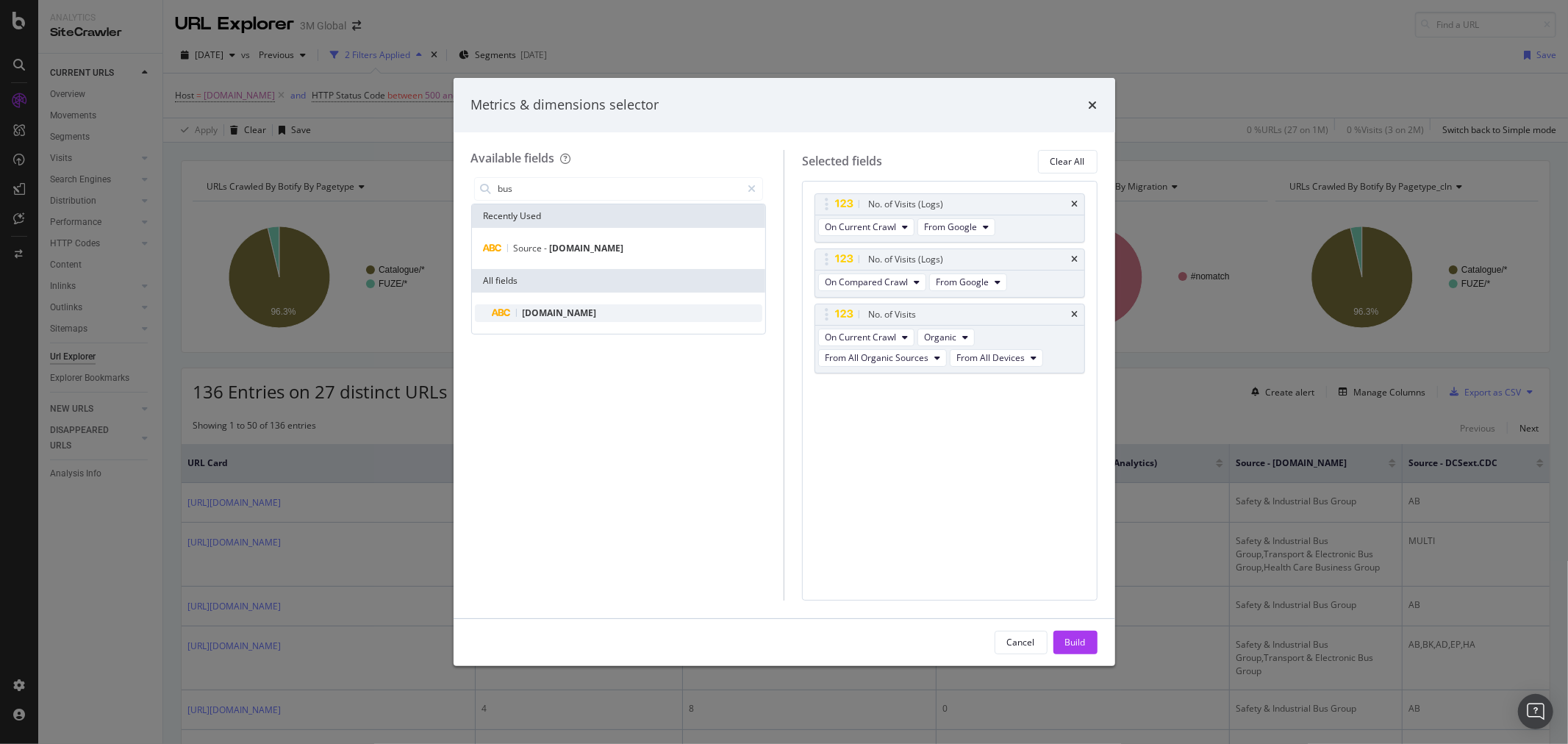
click at [587, 317] on span "[DOMAIN_NAME]" at bounding box center [560, 312] width 74 height 12
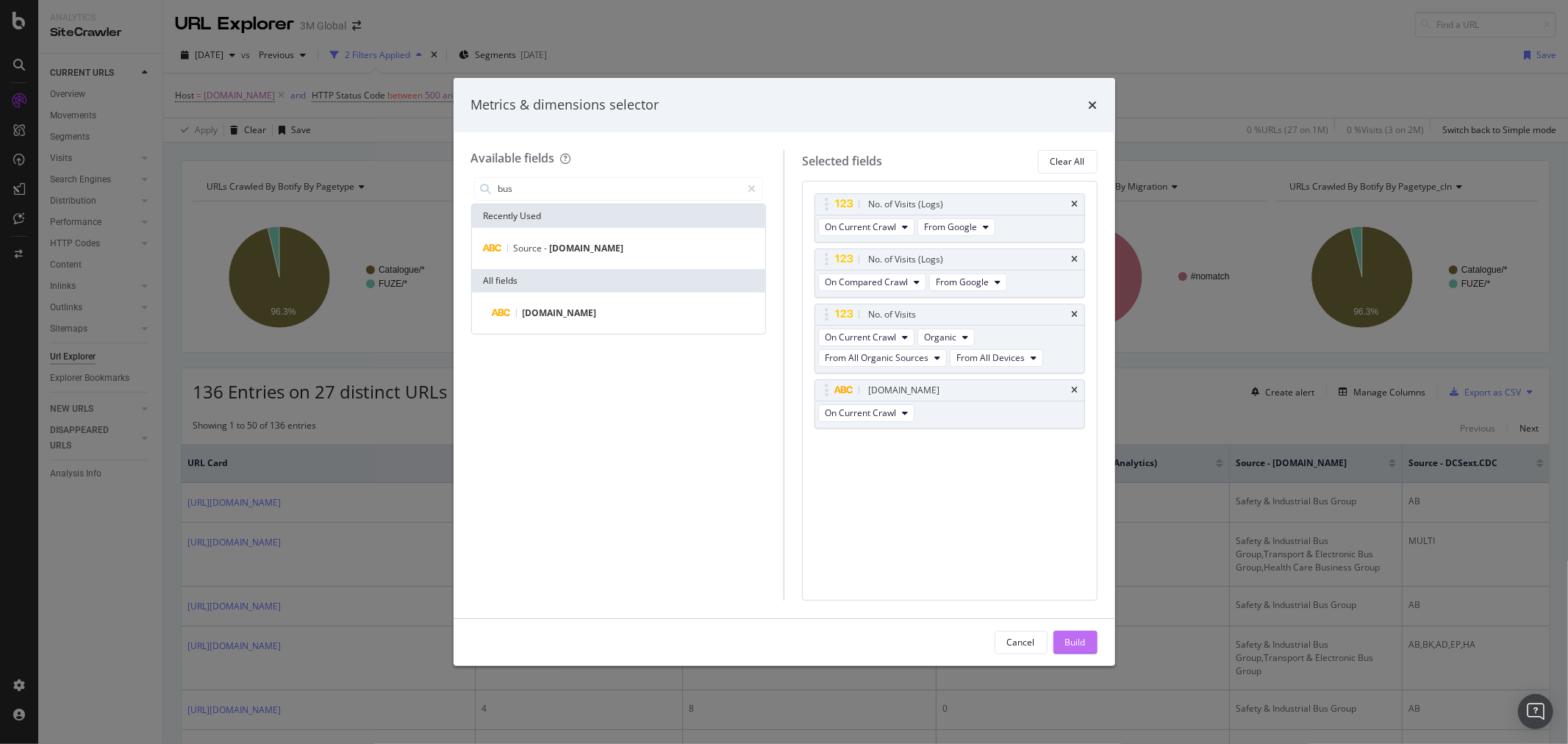
click at [1081, 640] on div "Build" at bounding box center [1075, 642] width 21 height 12
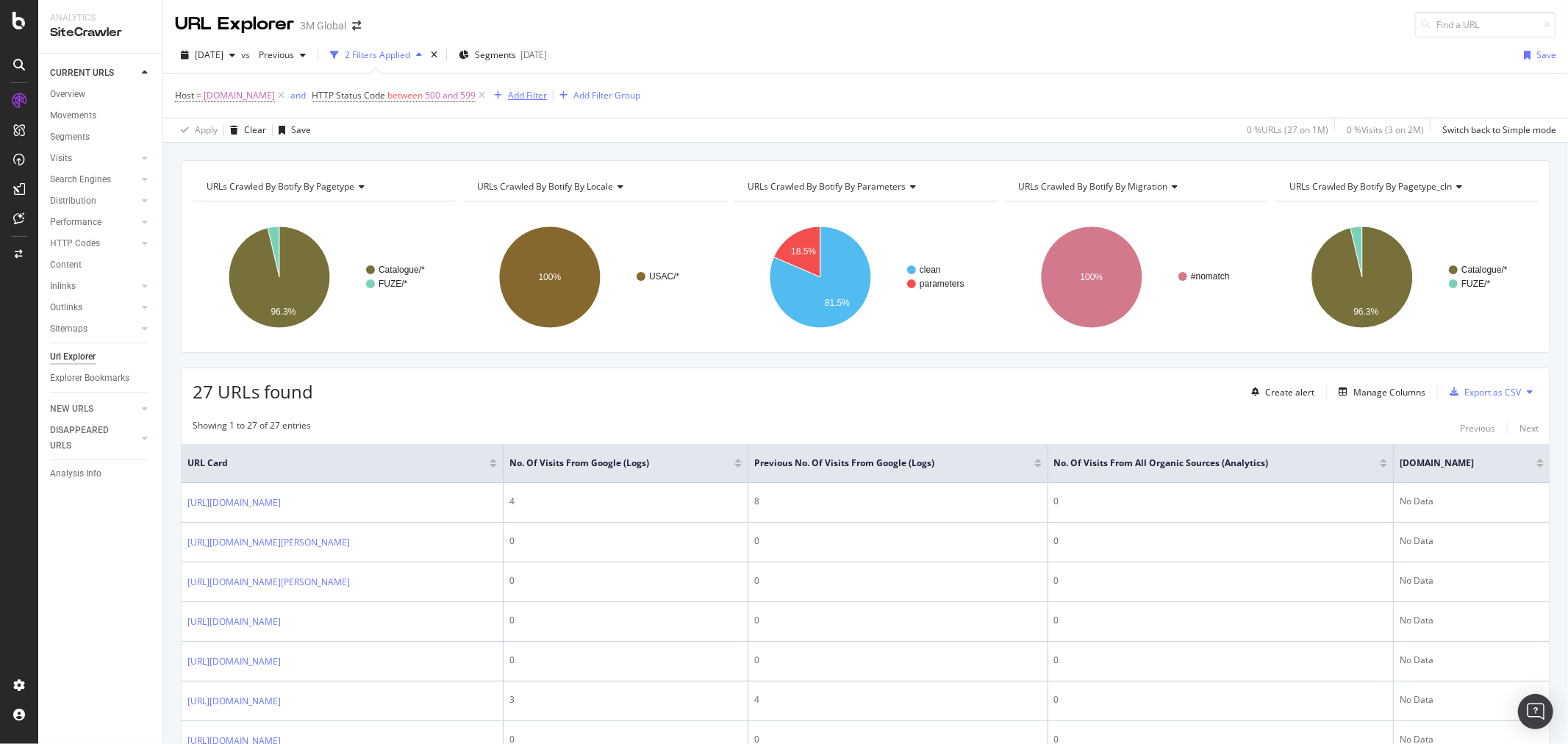
click at [532, 96] on div "Add Filter" at bounding box center [527, 95] width 39 height 12
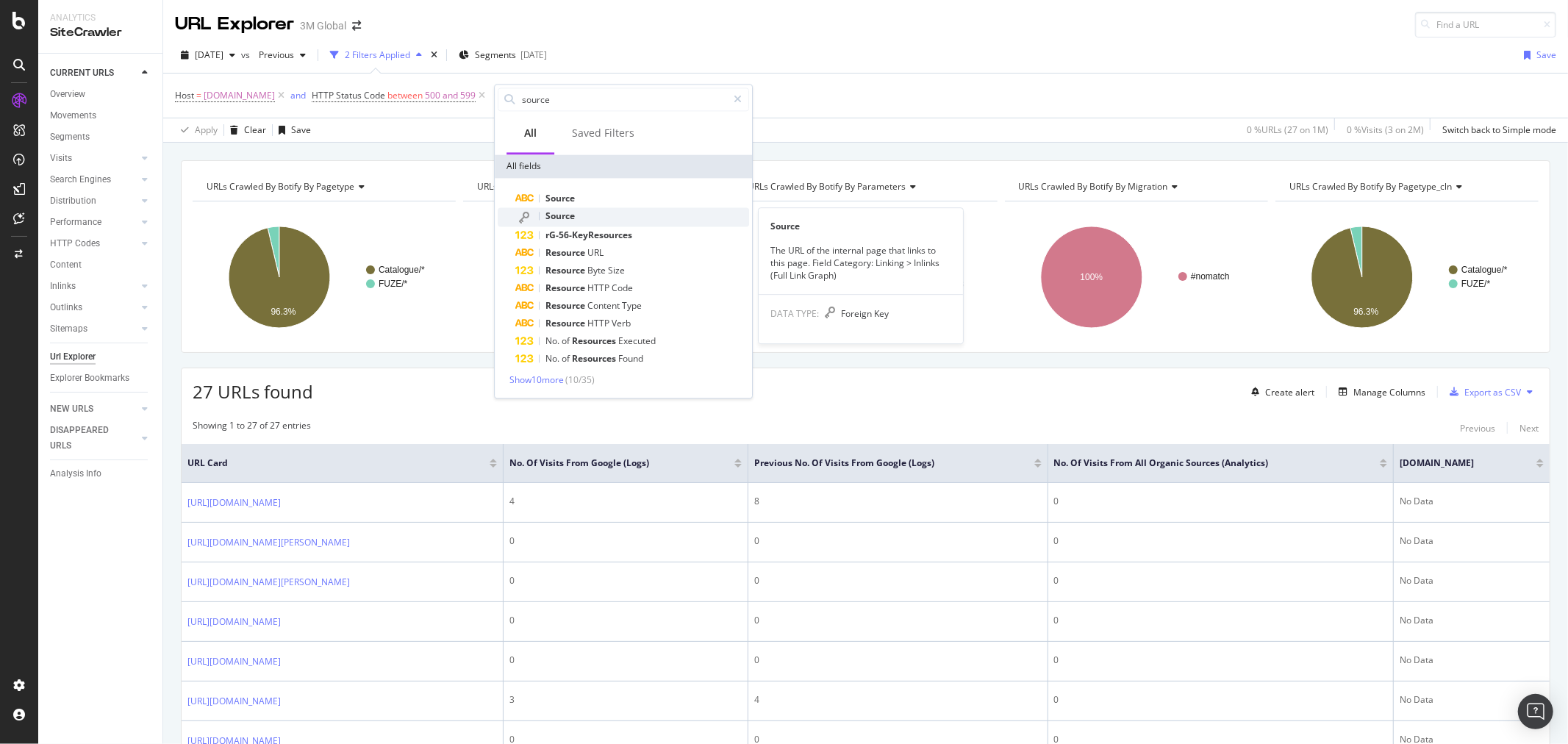
type input "source"
click at [592, 213] on div "Source" at bounding box center [632, 217] width 234 height 19
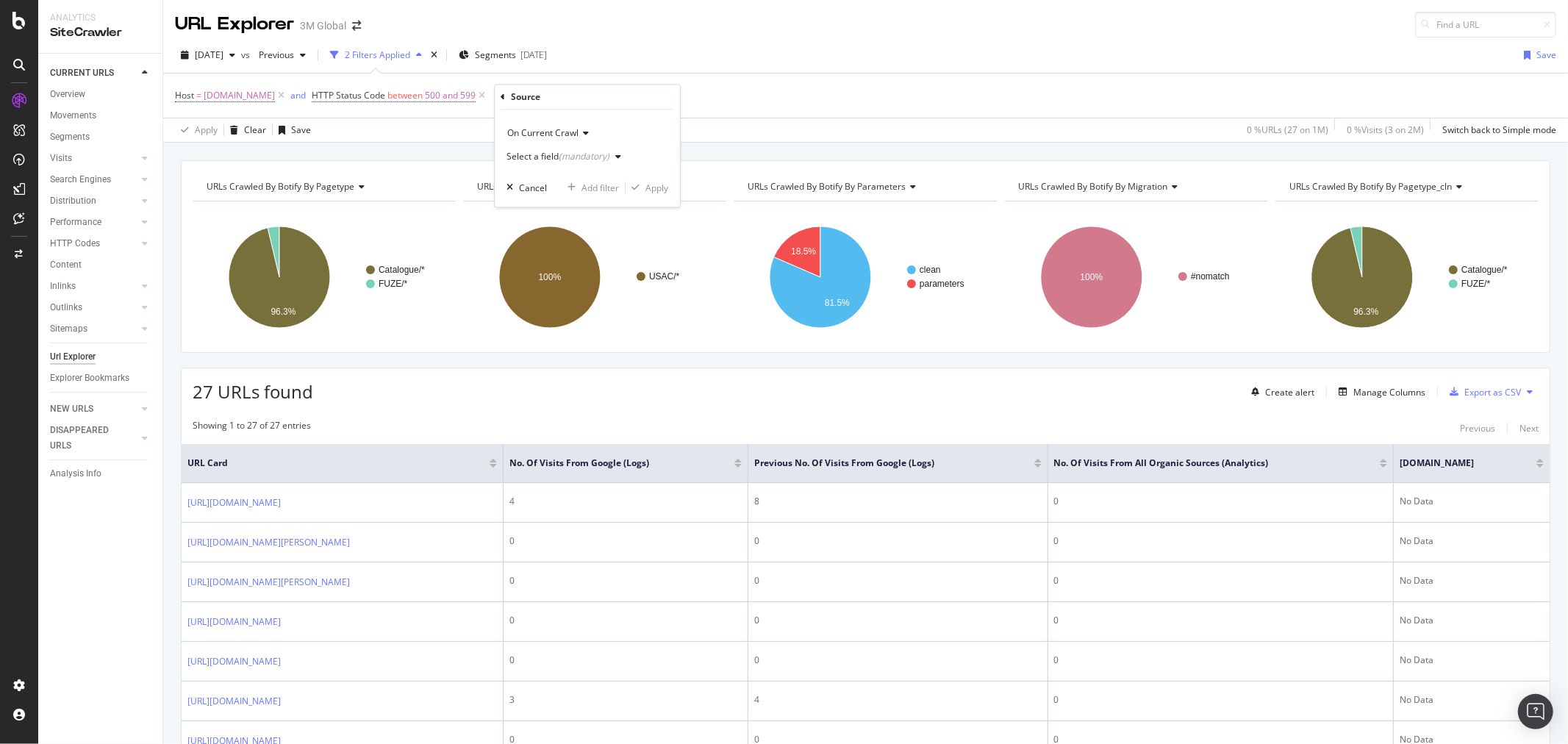
click at [616, 160] on icon "button" at bounding box center [618, 157] width 6 height 9
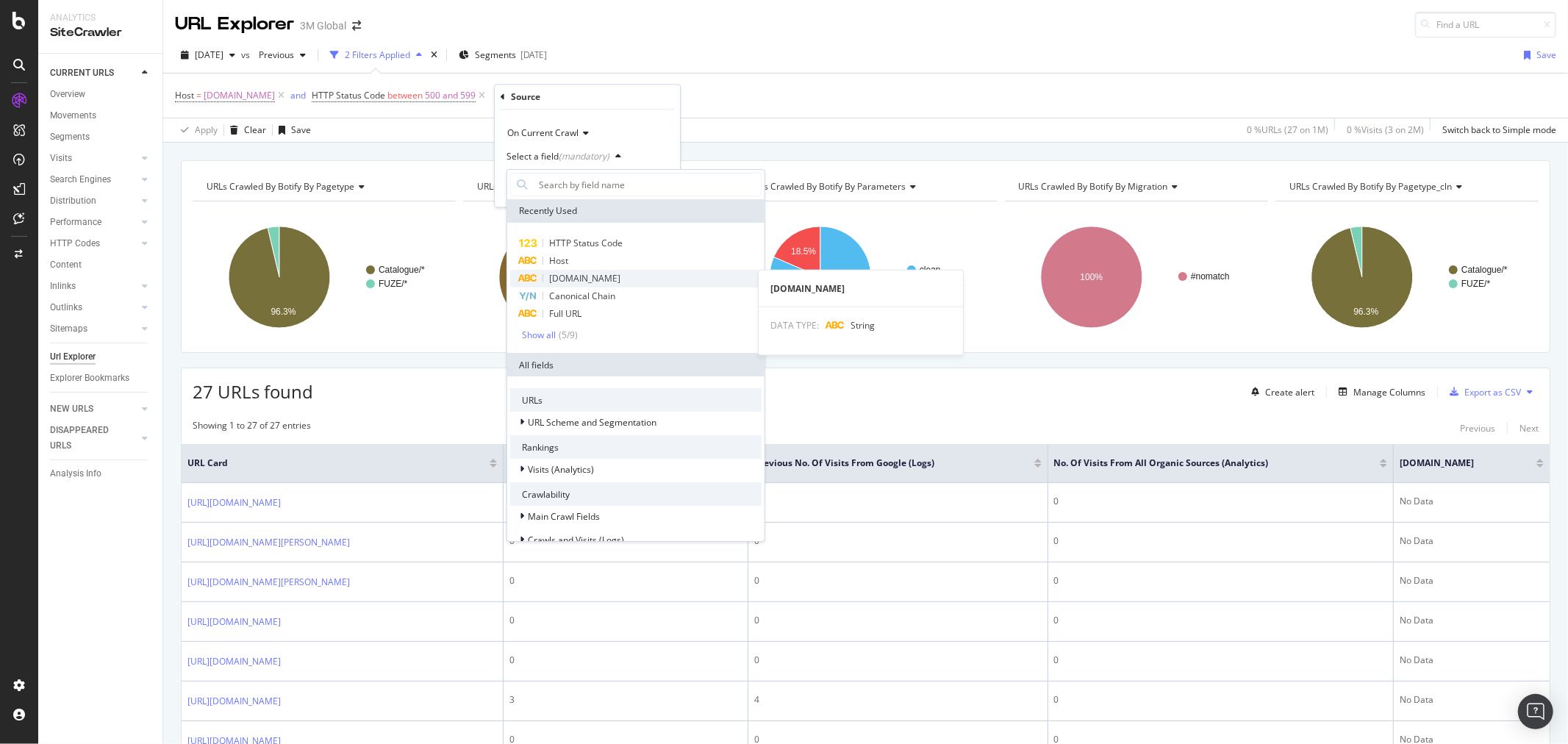
click at [620, 277] on div "[DOMAIN_NAME]" at bounding box center [635, 279] width 251 height 17
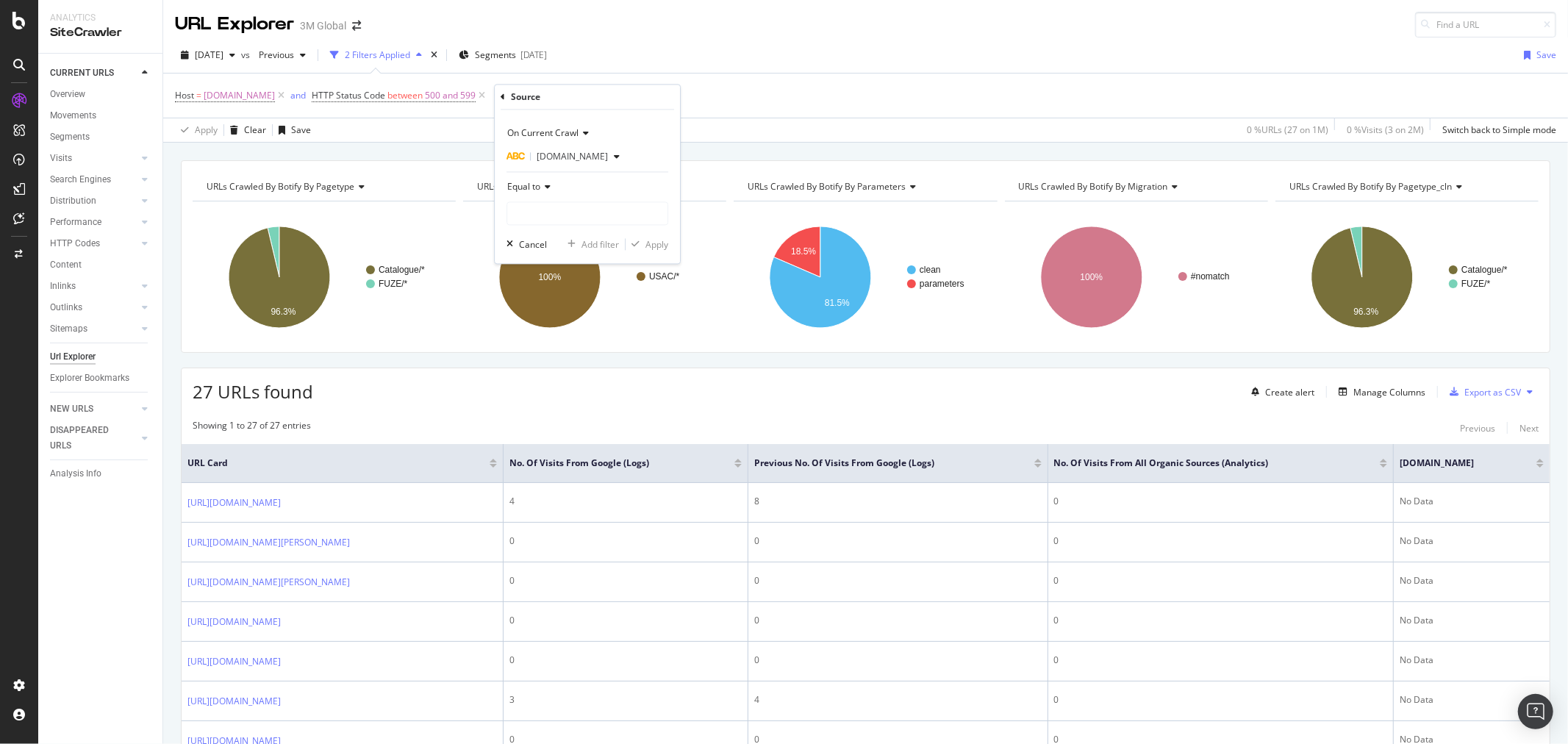
click at [539, 188] on span "Equal to" at bounding box center [524, 187] width 33 height 12
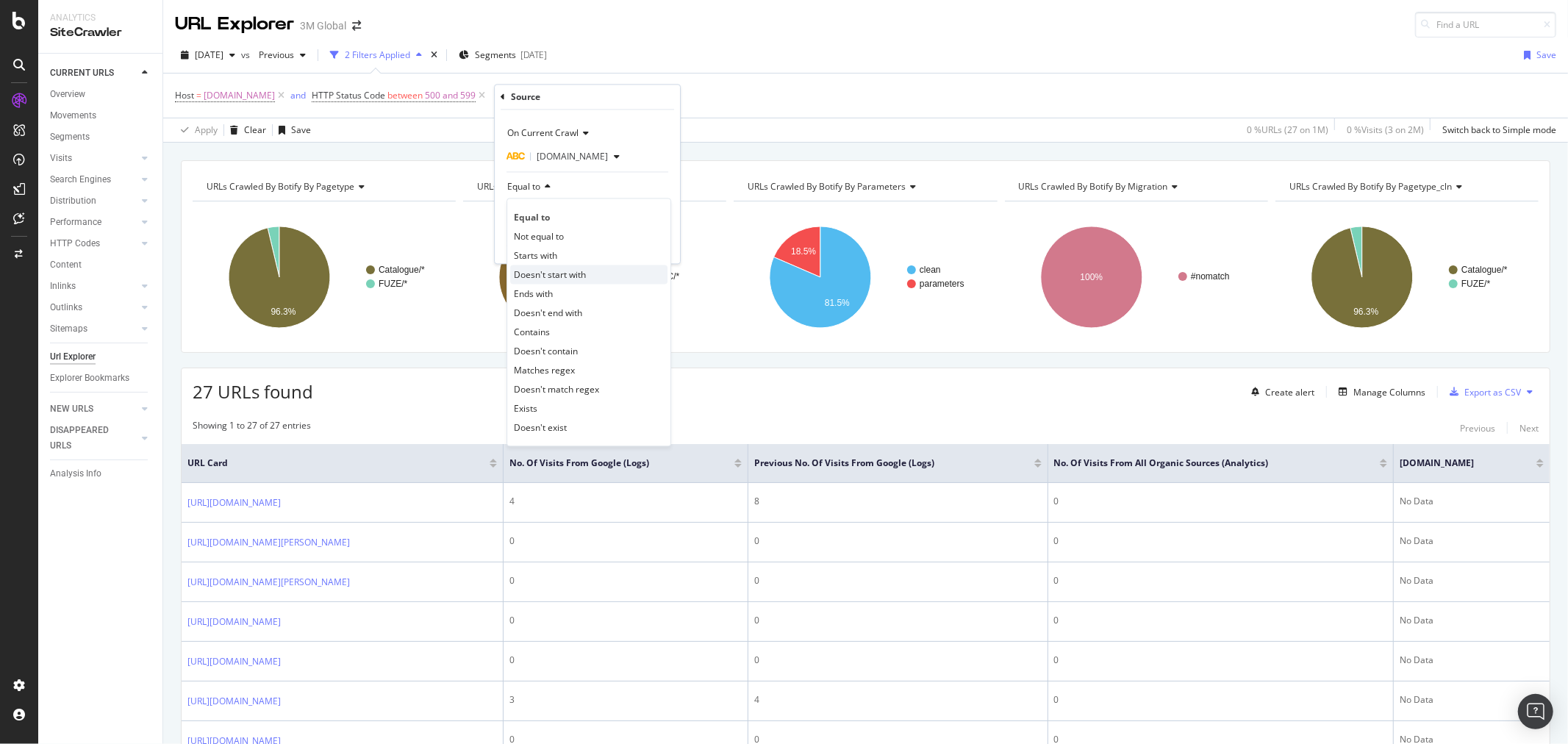
click at [577, 280] on span "Doesn't start with" at bounding box center [549, 274] width 72 height 12
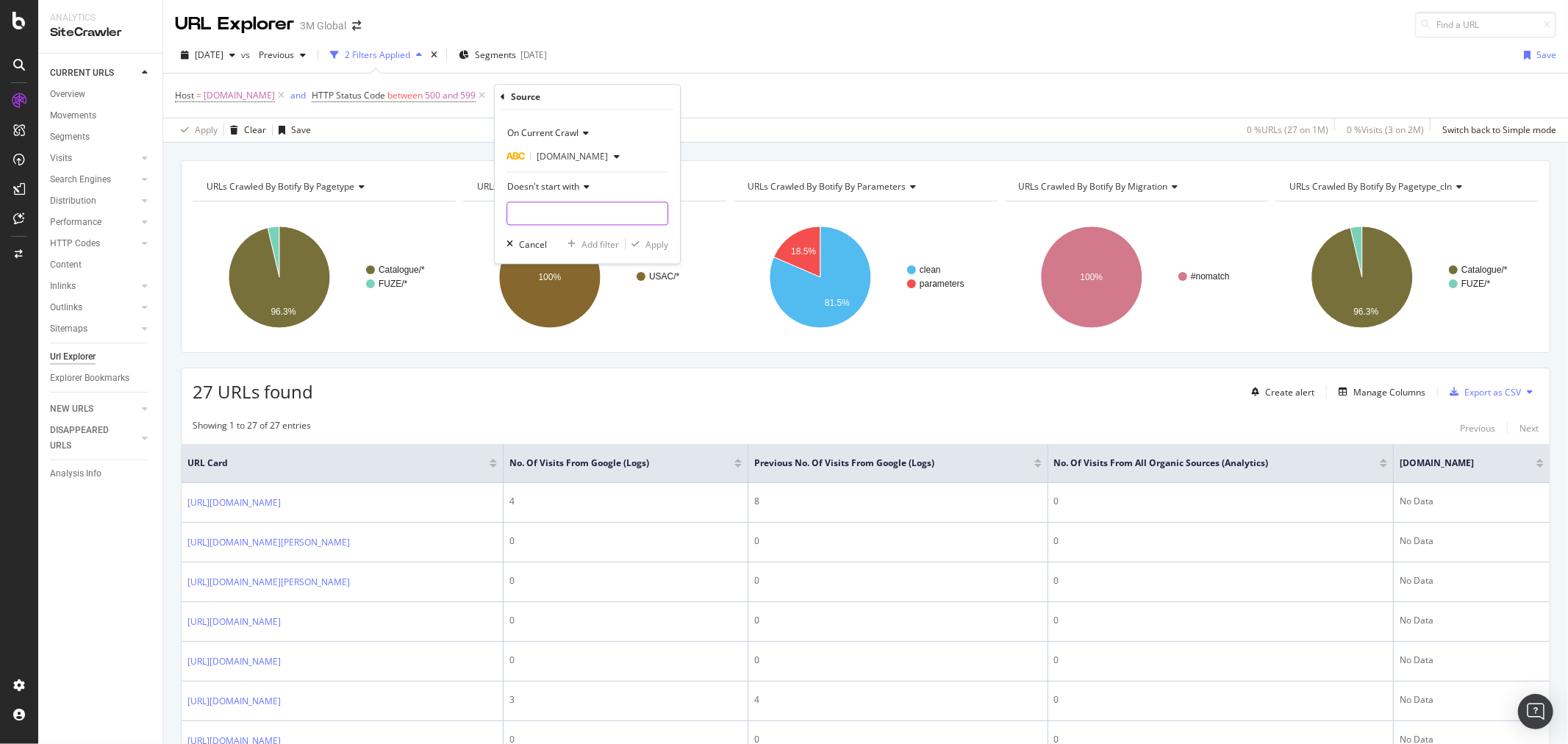
click at [568, 215] on input "text" at bounding box center [587, 214] width 160 height 23
type input "Health"
click at [664, 241] on div "Apply" at bounding box center [657, 244] width 23 height 12
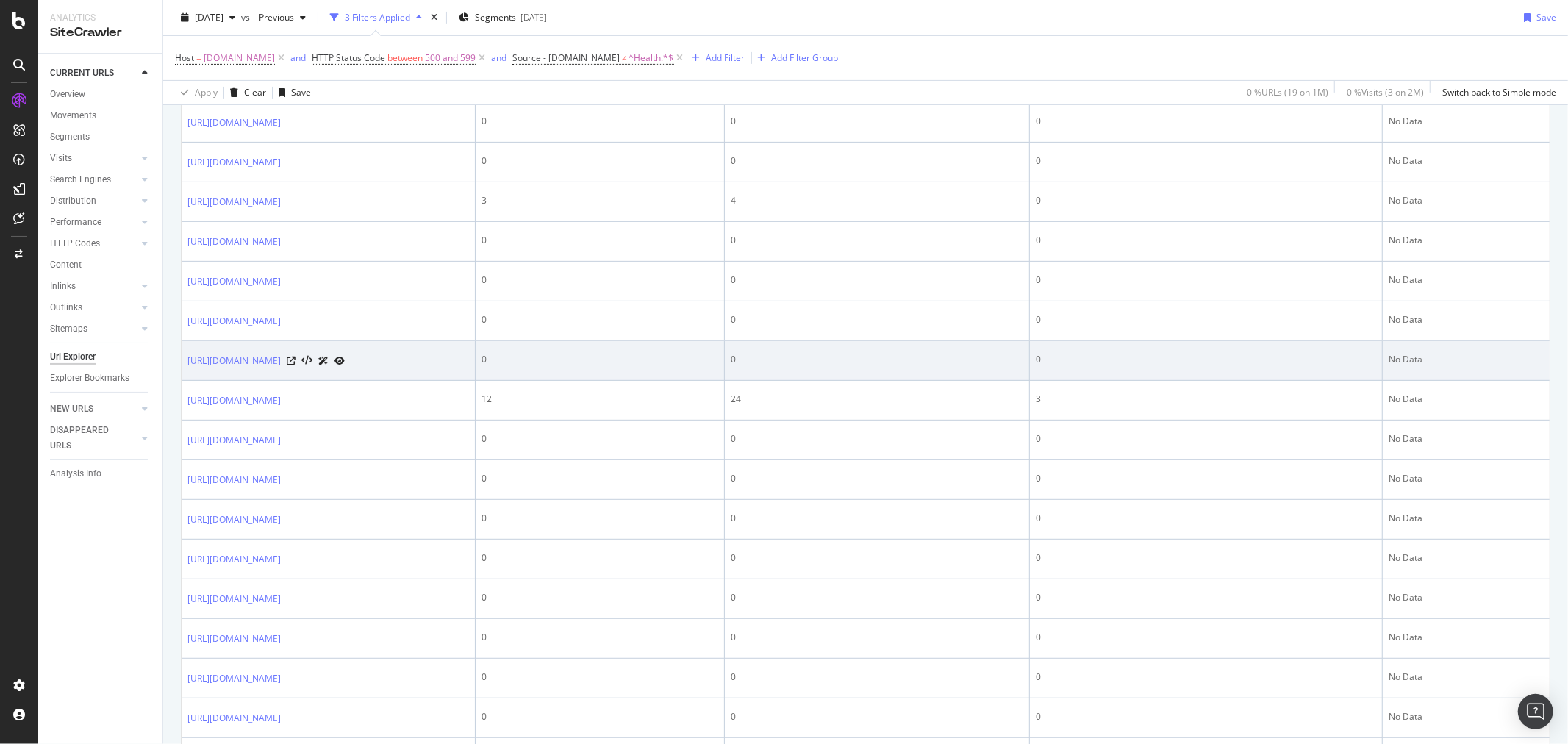
scroll to position [174, 0]
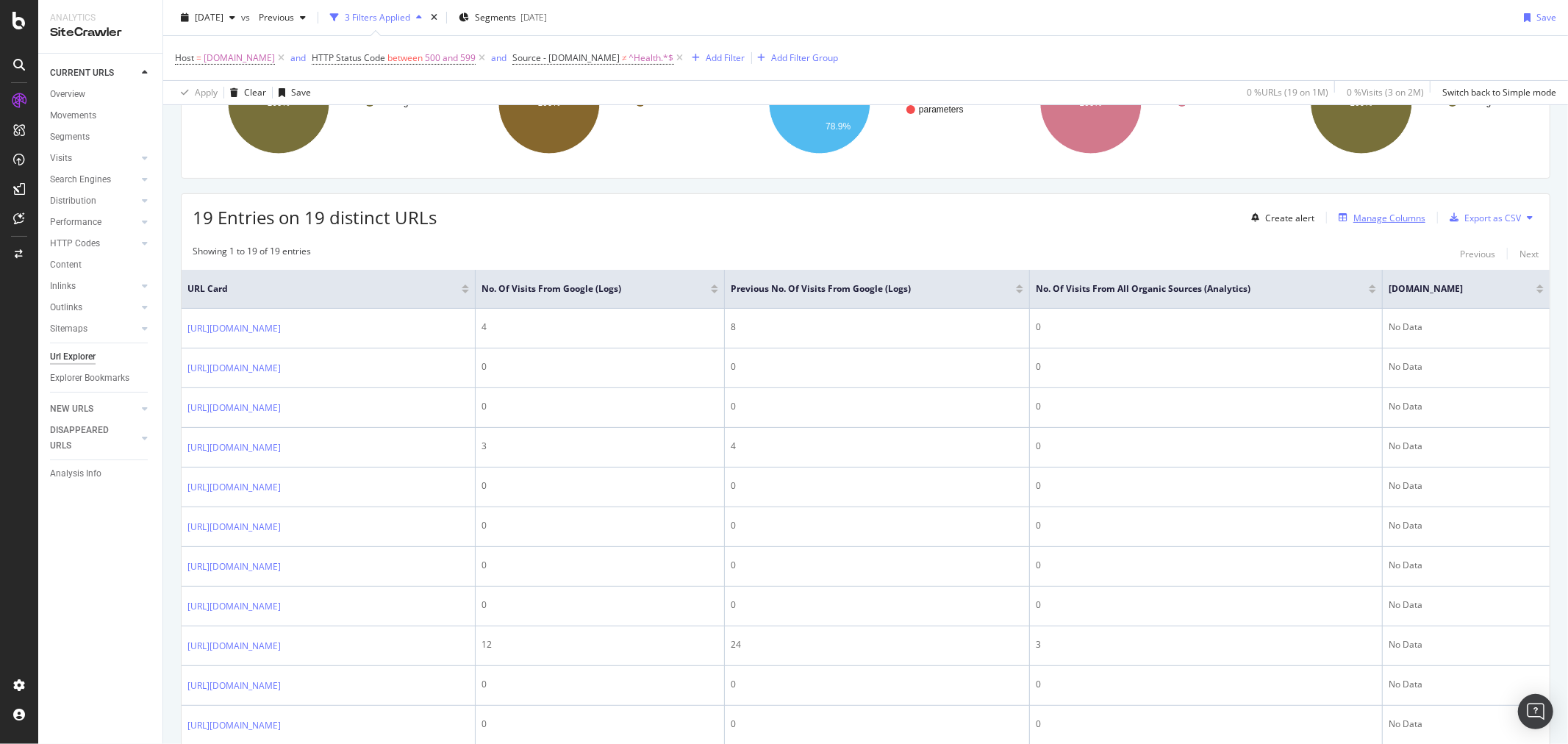
click at [1372, 221] on div "Manage Columns" at bounding box center [1389, 217] width 72 height 12
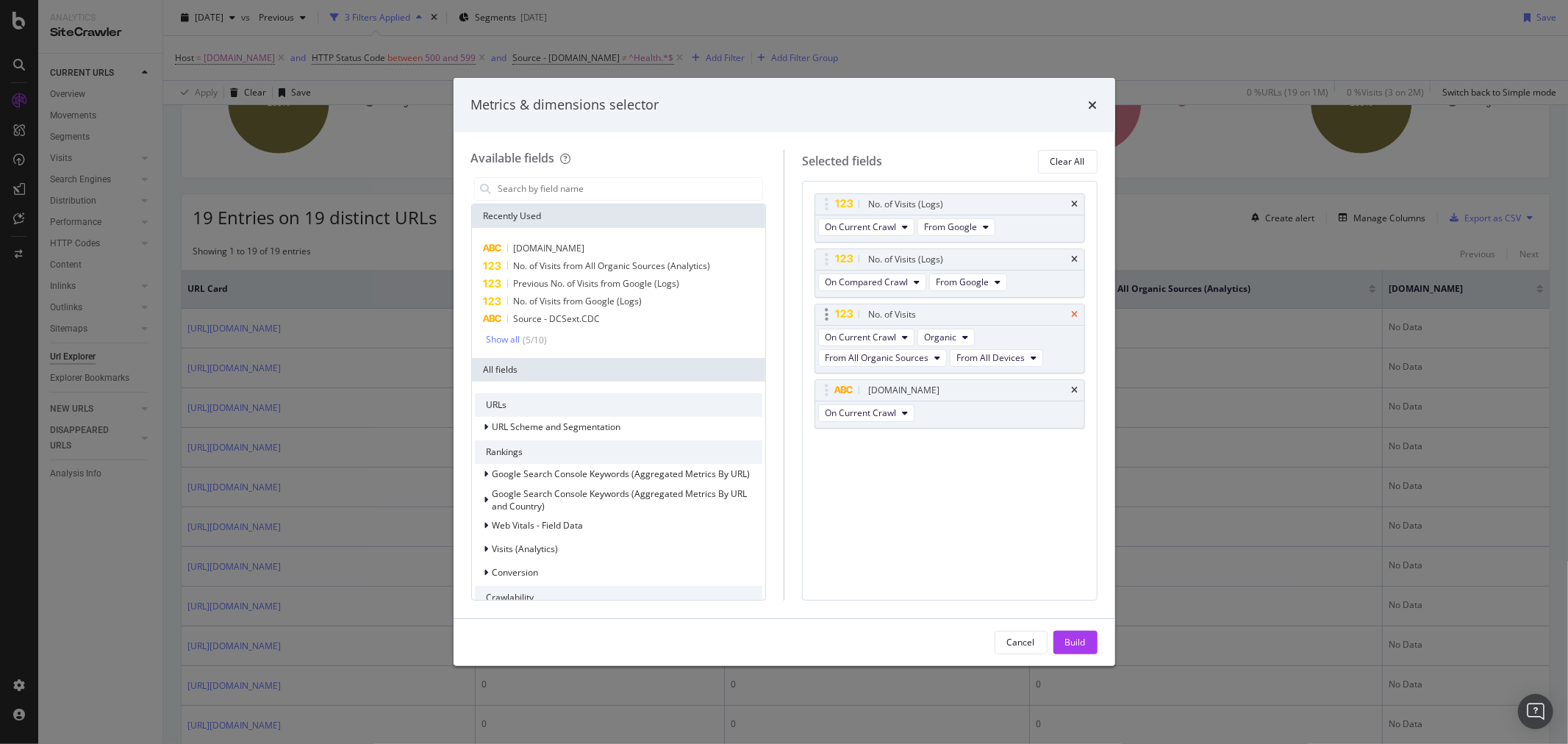
click at [1073, 310] on icon "times" at bounding box center [1075, 314] width 7 height 9
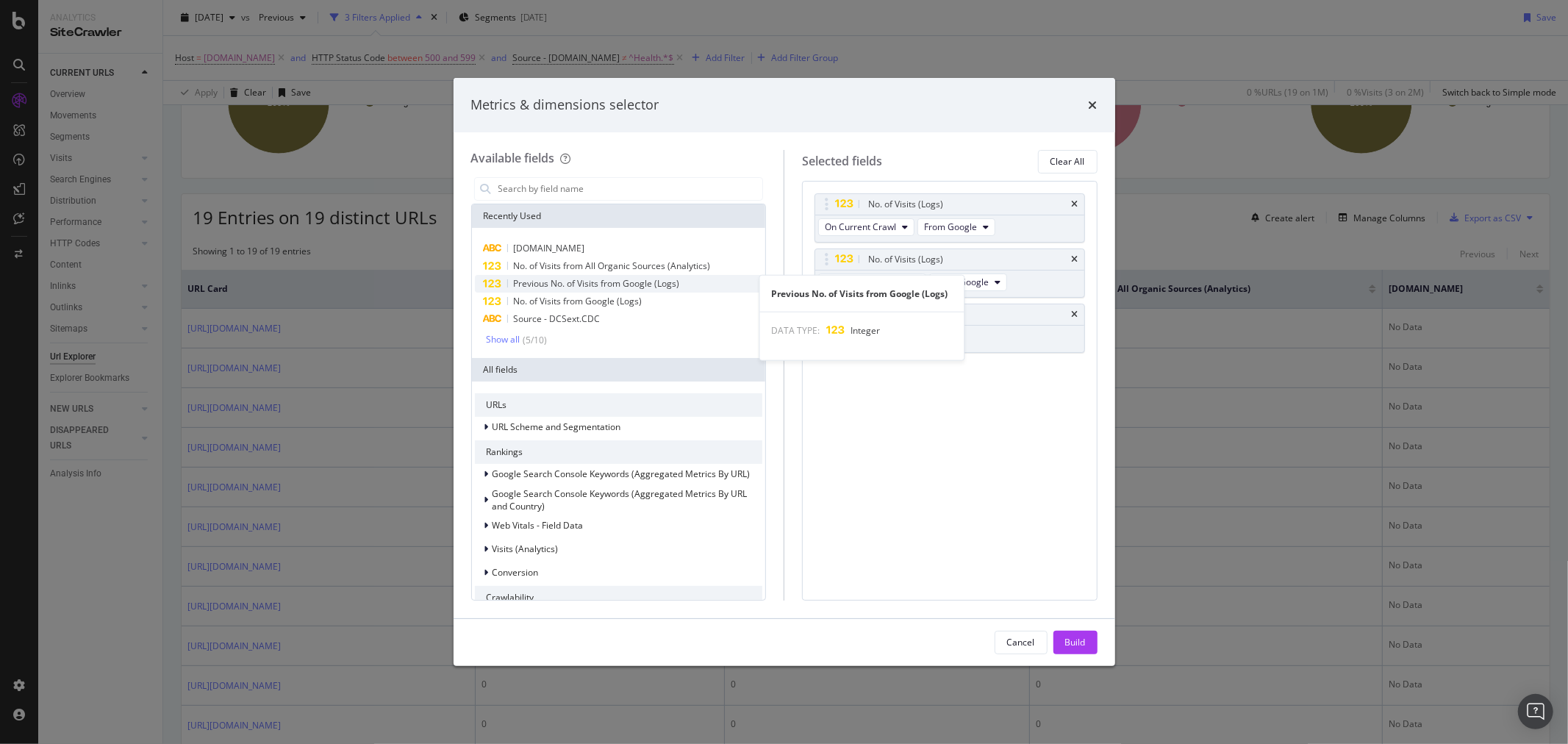
click at [615, 283] on span "Previous No. of Visits from Google (Logs)" at bounding box center [596, 283] width 166 height 12
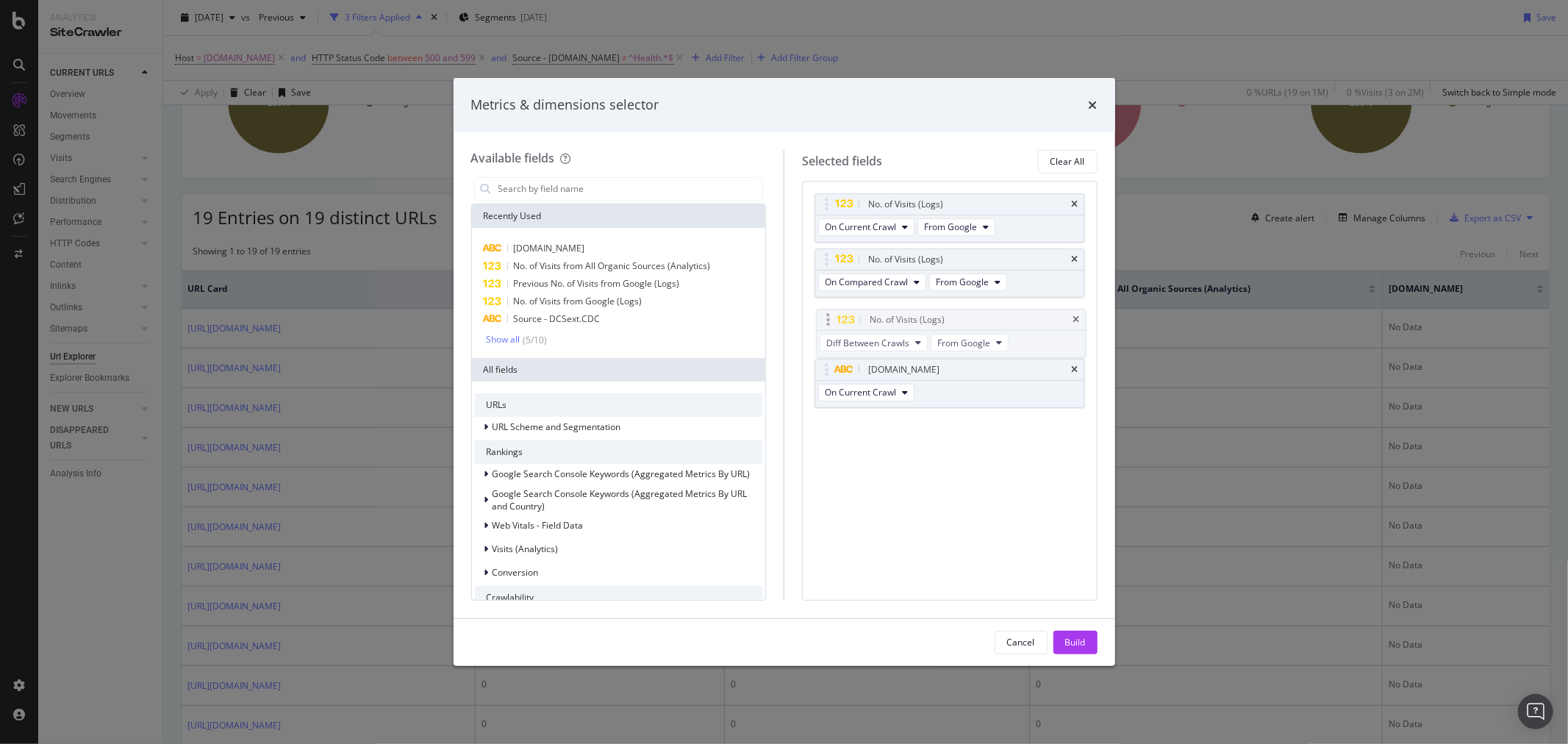
drag, startPoint x: 822, startPoint y: 372, endPoint x: 823, endPoint y: 319, distance: 53.0
click at [823, 319] on body "Analytics SiteCrawler CURRENT URLS Overview Movements Segments Visits Analysis …" at bounding box center [784, 372] width 1568 height 744
click at [1081, 641] on div "Build" at bounding box center [1075, 642] width 21 height 12
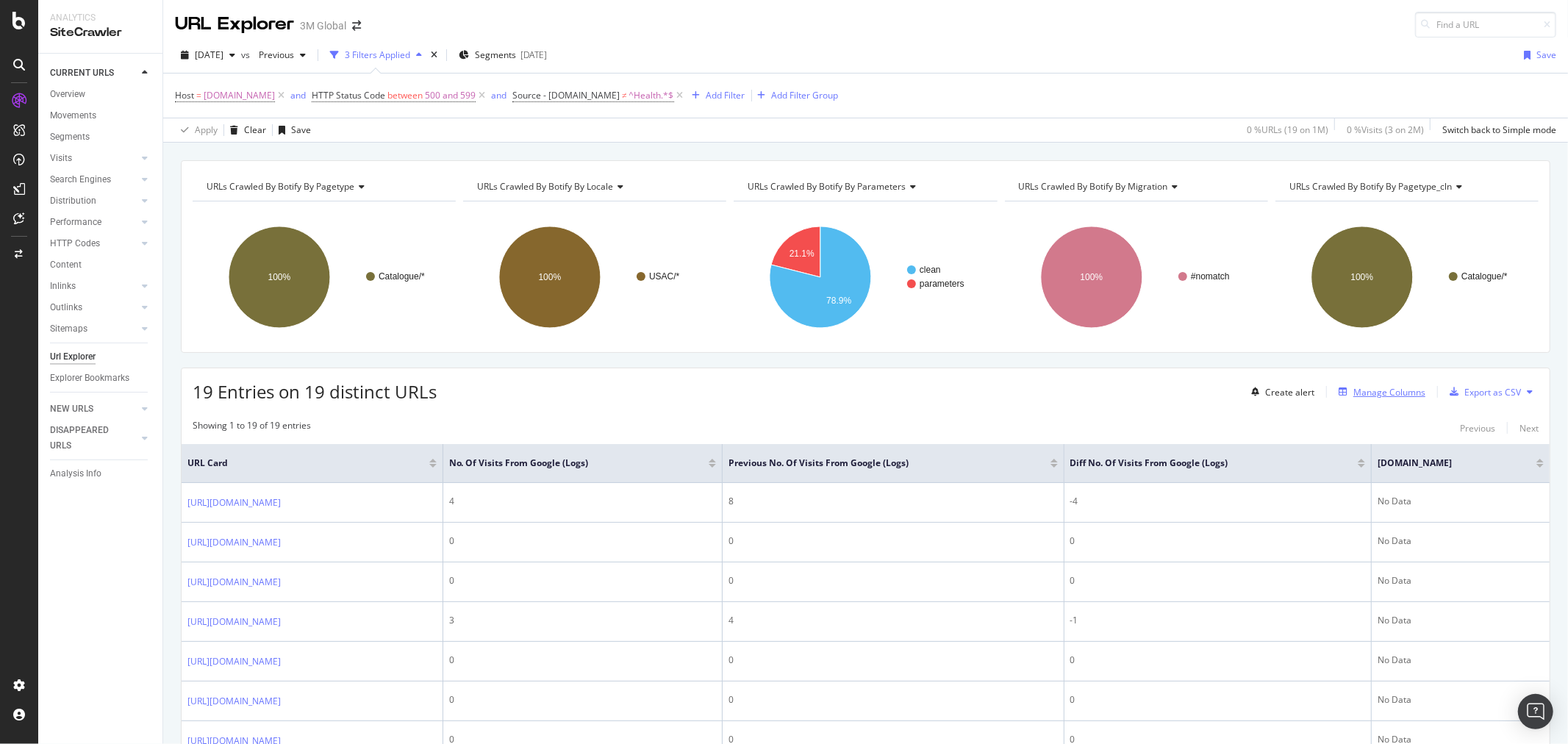
click at [1371, 388] on div "Manage Columns" at bounding box center [1389, 392] width 72 height 12
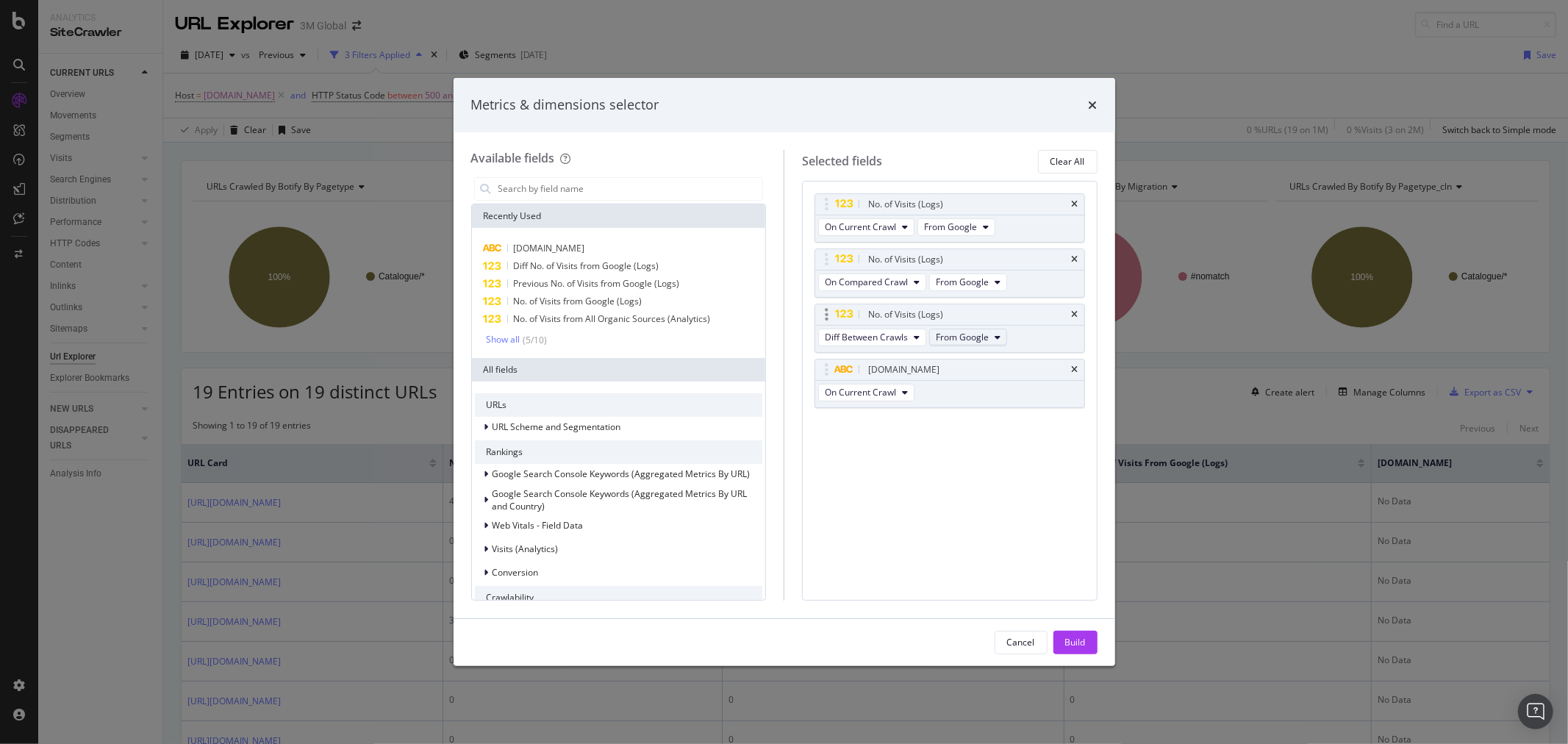
click at [997, 336] on icon "modal" at bounding box center [997, 337] width 6 height 9
click at [1022, 642] on div "Cancel" at bounding box center [1021, 642] width 28 height 12
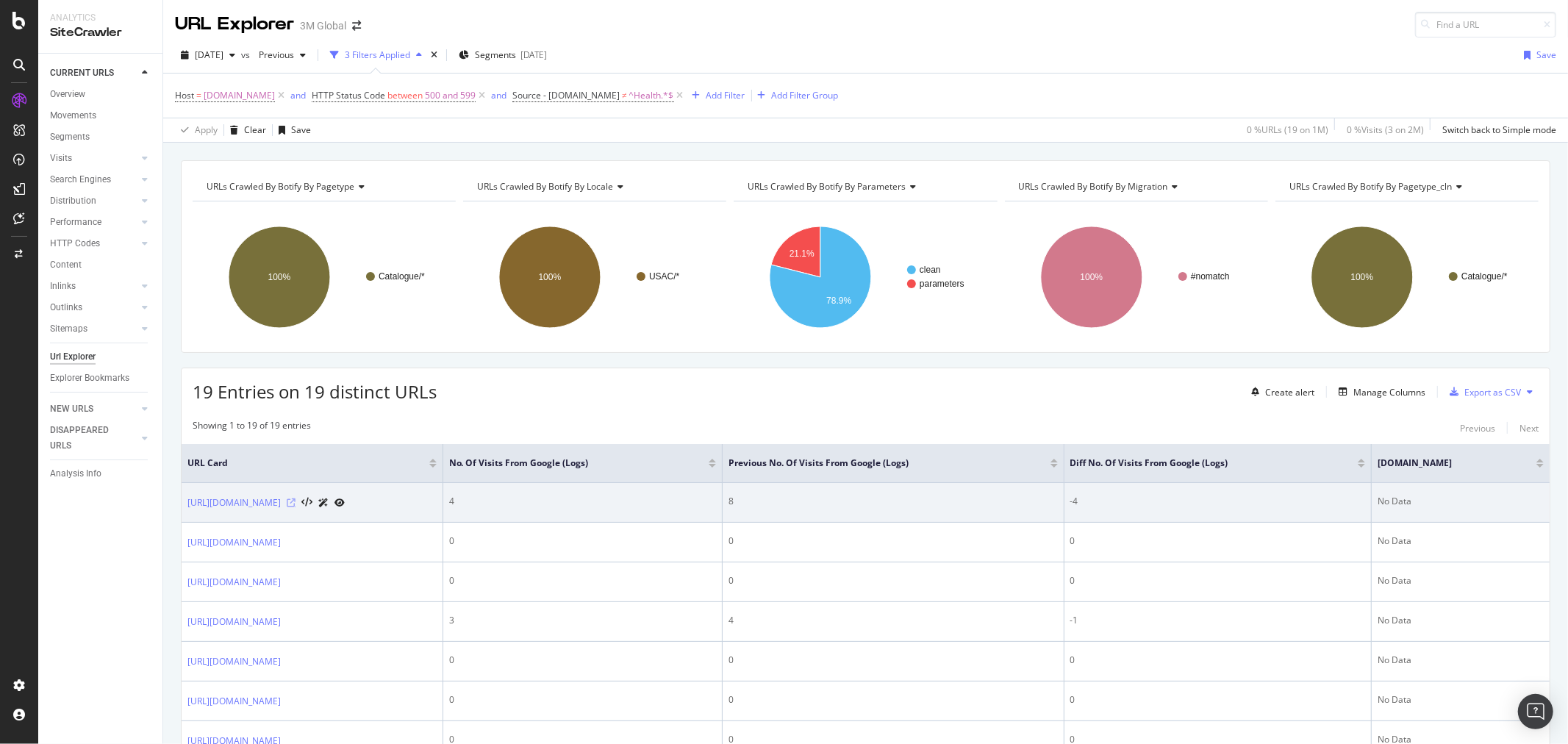
click at [296, 502] on icon at bounding box center [291, 503] width 9 height 9
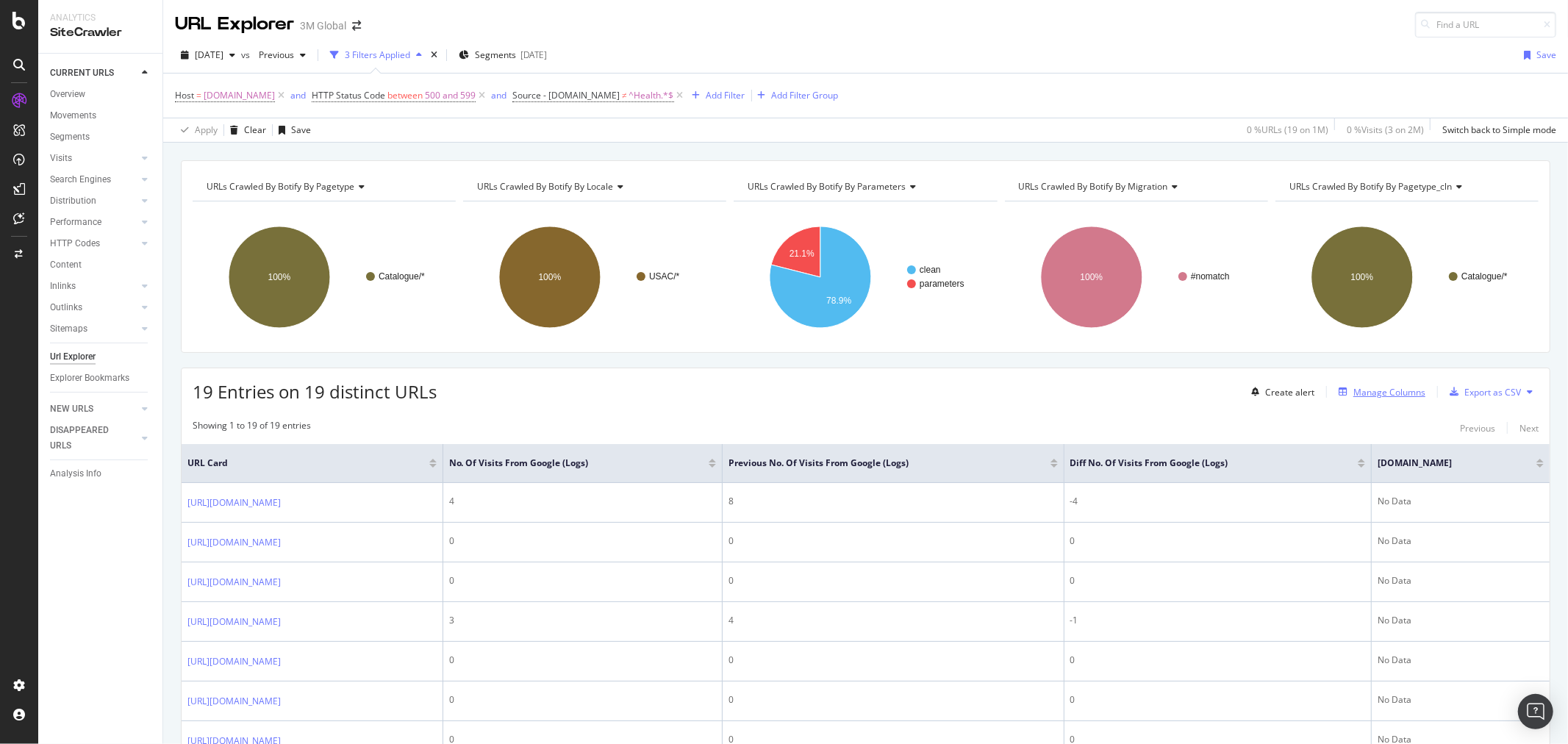
click at [1385, 389] on div "Manage Columns" at bounding box center [1389, 392] width 72 height 12
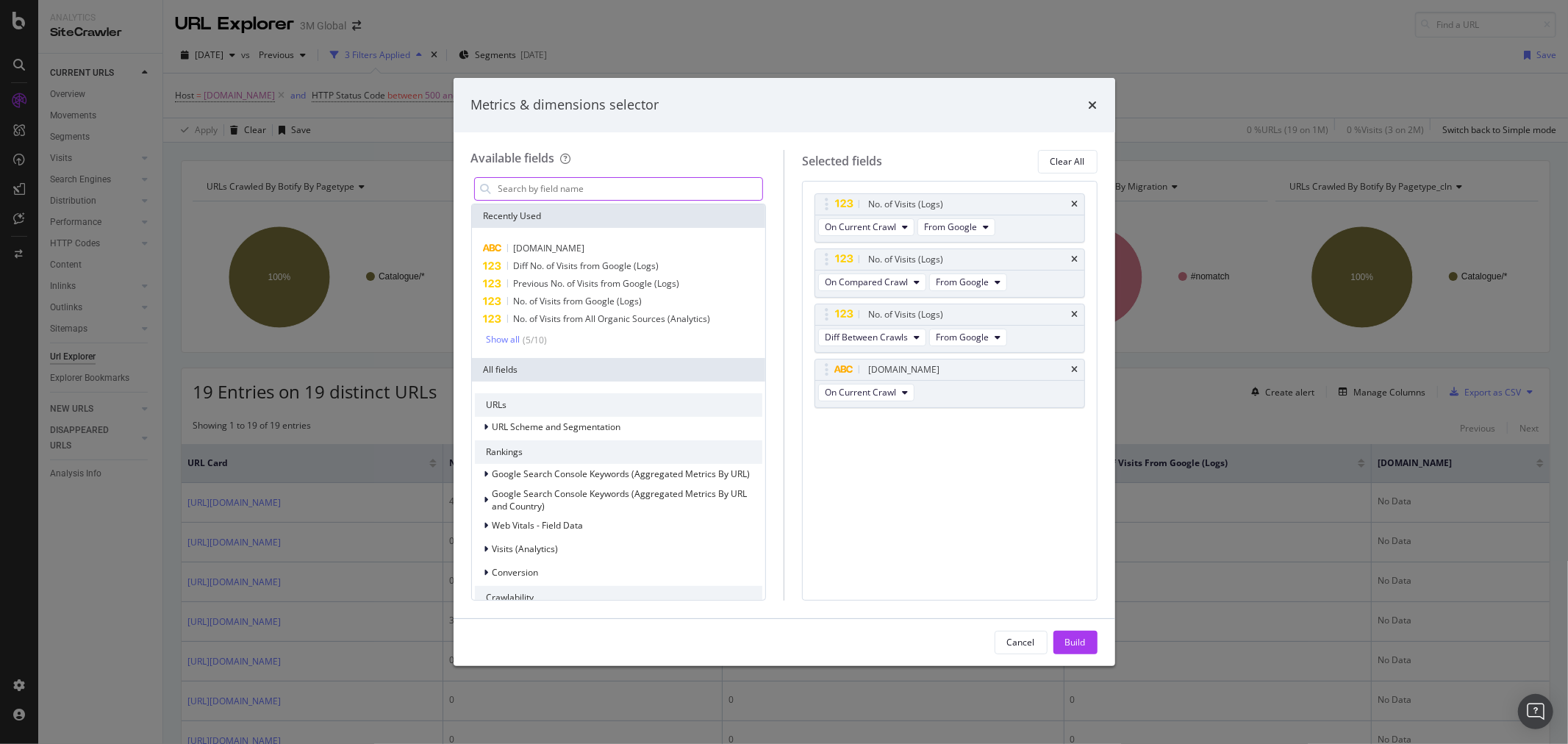
click at [669, 185] on input "modal" at bounding box center [630, 188] width 266 height 22
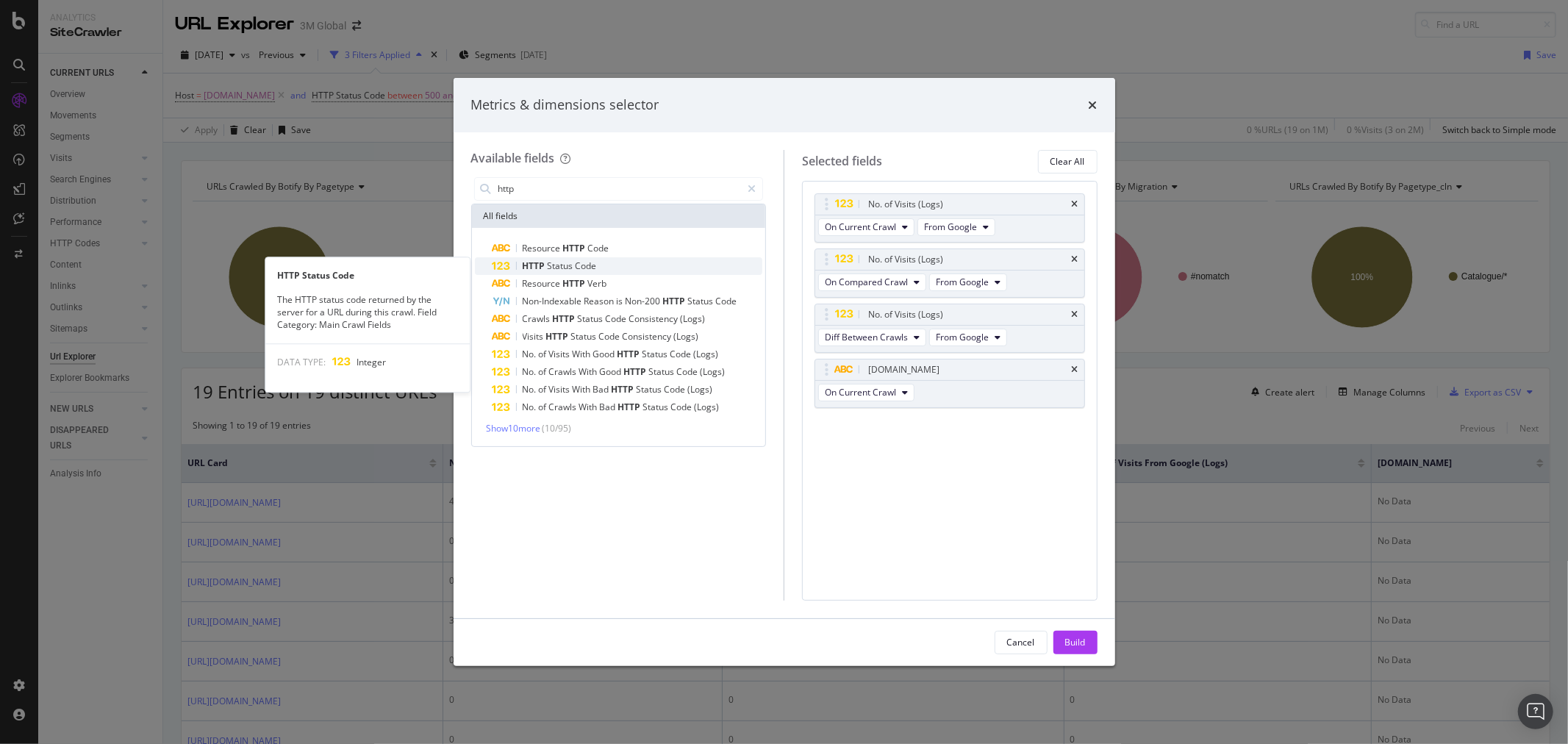
type input "http"
click at [611, 270] on div "HTTP Status Code" at bounding box center [627, 265] width 270 height 17
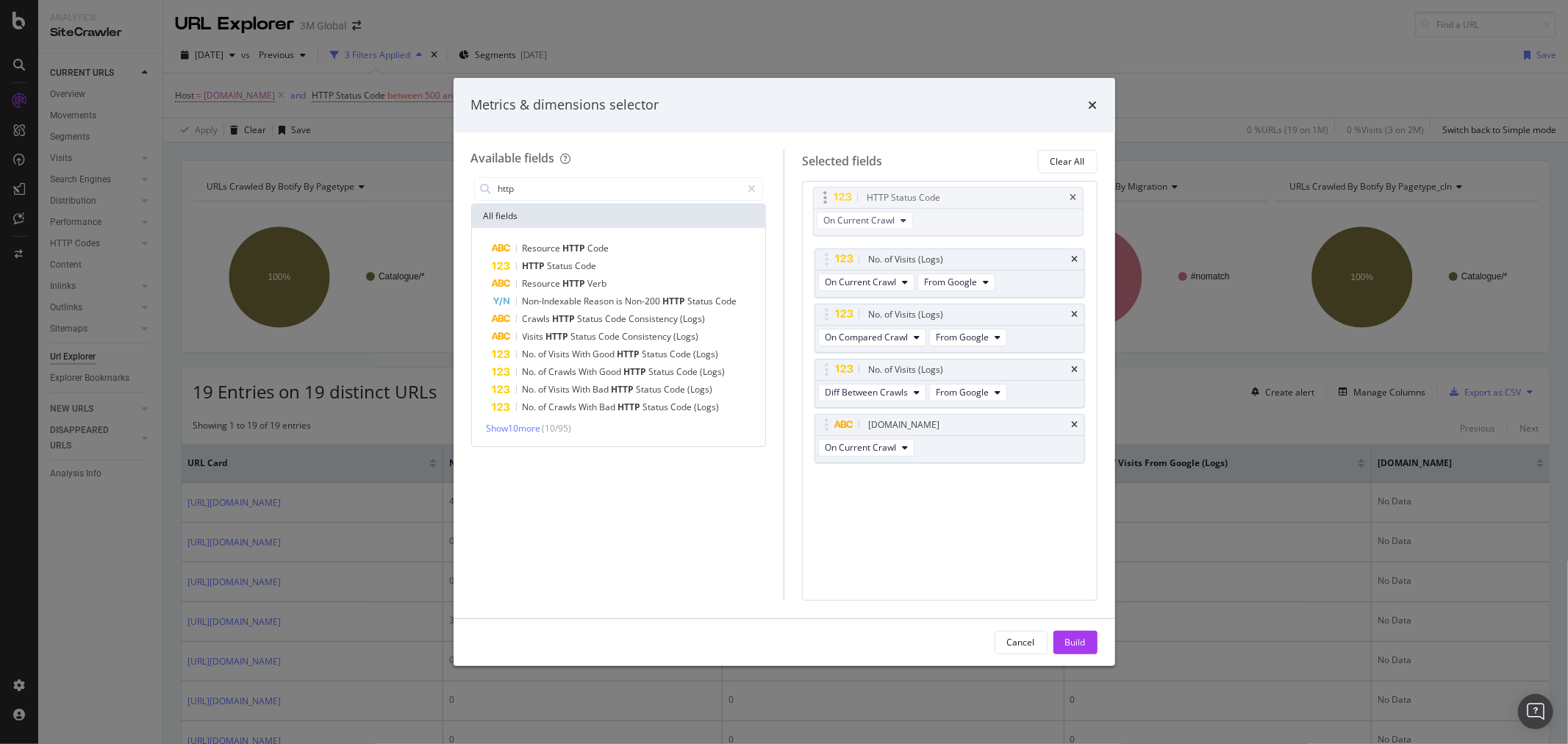
drag, startPoint x: 821, startPoint y: 420, endPoint x: 820, endPoint y: 192, distance: 228.0
click at [820, 192] on body "Analytics SiteCrawler CURRENT URLS Overview Movements Segments Visits Analysis …" at bounding box center [784, 372] width 1568 height 744
click at [1076, 638] on div "Build" at bounding box center [1075, 642] width 21 height 12
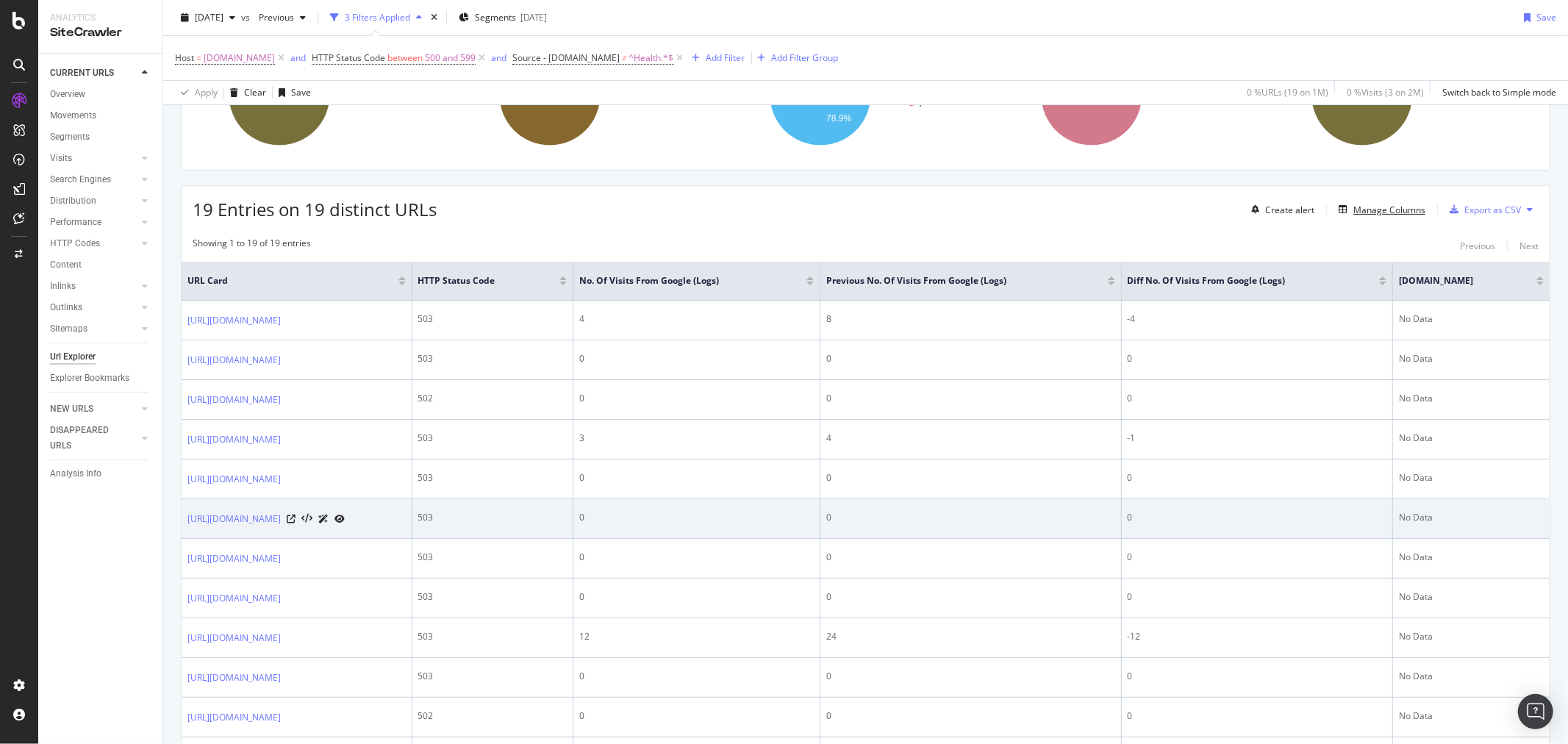
scroll to position [428, 0]
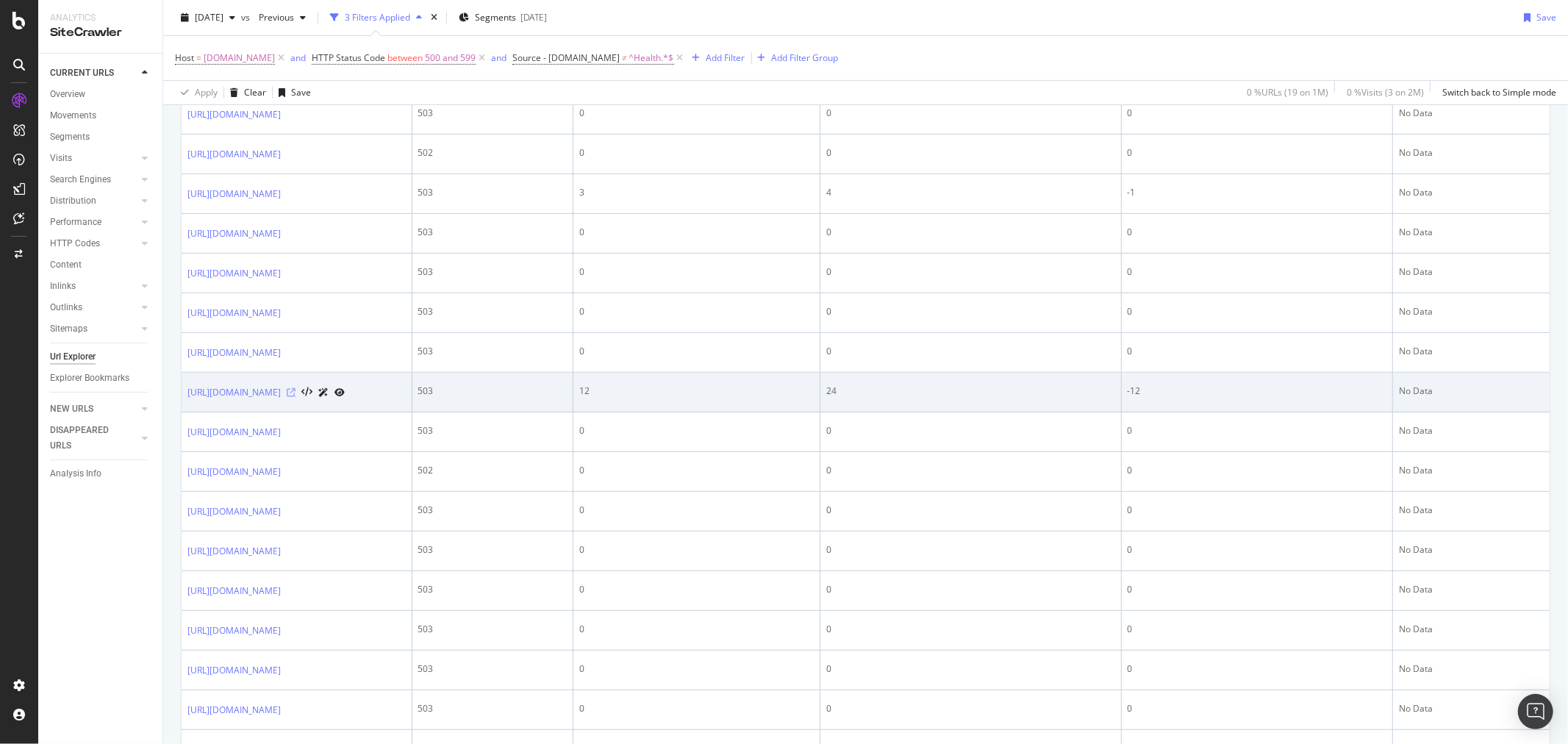
click at [296, 397] on icon at bounding box center [291, 393] width 9 height 9
